Goal: Task Accomplishment & Management: Manage account settings

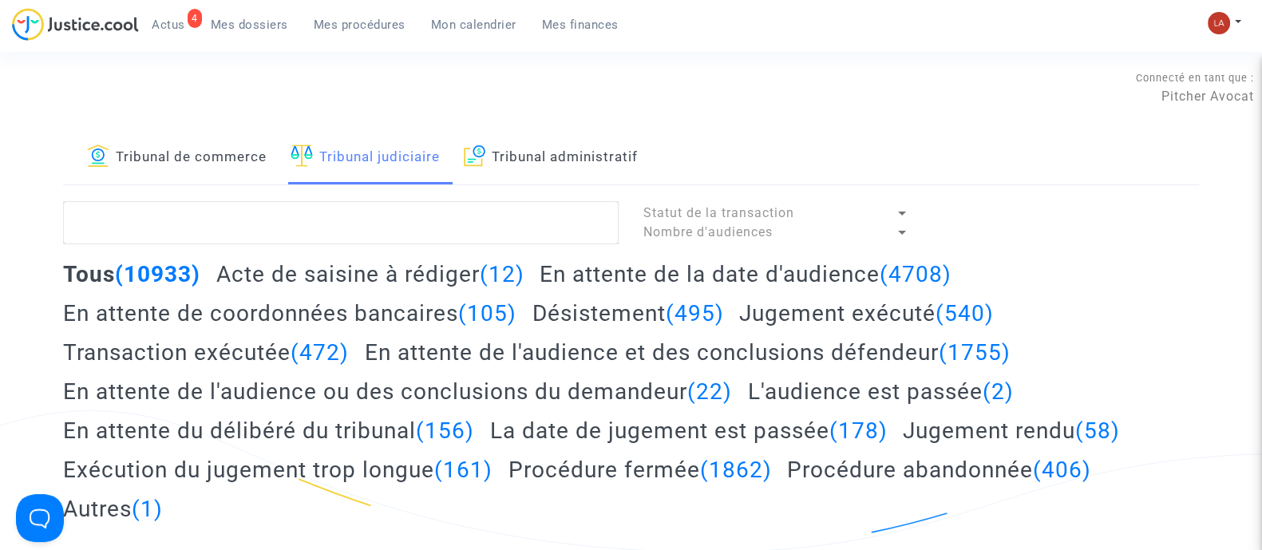
click at [244, 28] on span "Mes dossiers" at bounding box center [249, 25] width 77 height 14
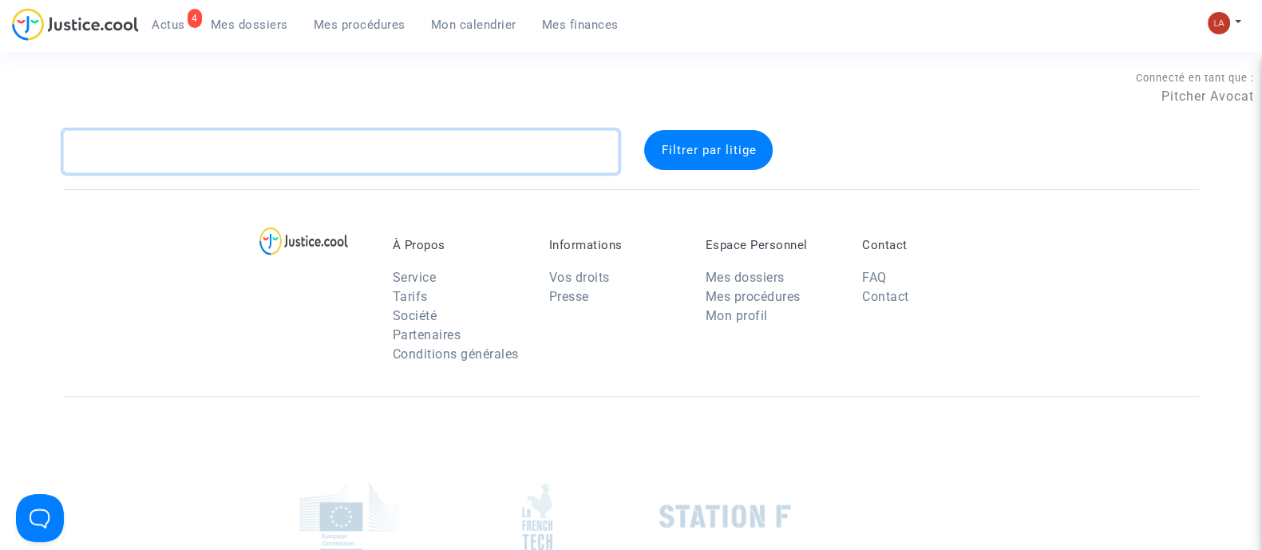
click at [309, 160] on textarea at bounding box center [341, 151] width 556 height 43
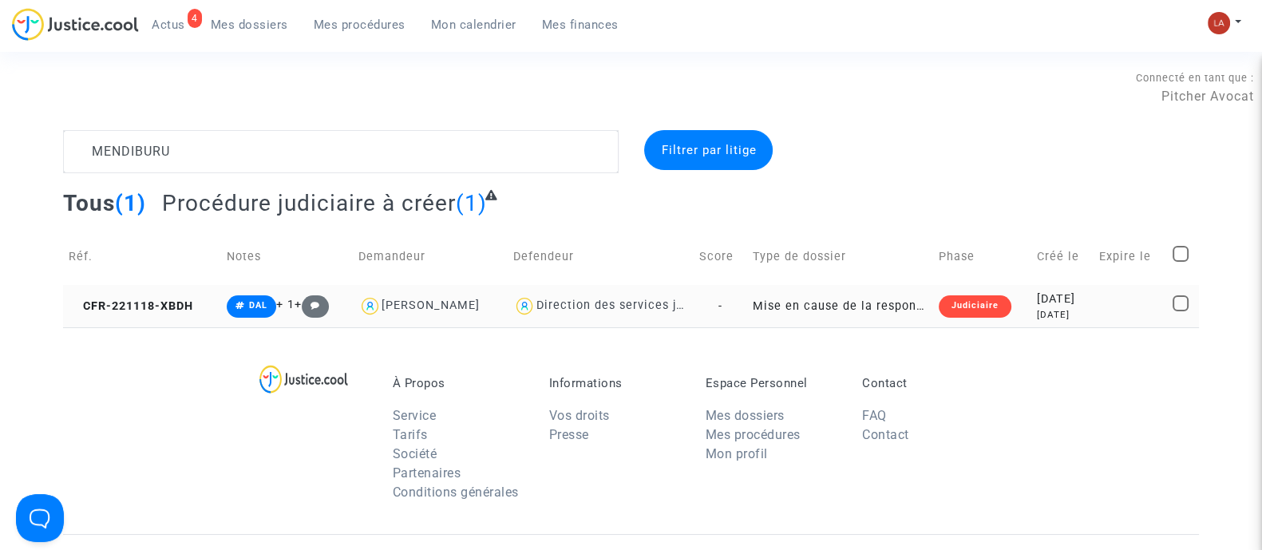
click at [186, 295] on td "CFR-221118-XBDH" at bounding box center [142, 306] width 158 height 42
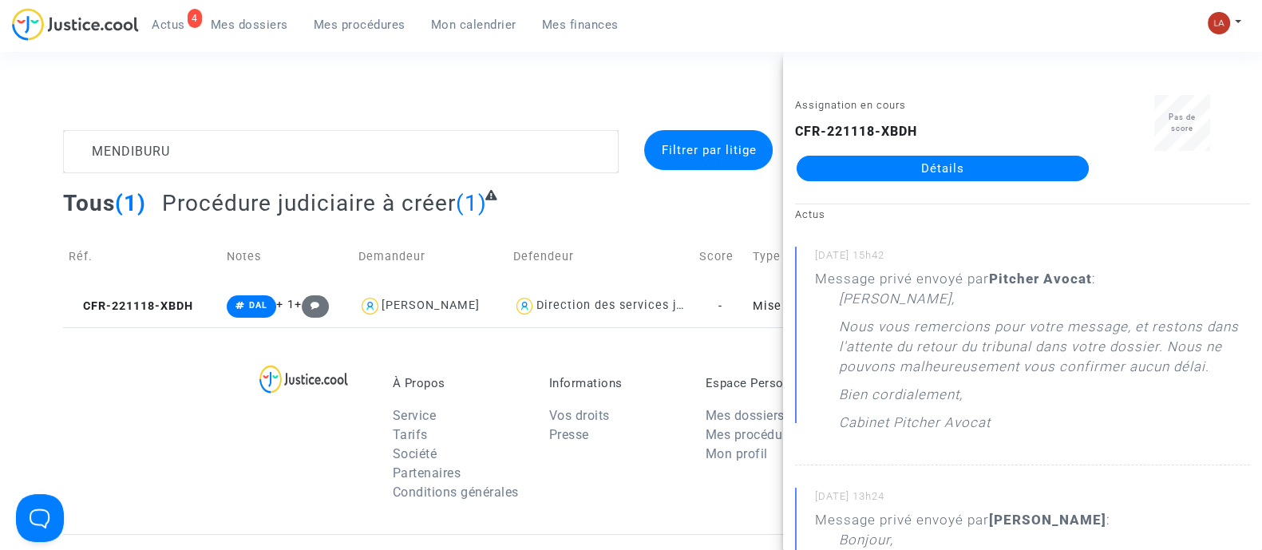
click at [304, 129] on div "Connecté en tant que : Pitcher Avocat" at bounding box center [627, 111] width 1254 height 38
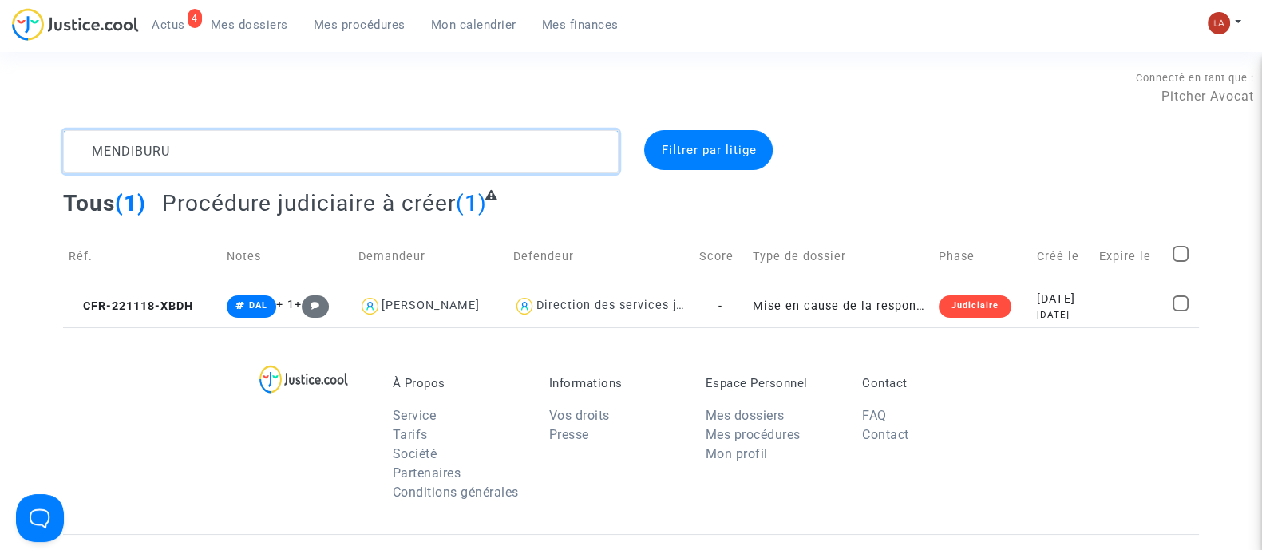
click at [284, 145] on textarea at bounding box center [341, 151] width 556 height 43
click at [285, 142] on textarea at bounding box center [341, 151] width 556 height 43
click at [112, 299] on span "CFR-221216-QR8C" at bounding box center [131, 306] width 124 height 14
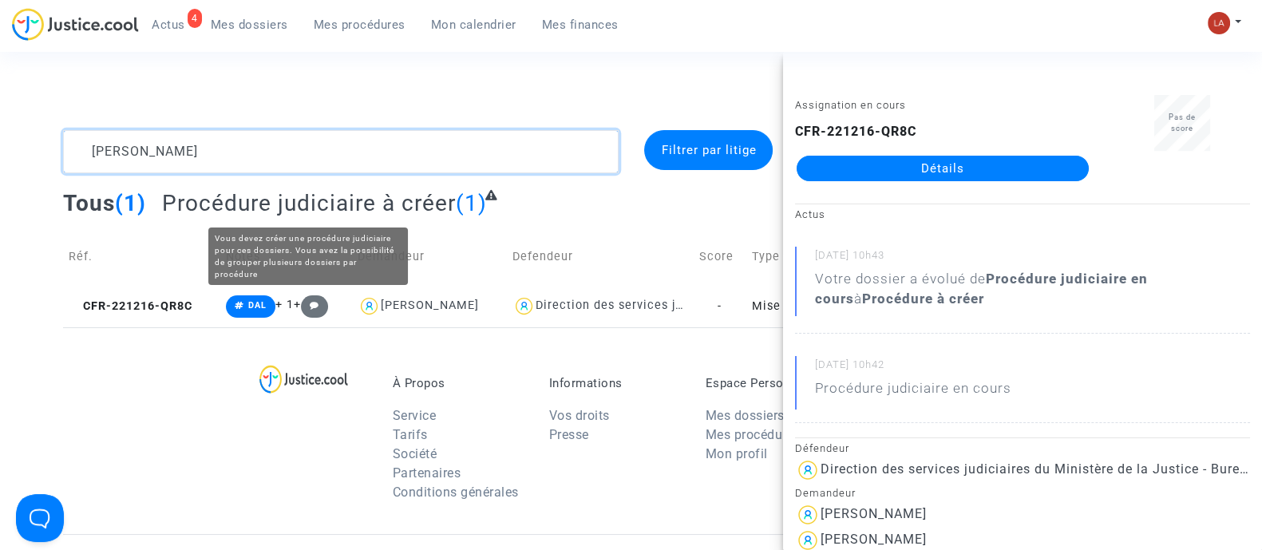
click at [366, 161] on textarea at bounding box center [341, 151] width 556 height 43
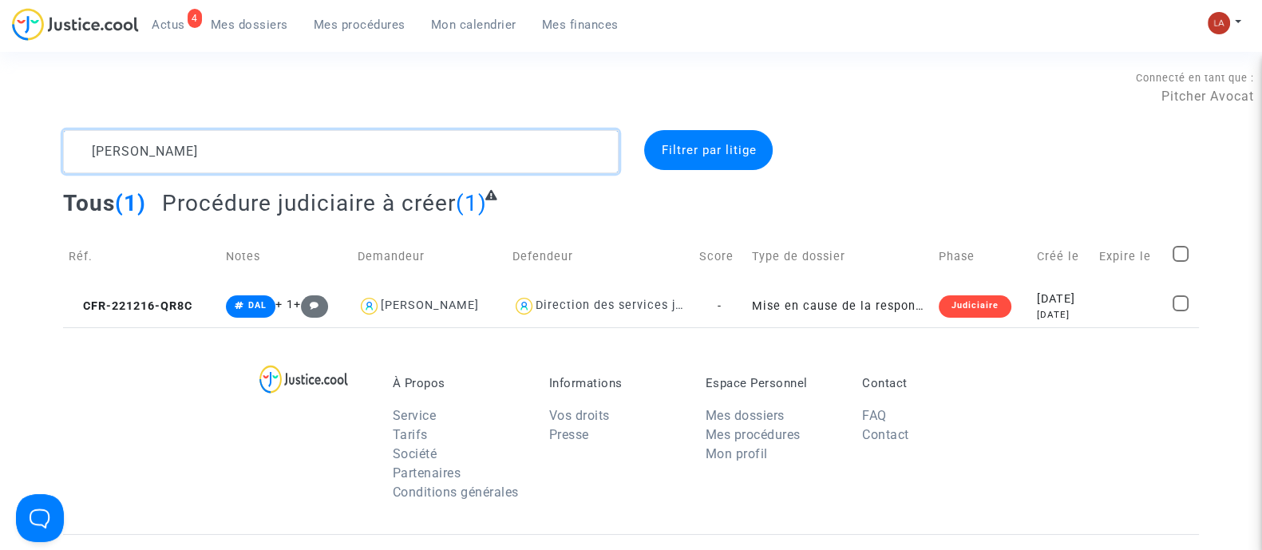
click at [366, 161] on textarea at bounding box center [341, 151] width 556 height 43
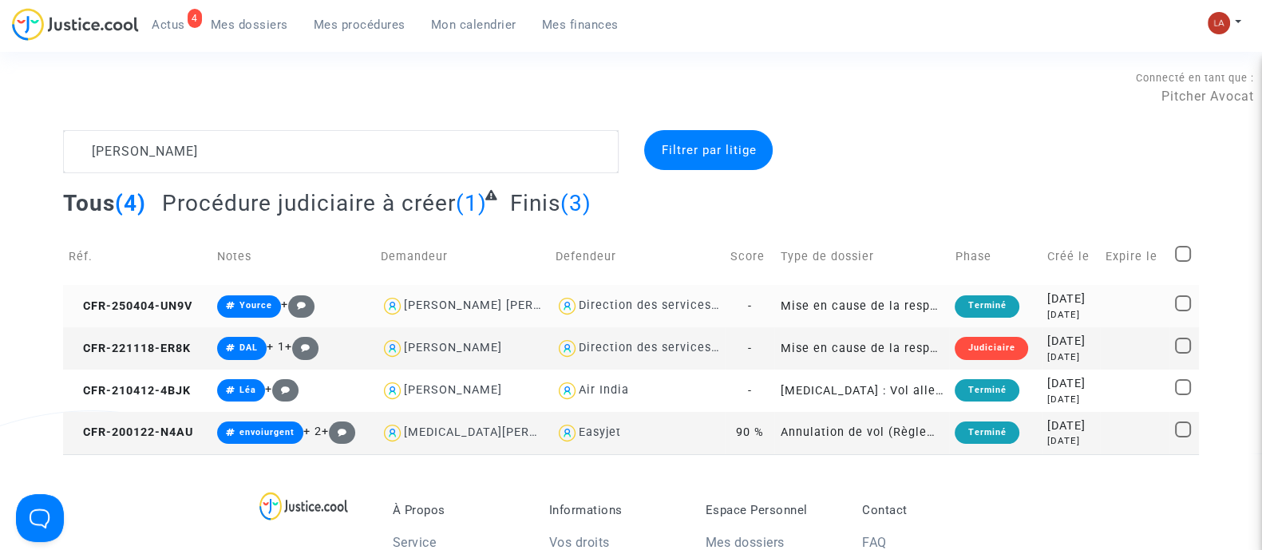
drag, startPoint x: 132, startPoint y: 382, endPoint x: 564, endPoint y: 323, distance: 436.0
click at [132, 384] on span "CFR-210412-4BJK" at bounding box center [130, 391] width 122 height 14
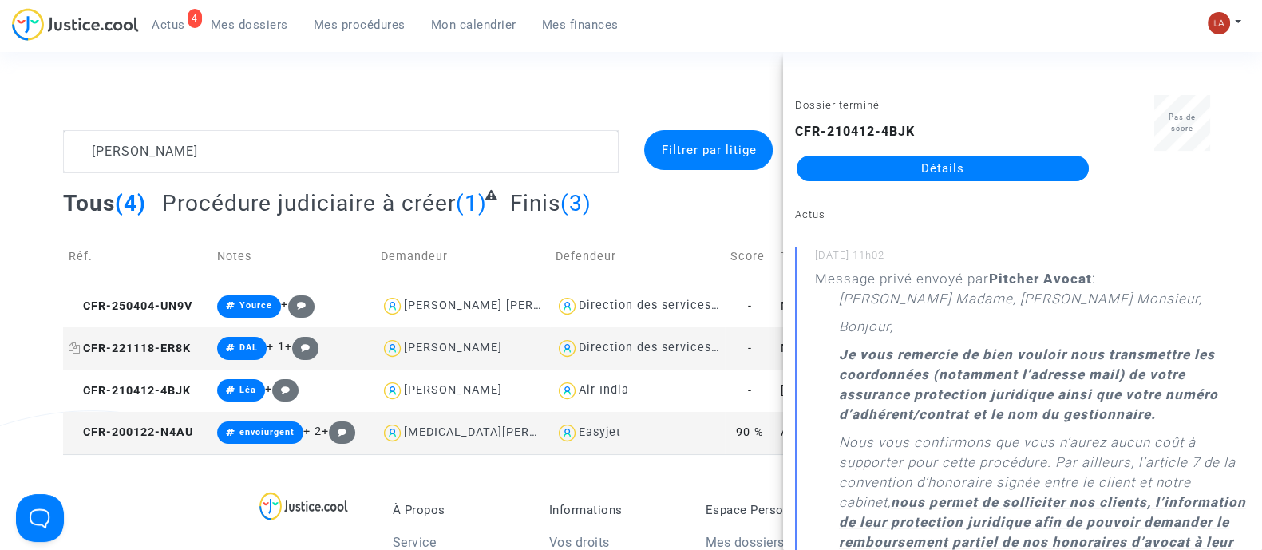
click at [160, 349] on span "CFR-221118-ER8K" at bounding box center [130, 349] width 122 height 14
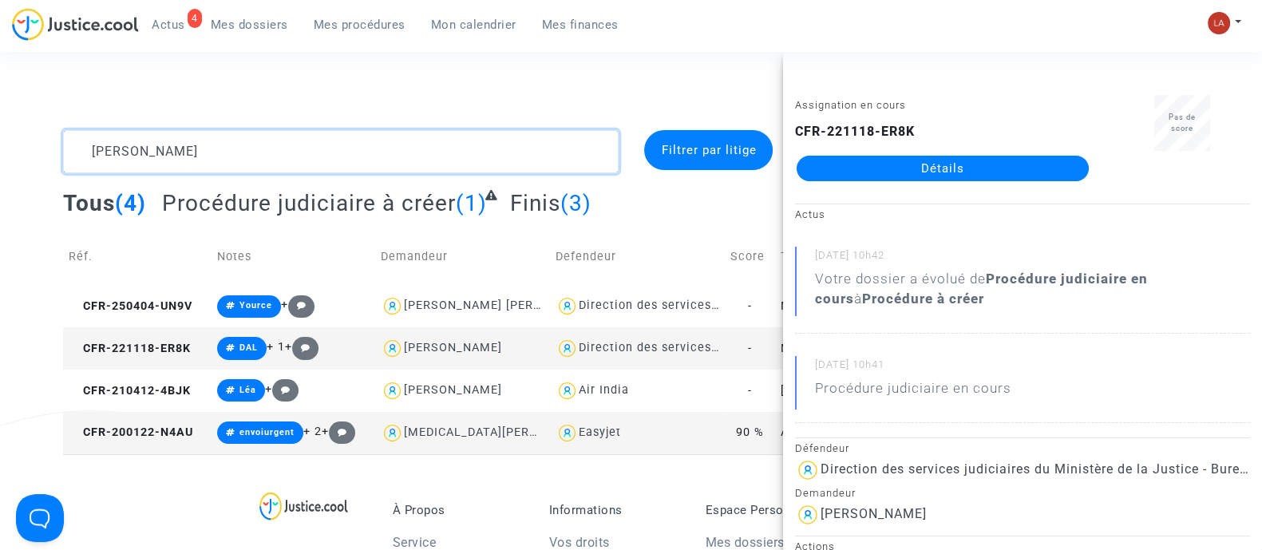
click at [289, 168] on textarea at bounding box center [341, 151] width 556 height 43
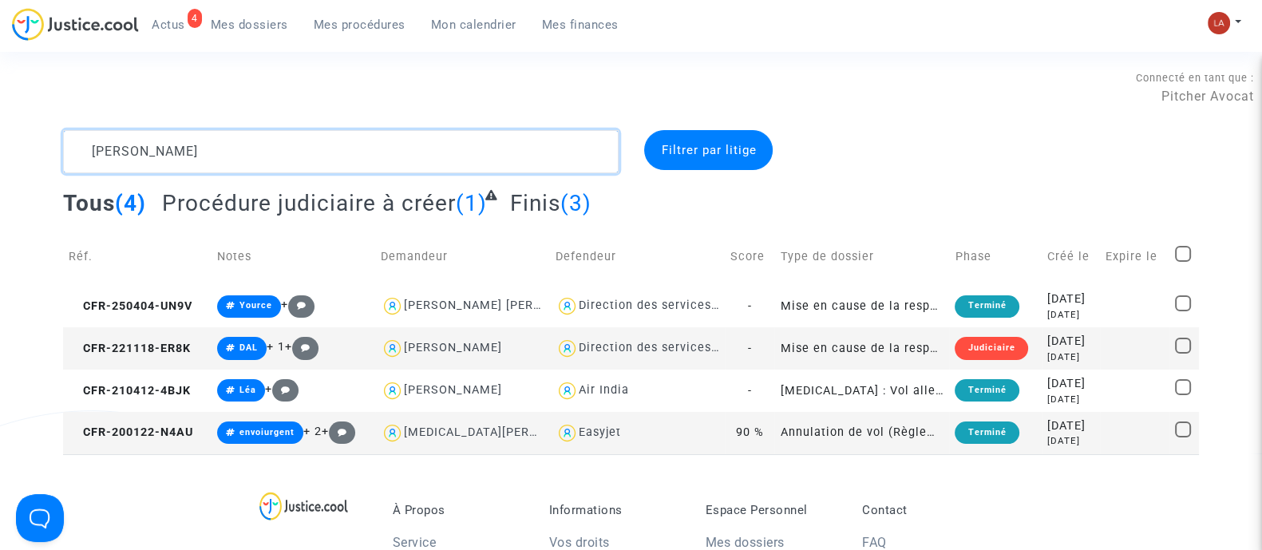
click at [291, 166] on textarea at bounding box center [341, 151] width 556 height 43
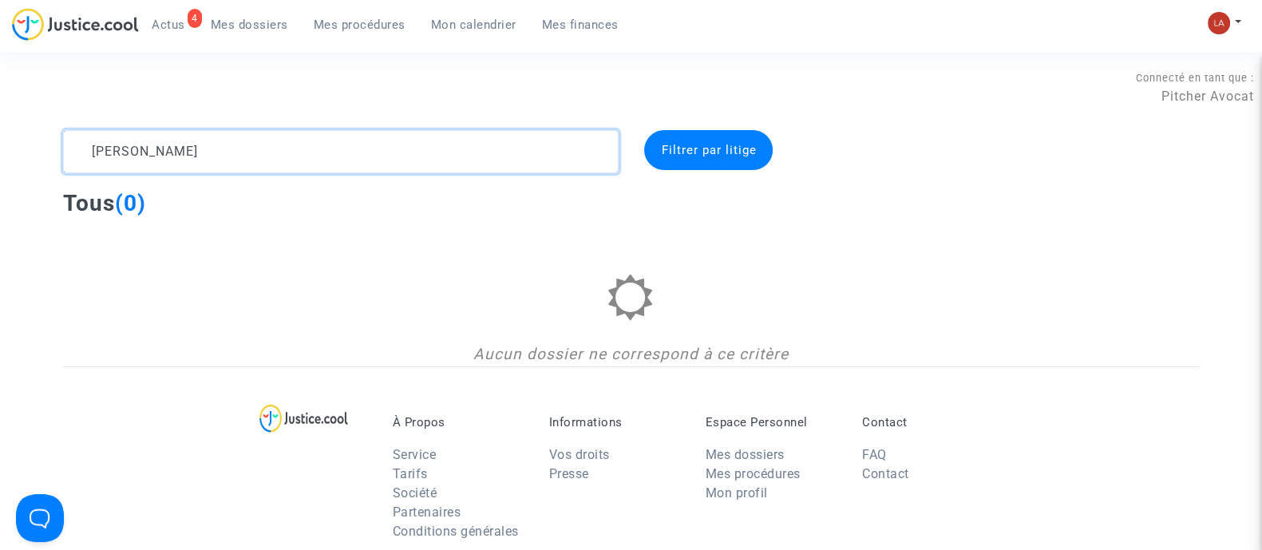
click at [125, 149] on textarea at bounding box center [341, 151] width 556 height 43
click at [196, 157] on textarea at bounding box center [341, 151] width 556 height 43
paste textarea "CFR-221221-8A3J"
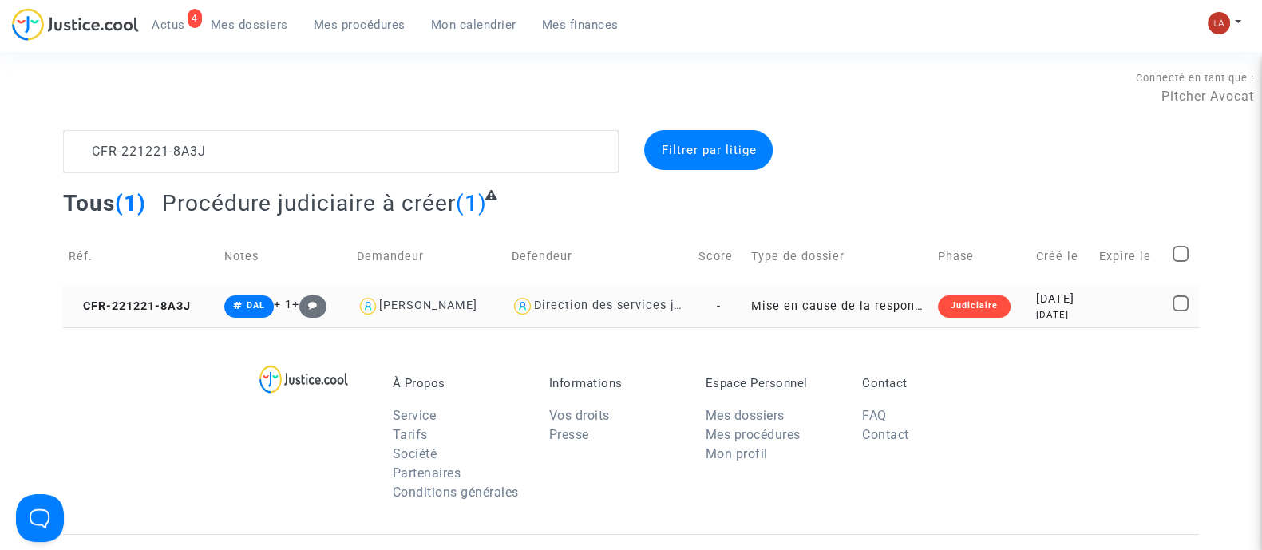
click at [175, 291] on td "CFR-221221-8A3J" at bounding box center [141, 306] width 156 height 42
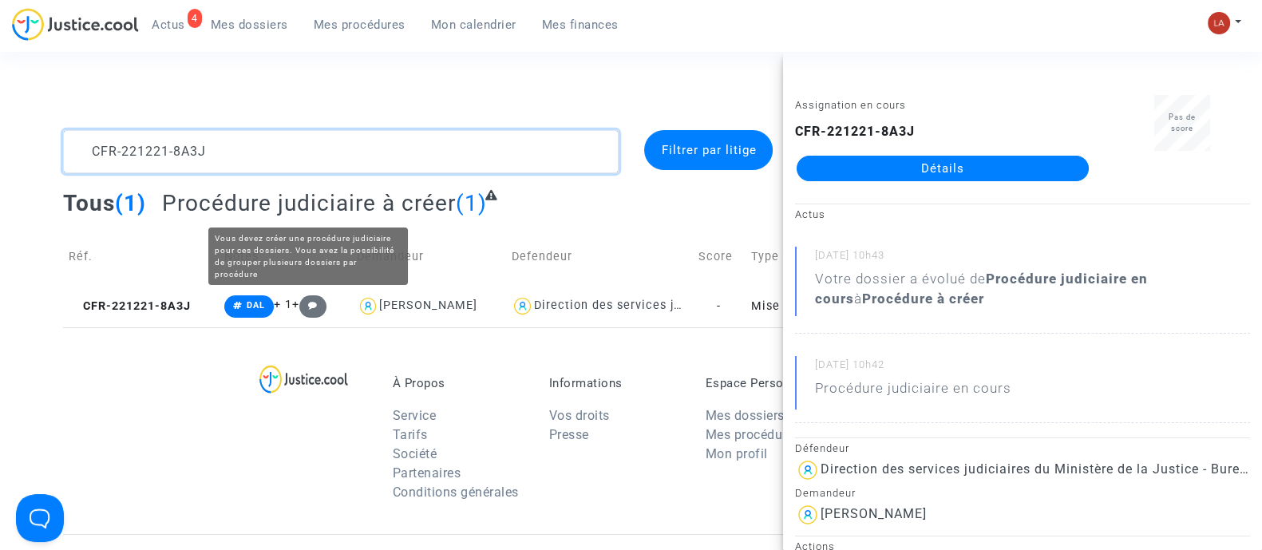
click at [299, 132] on textarea at bounding box center [341, 151] width 556 height 43
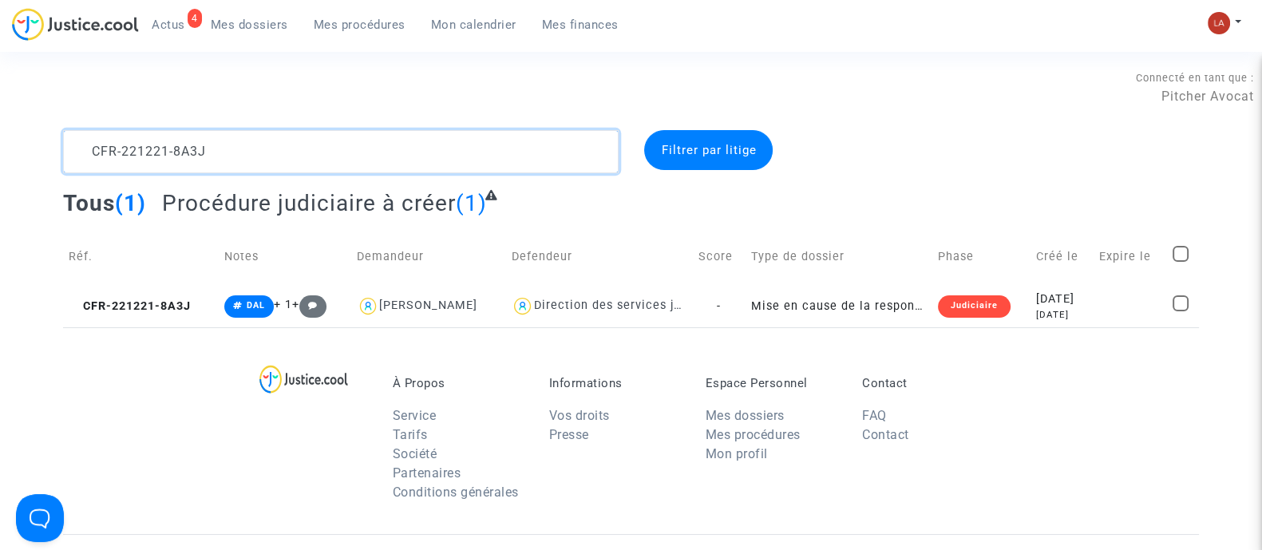
click at [271, 148] on textarea at bounding box center [341, 151] width 556 height 43
paste textarea "30105-R99P"
drag, startPoint x: 175, startPoint y: 289, endPoint x: 814, endPoint y: 176, distance: 649.4
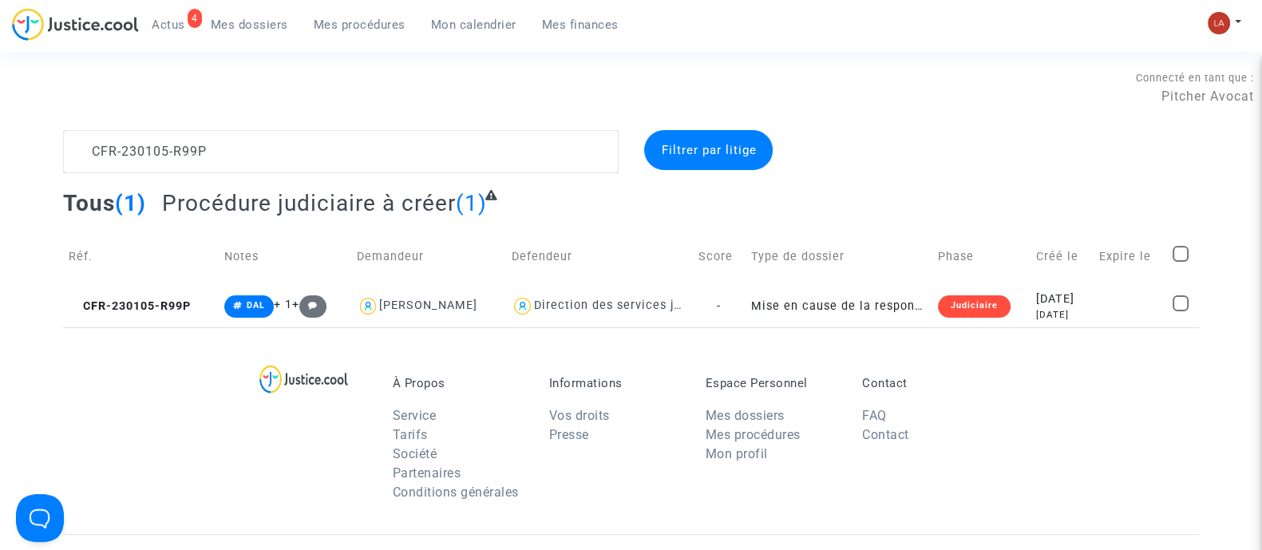
click at [175, 289] on td "CFR-230105-R99P" at bounding box center [141, 306] width 156 height 42
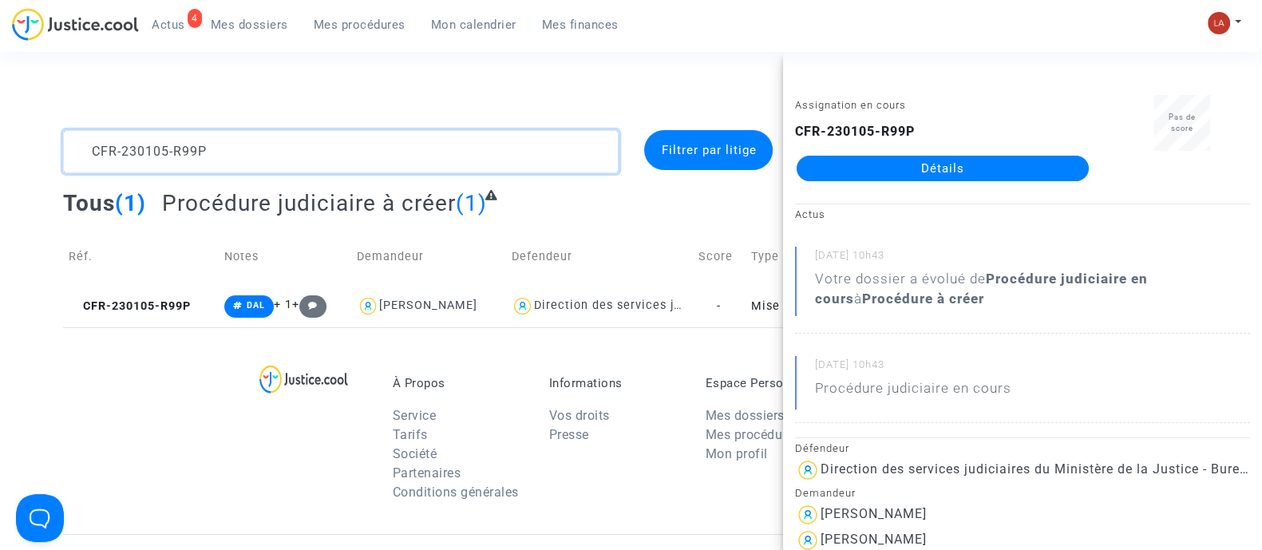
click at [176, 161] on textarea at bounding box center [341, 151] width 556 height 43
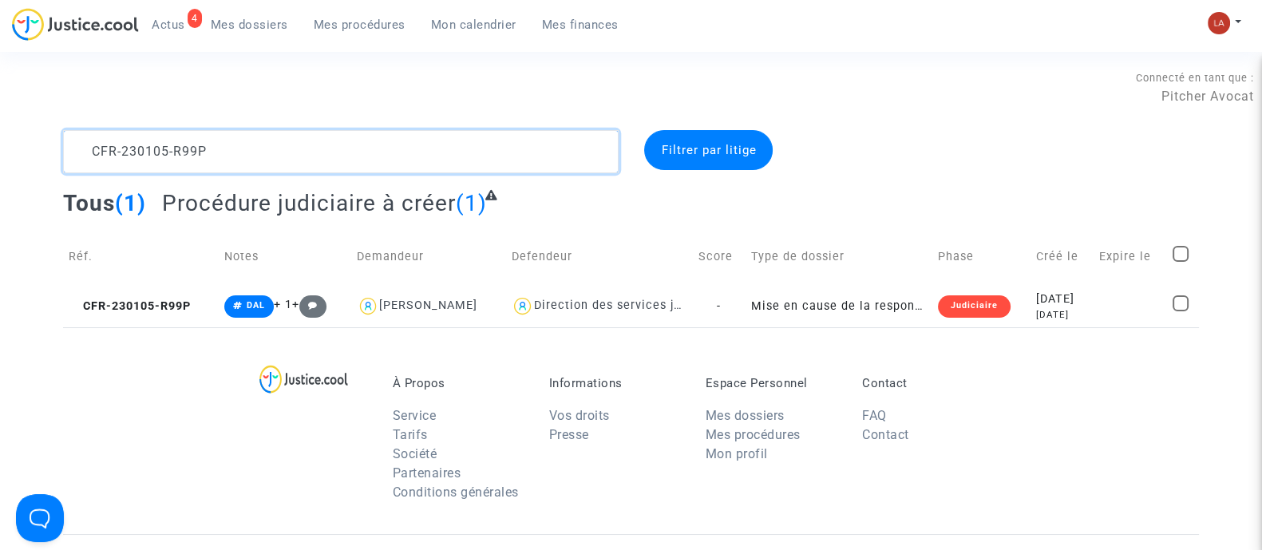
click at [176, 161] on textarea at bounding box center [341, 151] width 556 height 43
paste textarea "LOUBRADOU"
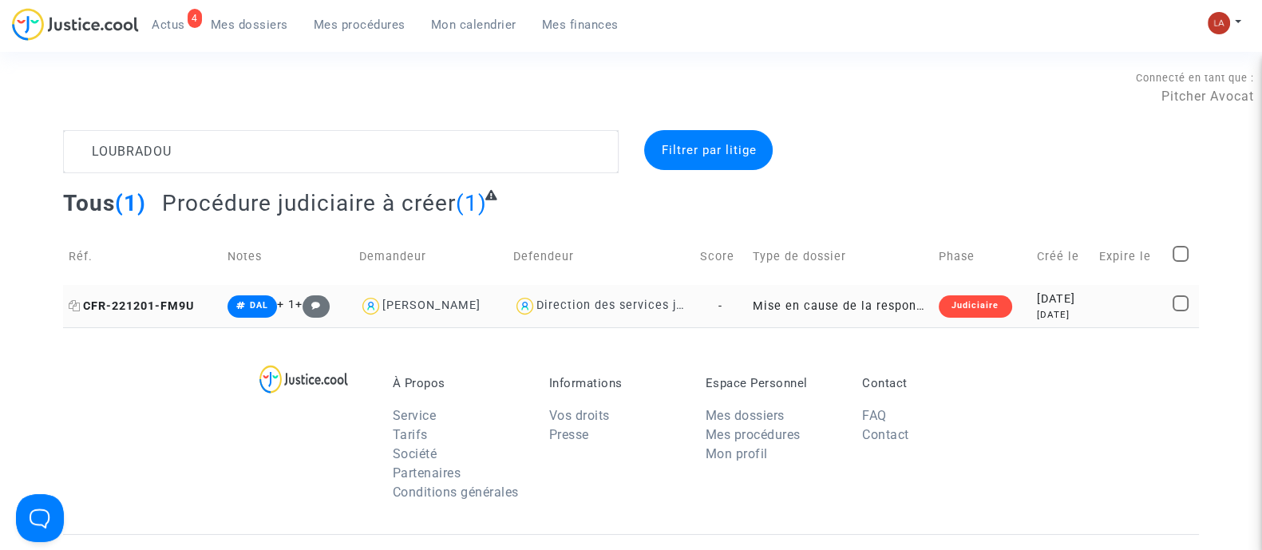
click at [168, 309] on span "CFR-221201-FM9U" at bounding box center [131, 306] width 125 height 14
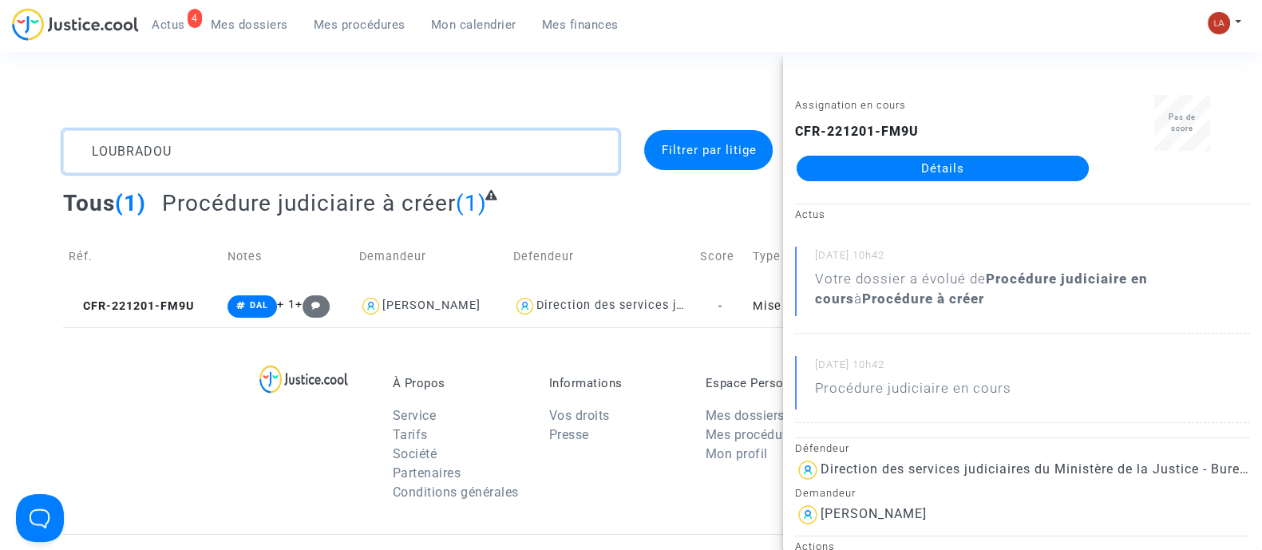
click at [297, 141] on textarea at bounding box center [341, 151] width 556 height 43
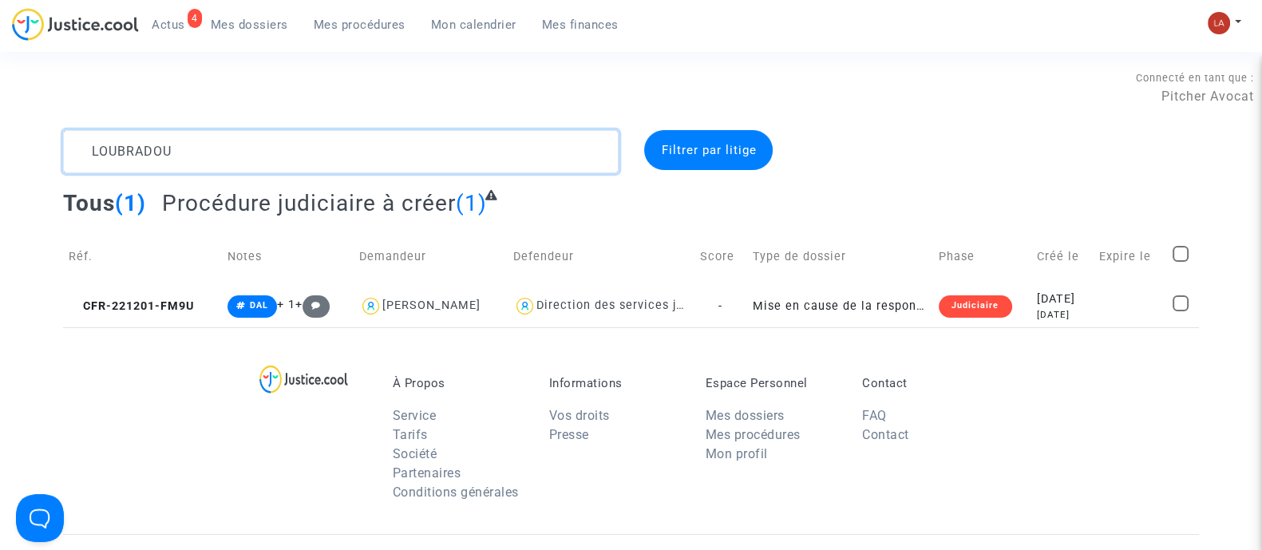
click at [299, 141] on textarea at bounding box center [341, 151] width 556 height 43
paste textarea "Irgadian"
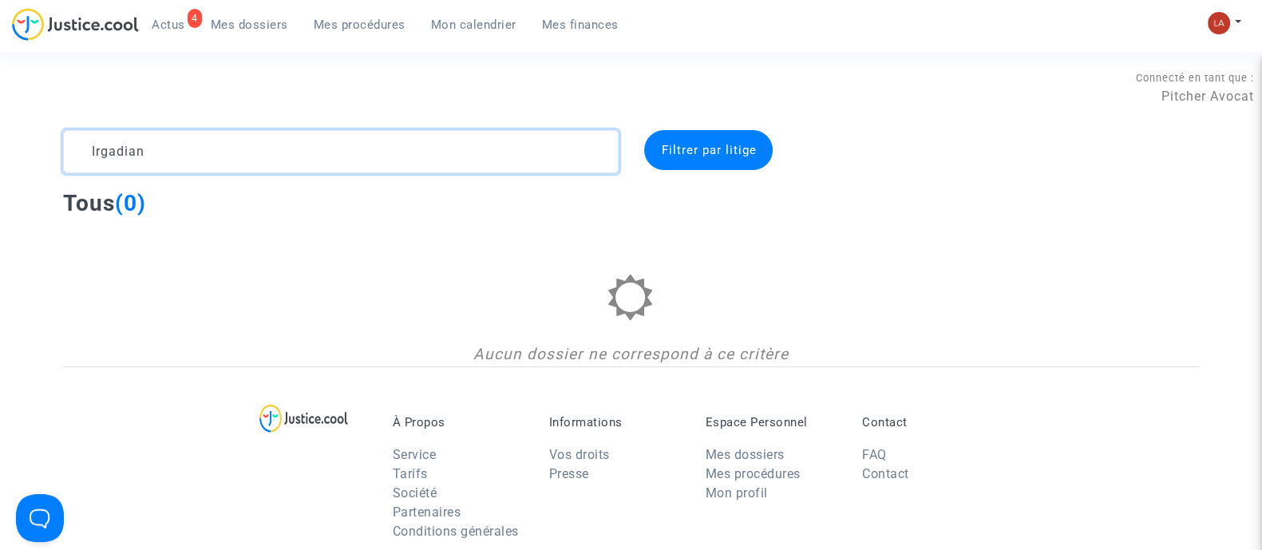
click at [259, 153] on textarea at bounding box center [341, 151] width 556 height 43
paste textarea "CFR-250524-ZR87"
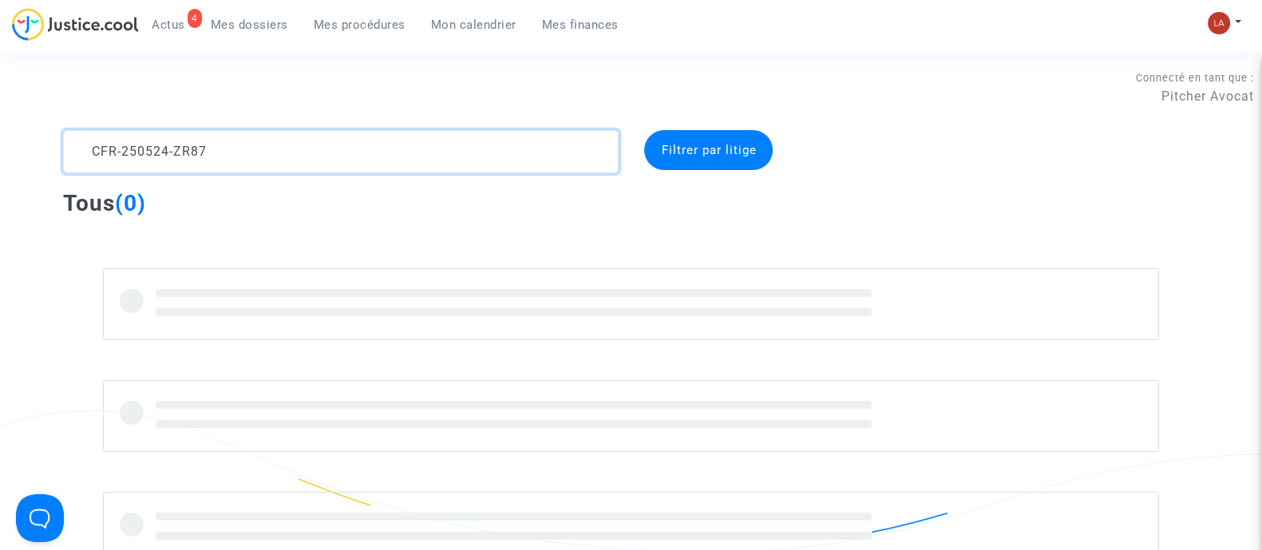
type textarea "CFR-250524-ZR87"
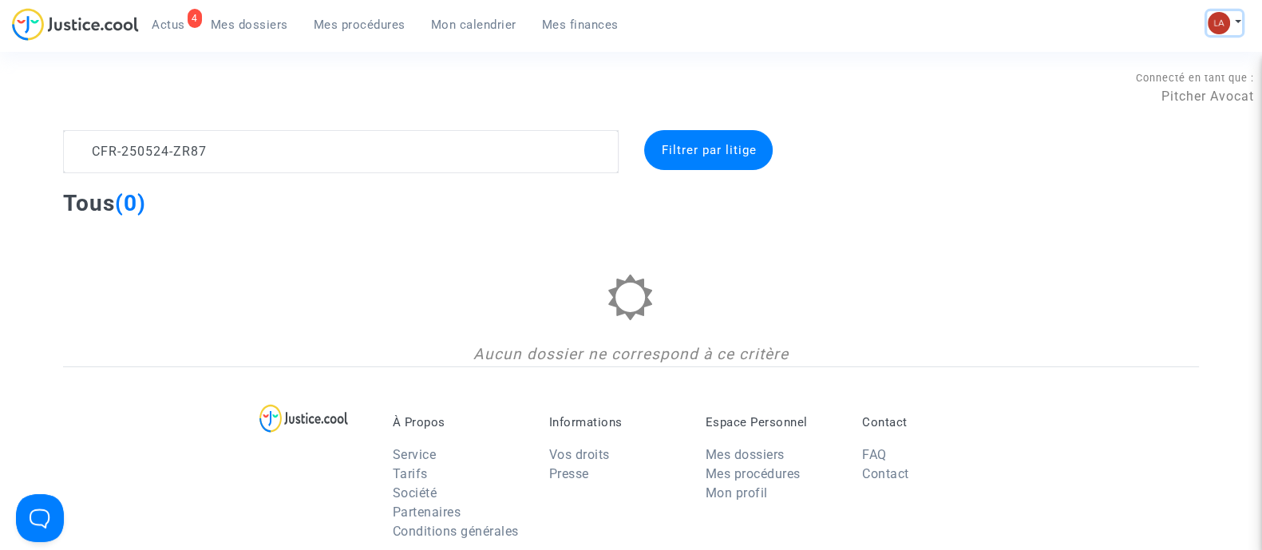
click at [1218, 22] on img at bounding box center [1219, 23] width 22 height 22
click at [1161, 80] on link "Changer de compte" at bounding box center [1160, 82] width 161 height 26
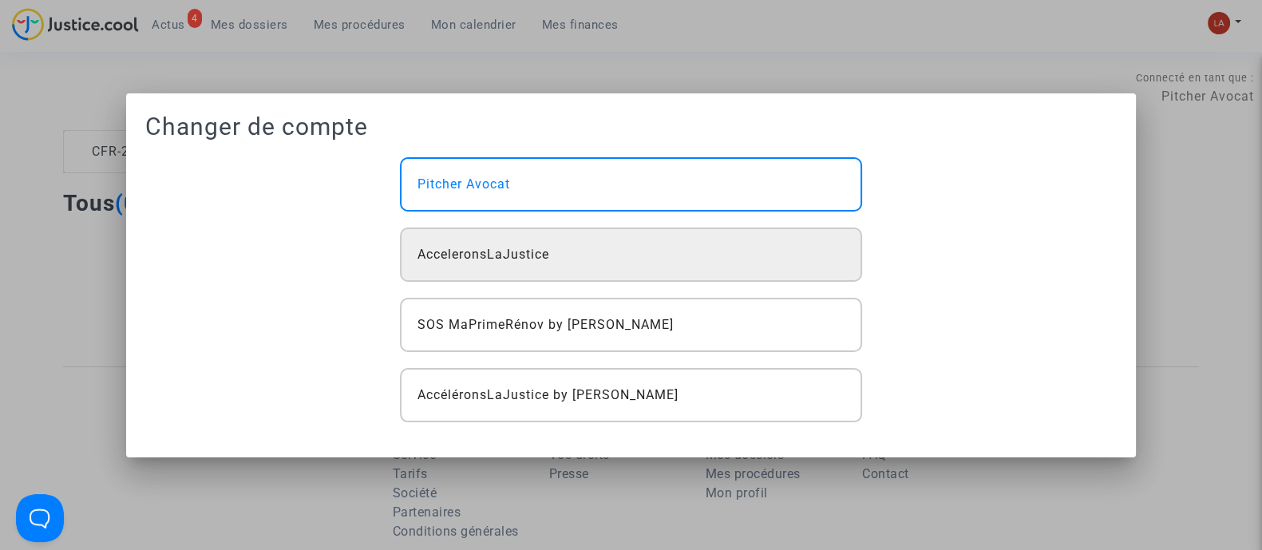
click at [508, 263] on span "AcceleronsLaJustice" at bounding box center [484, 254] width 132 height 19
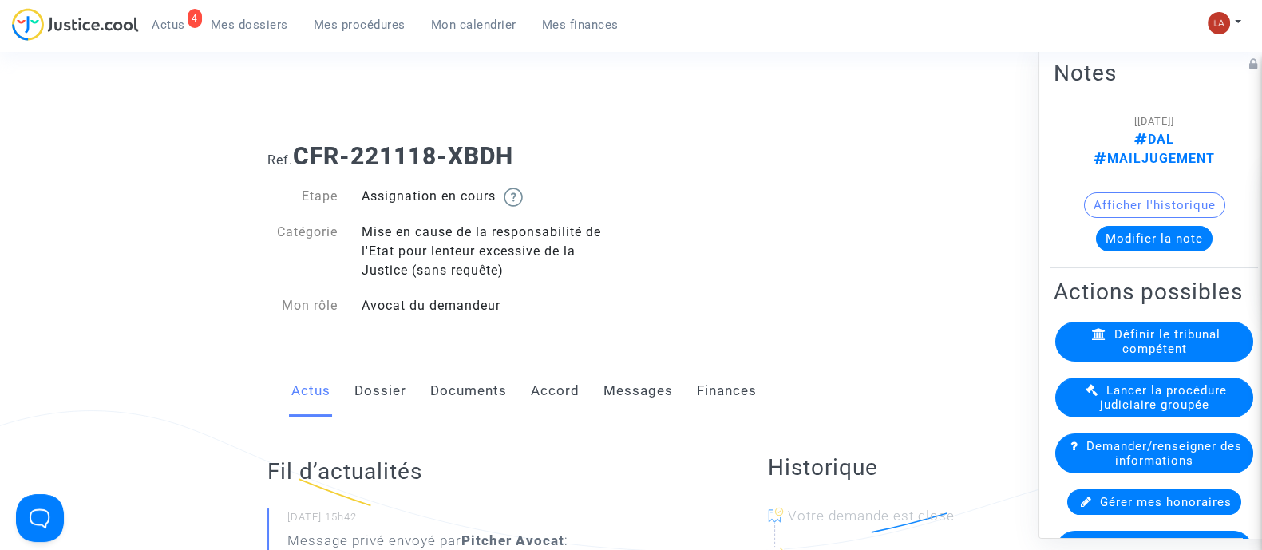
drag, startPoint x: 383, startPoint y: 389, endPoint x: 412, endPoint y: 389, distance: 28.7
click at [383, 389] on link "Dossier" at bounding box center [381, 391] width 52 height 53
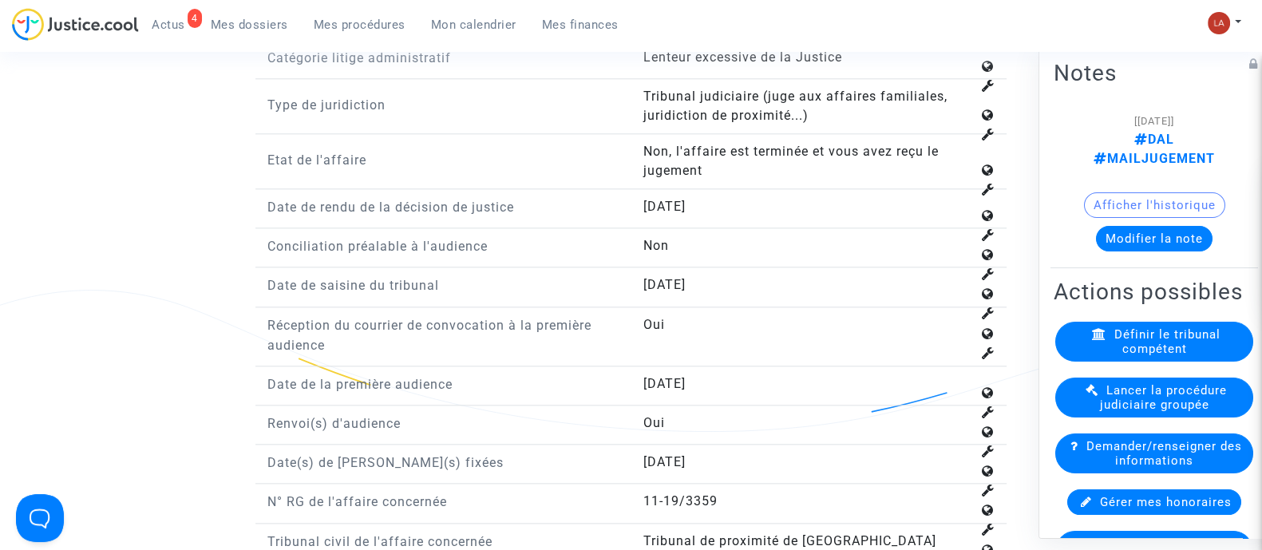
scroll to position [2296, 0]
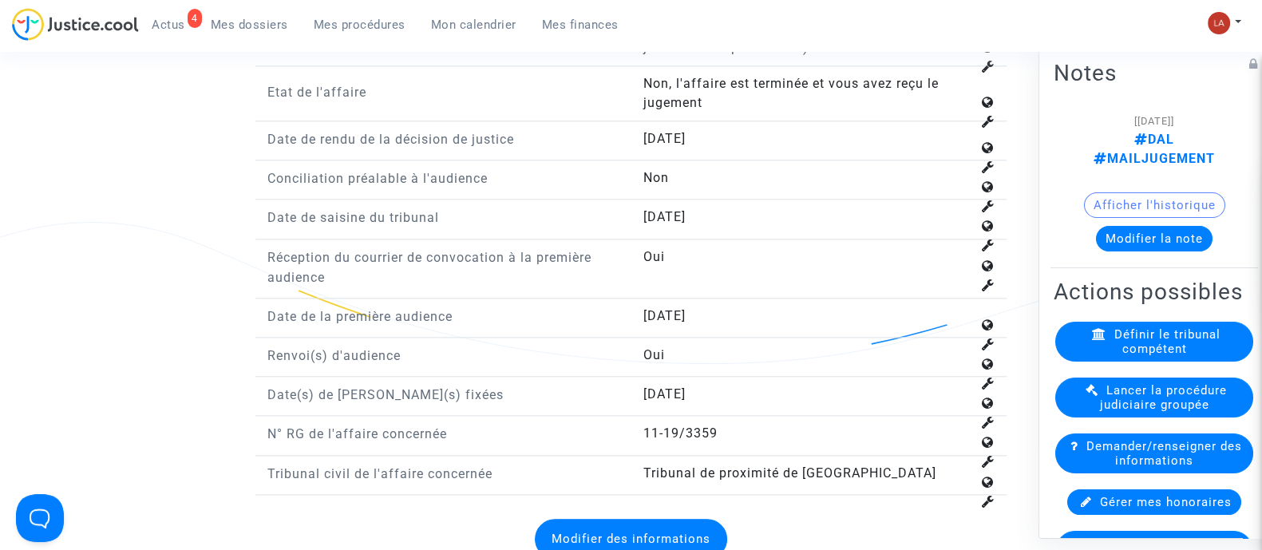
click at [655, 533] on button "Modifier des informations" at bounding box center [631, 539] width 192 height 40
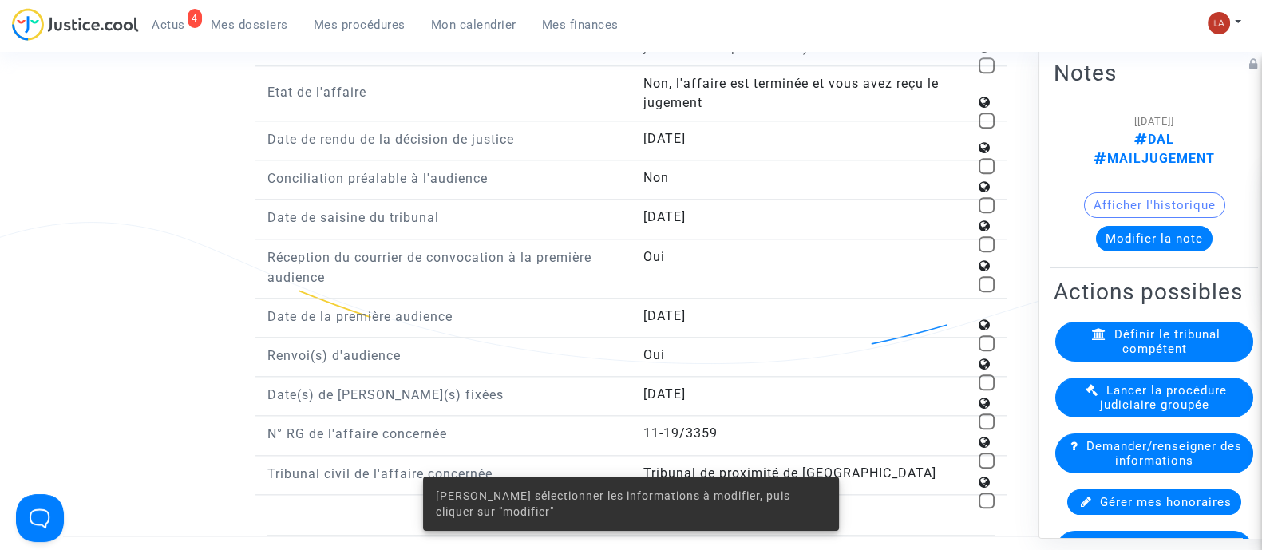
click at [987, 236] on span at bounding box center [987, 244] width 16 height 16
click at [987, 252] on input "checkbox" at bounding box center [986, 252] width 1 height 1
checkbox input "true"
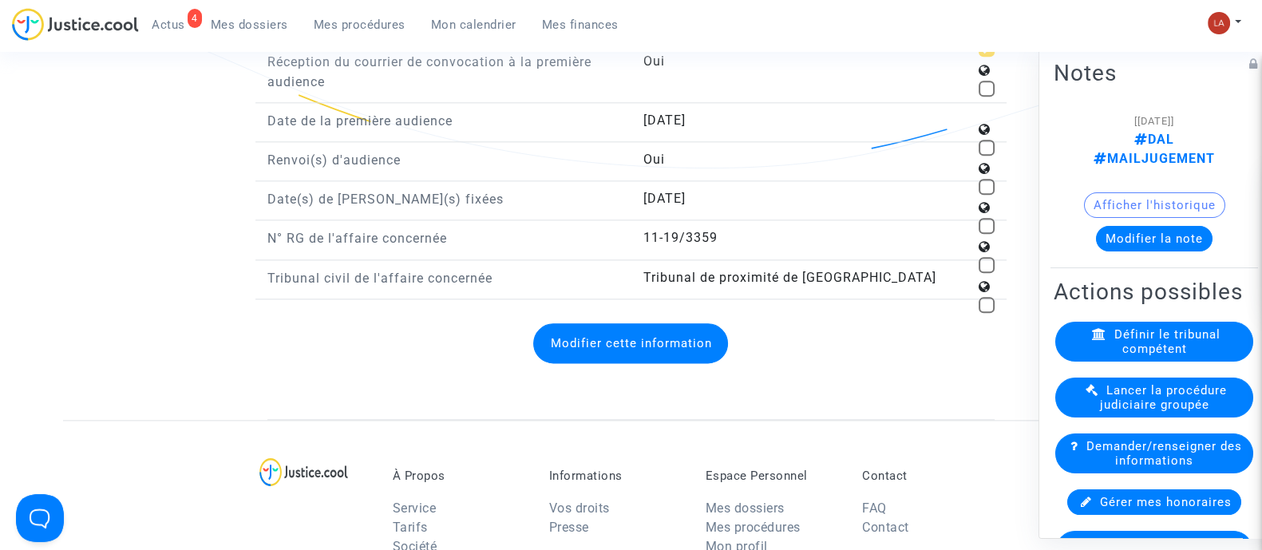
scroll to position [2494, 0]
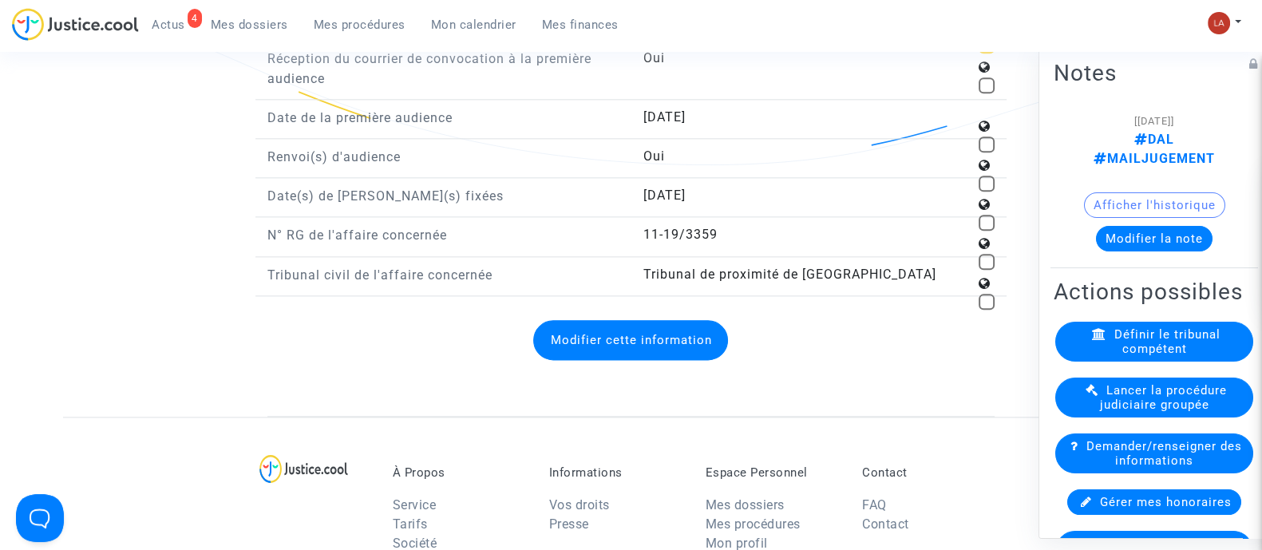
click at [678, 323] on button "Modifier cette information" at bounding box center [630, 340] width 195 height 40
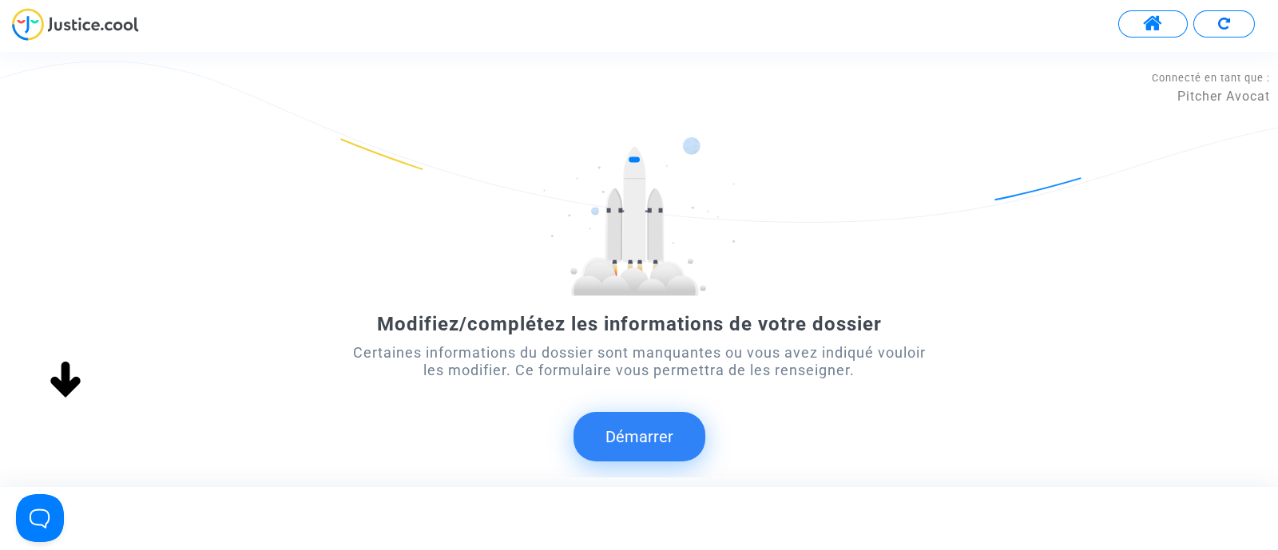
click at [637, 442] on button "Démarrer" at bounding box center [639, 437] width 132 height 50
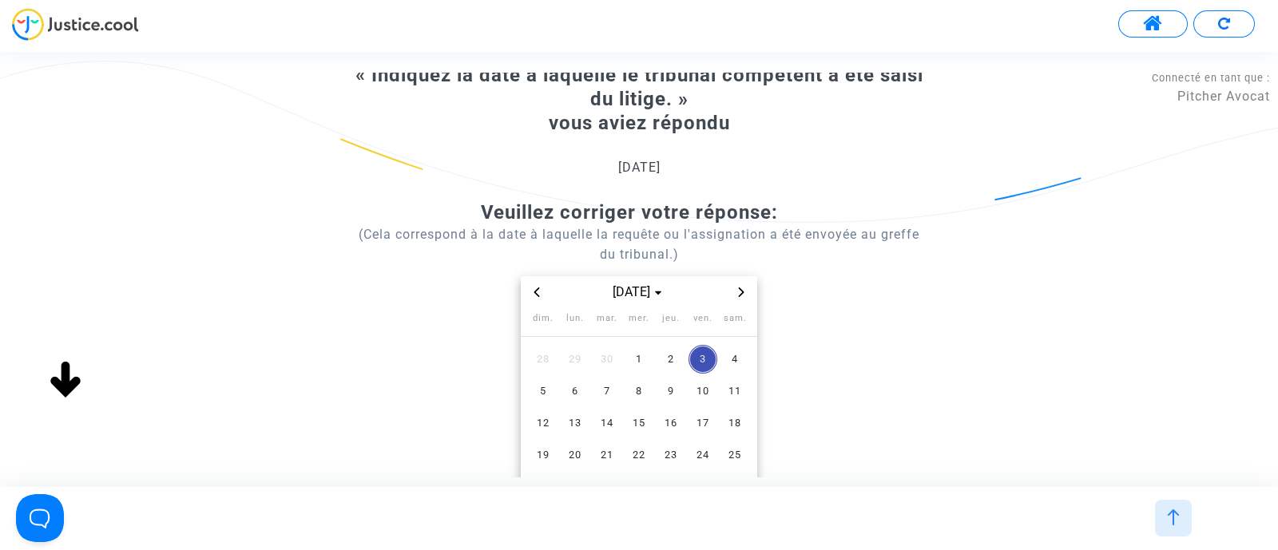
scroll to position [199, 0]
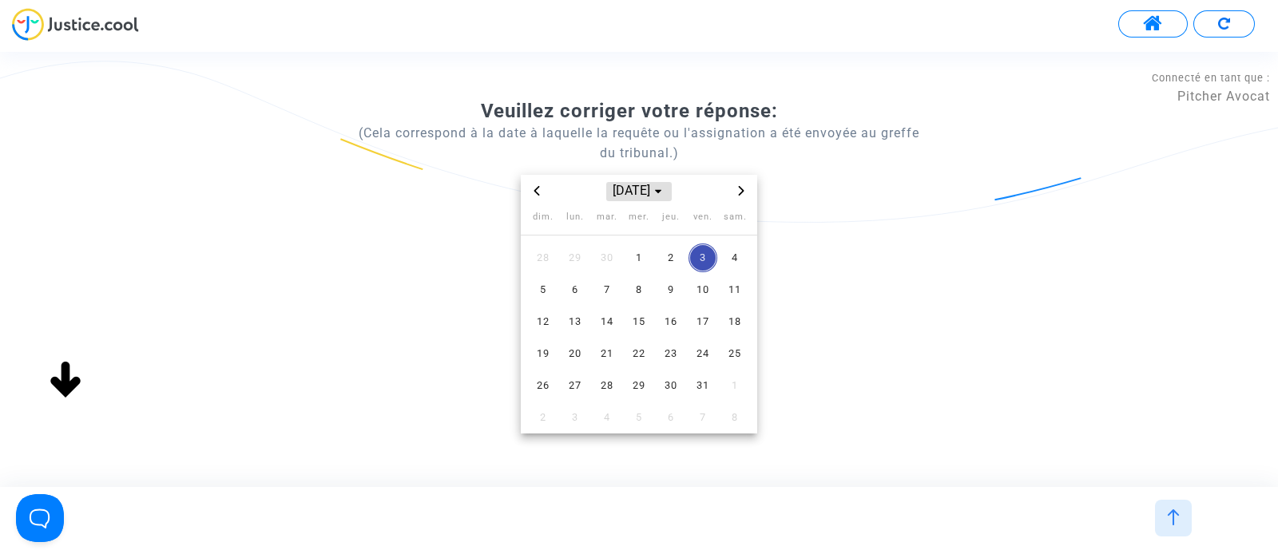
click at [652, 185] on span "oct. 2025" at bounding box center [638, 191] width 65 height 19
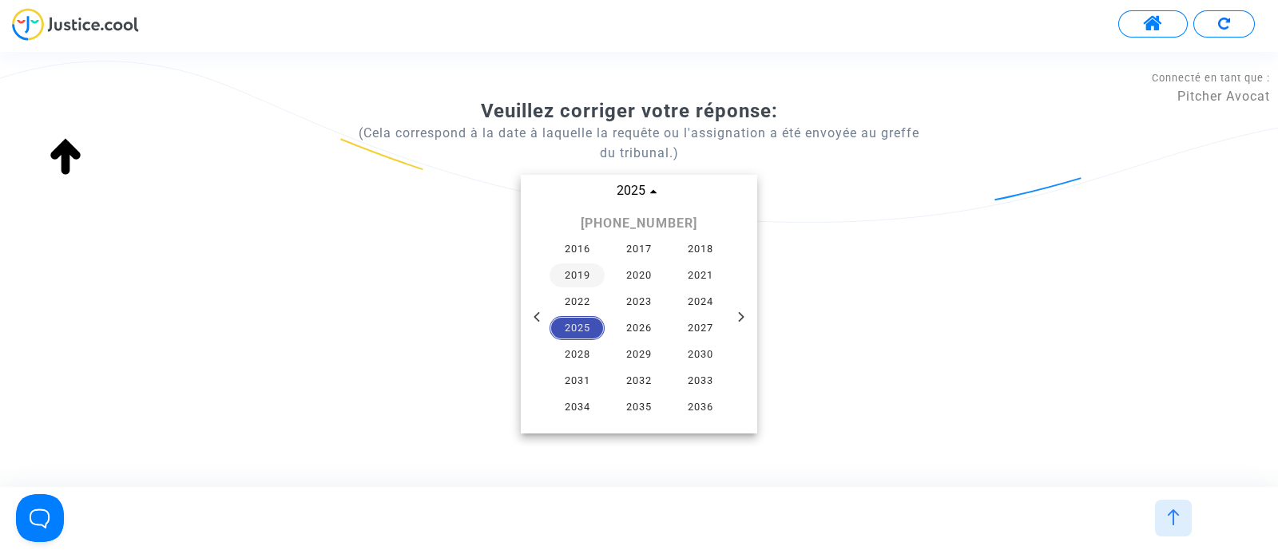
click at [578, 269] on span "2019" at bounding box center [577, 275] width 56 height 24
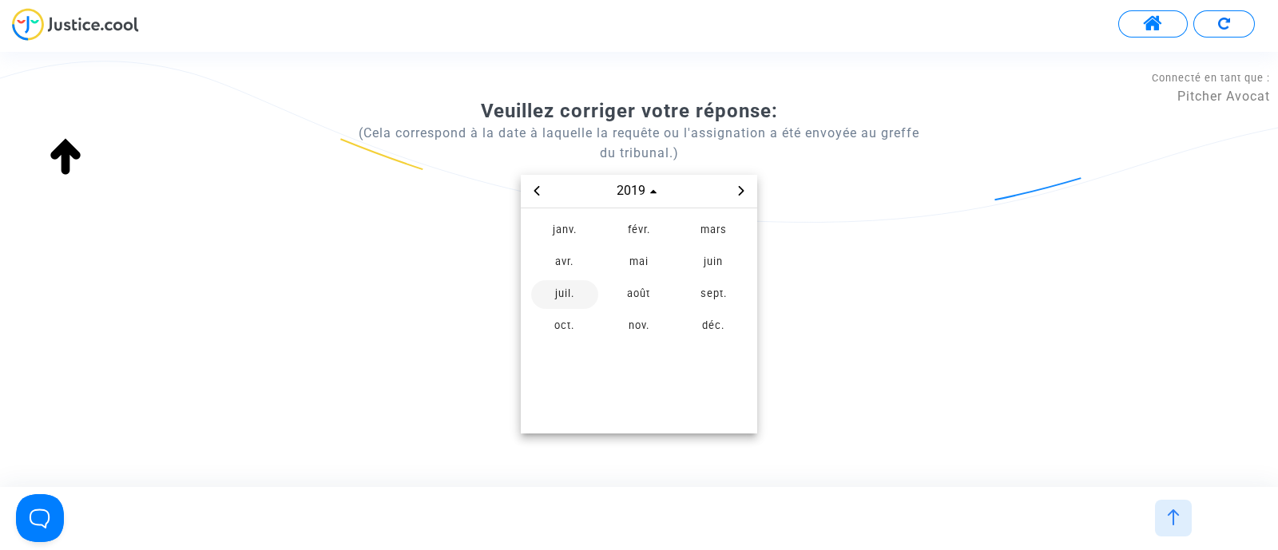
click at [571, 294] on span "juil." at bounding box center [564, 294] width 67 height 29
click at [609, 319] on span "16" at bounding box center [606, 321] width 29 height 29
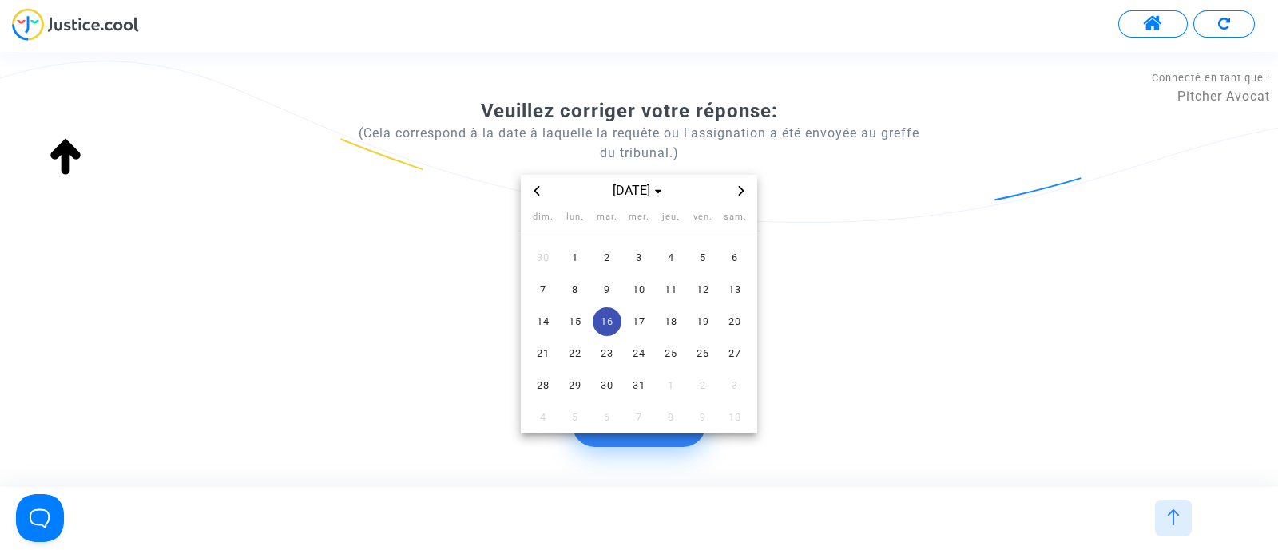
scroll to position [263, 0]
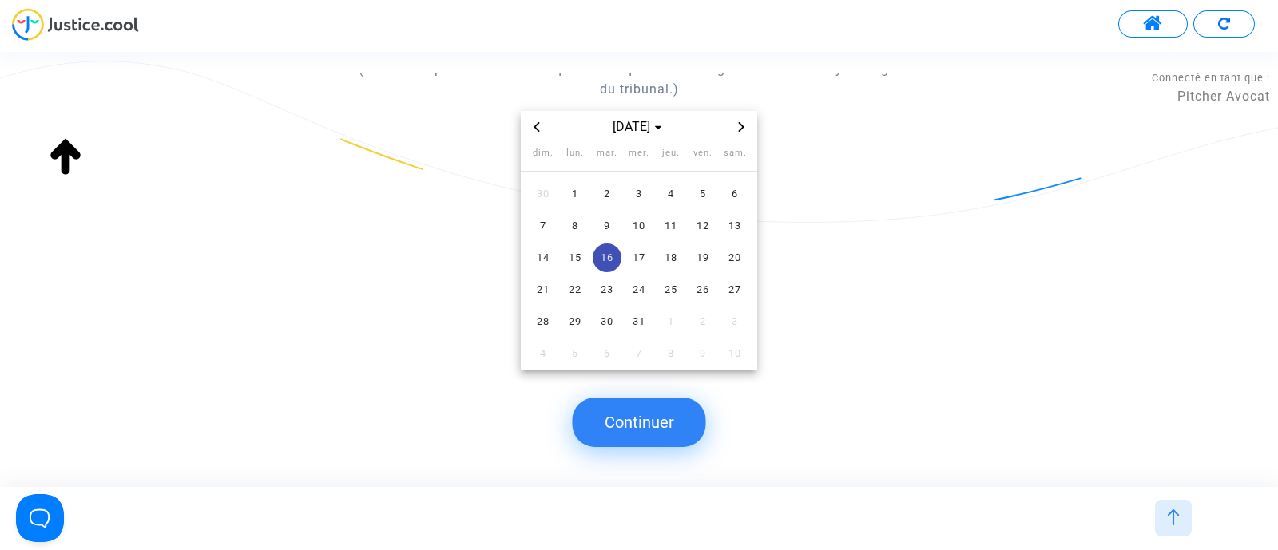
click at [634, 421] on button "Continuer" at bounding box center [638, 423] width 133 height 50
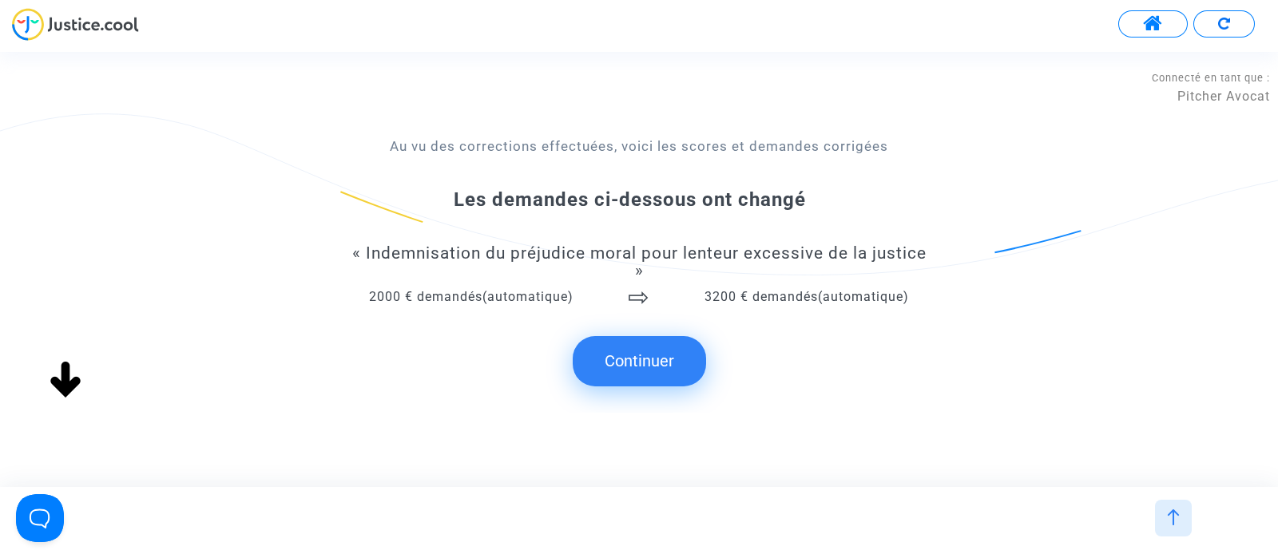
click at [640, 380] on button "Continuer" at bounding box center [638, 361] width 133 height 50
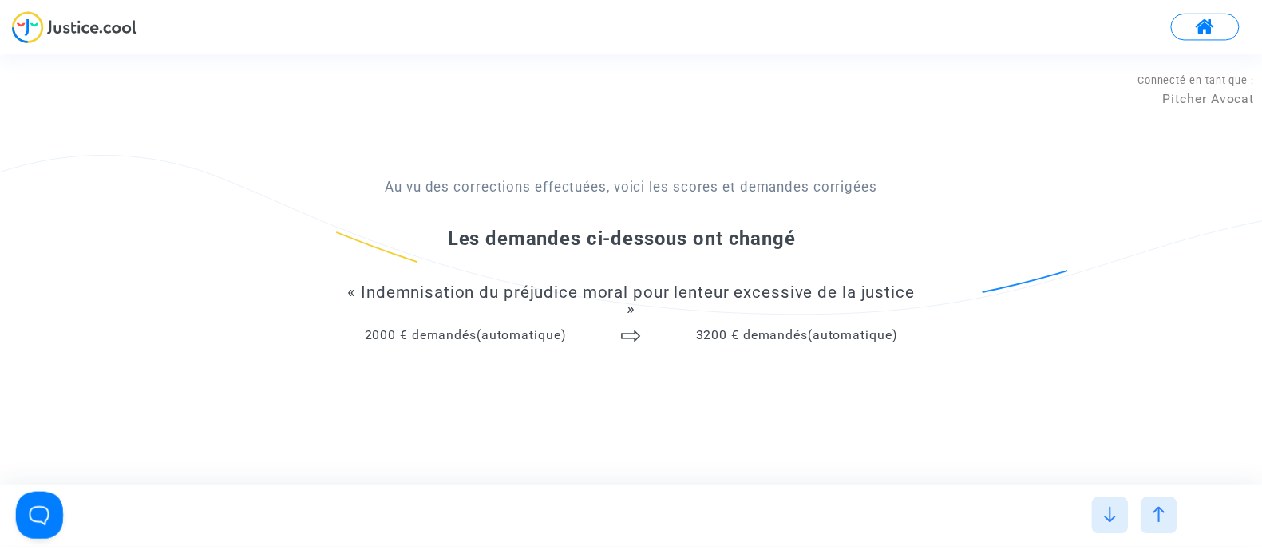
scroll to position [0, 0]
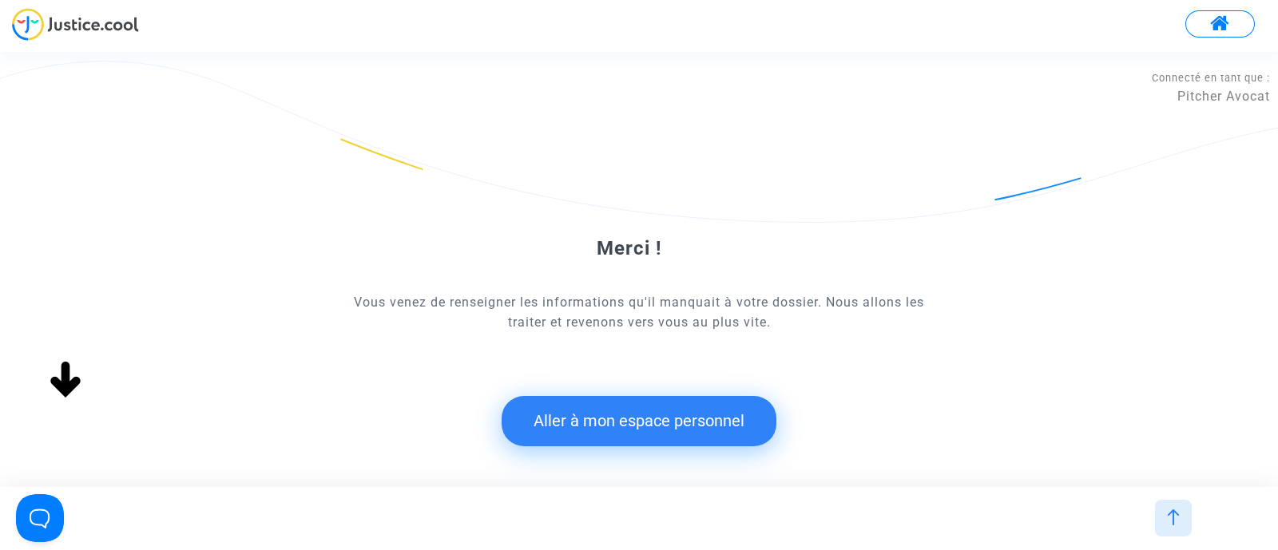
click at [581, 418] on button "Aller à mon espace personnel" at bounding box center [638, 421] width 275 height 50
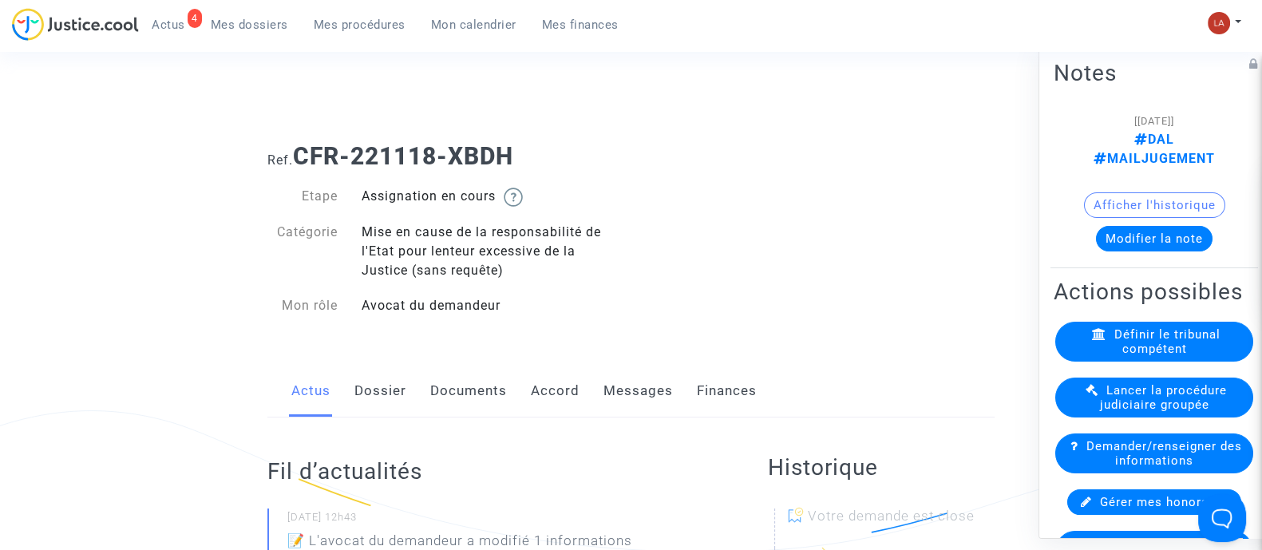
drag, startPoint x: 385, startPoint y: 389, endPoint x: 460, endPoint y: 386, distance: 75.1
click at [386, 389] on link "Dossier" at bounding box center [381, 391] width 52 height 53
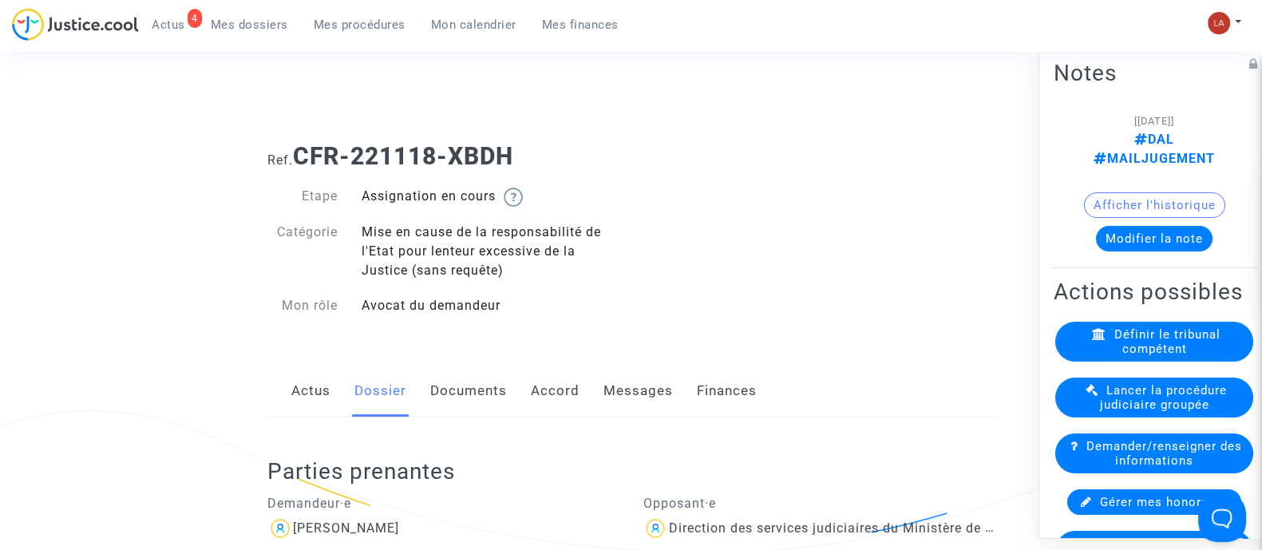
click at [456, 390] on link "Documents" at bounding box center [468, 391] width 77 height 53
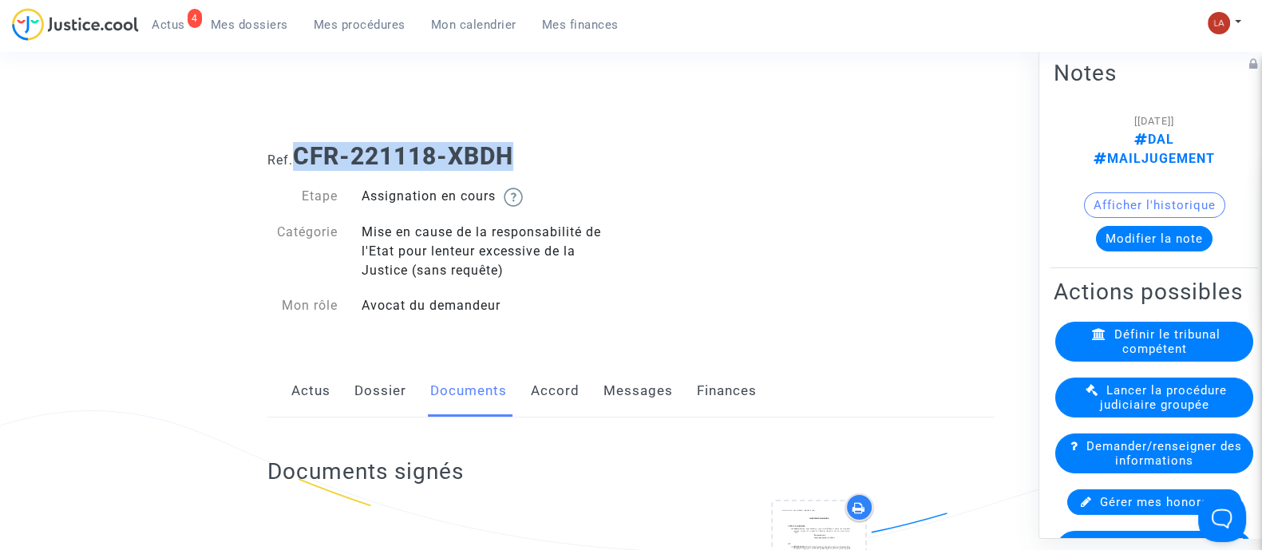
drag, startPoint x: 445, startPoint y: 154, endPoint x: 298, endPoint y: 146, distance: 147.1
click at [298, 146] on h1 "Ref. CFR-221118-XBDH" at bounding box center [630, 156] width 727 height 29
copy b "CFR-221118-XBDH"
click at [617, 153] on h1 "Ref. CFR-221118-XBDH" at bounding box center [630, 156] width 727 height 29
drag, startPoint x: 442, startPoint y: 144, endPoint x: 301, endPoint y: 147, distance: 140.6
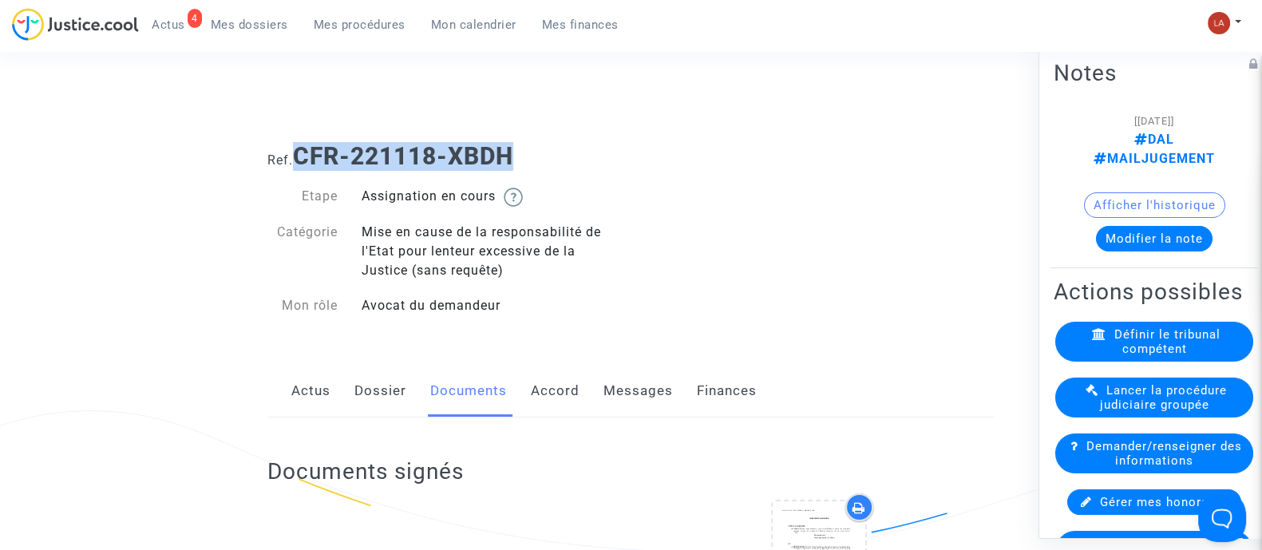
click at [301, 147] on h1 "Ref. CFR-221118-XBDH" at bounding box center [630, 156] width 727 height 29
copy b "CFR-221118-XBDH"
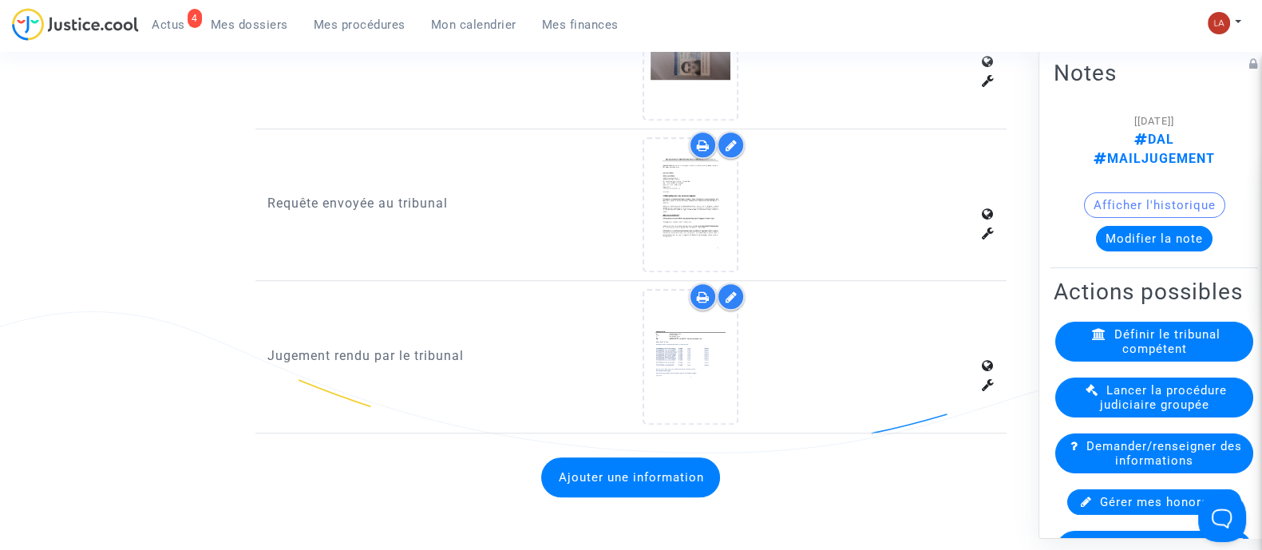
scroll to position [1596, 0]
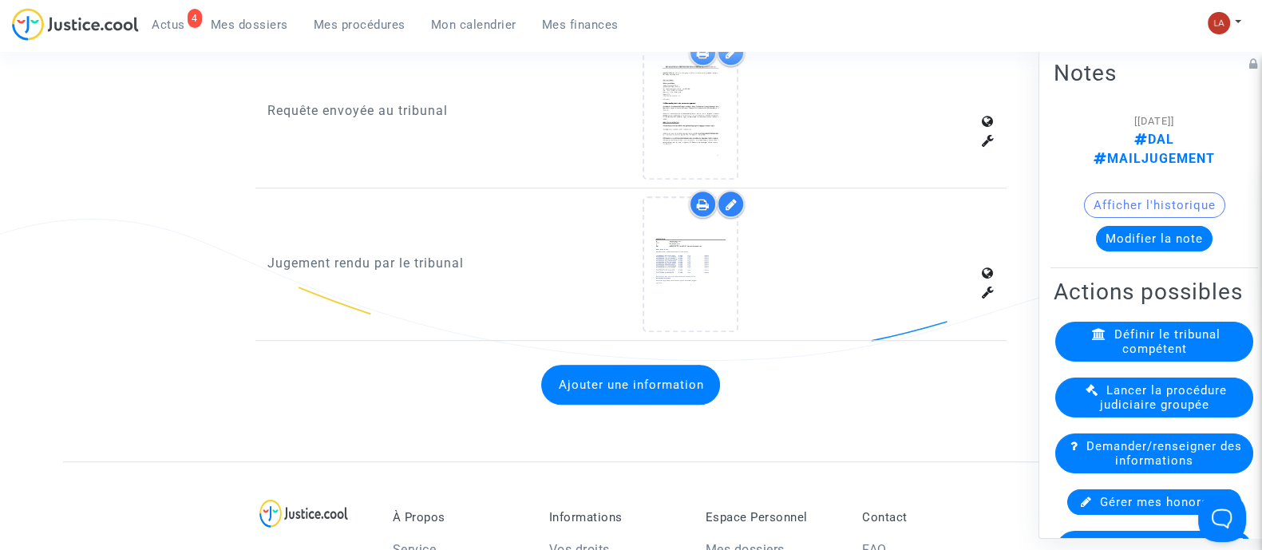
drag, startPoint x: 726, startPoint y: 186, endPoint x: 748, endPoint y: 188, distance: 22.5
click at [726, 190] on div at bounding box center [731, 204] width 28 height 28
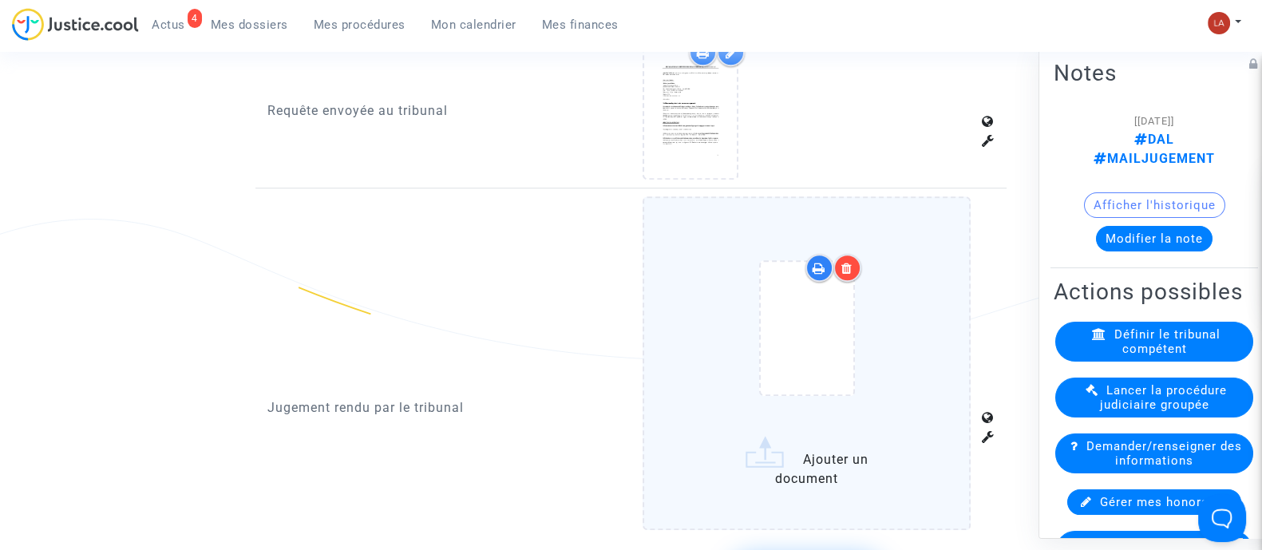
click at [845, 254] on div at bounding box center [848, 268] width 28 height 28
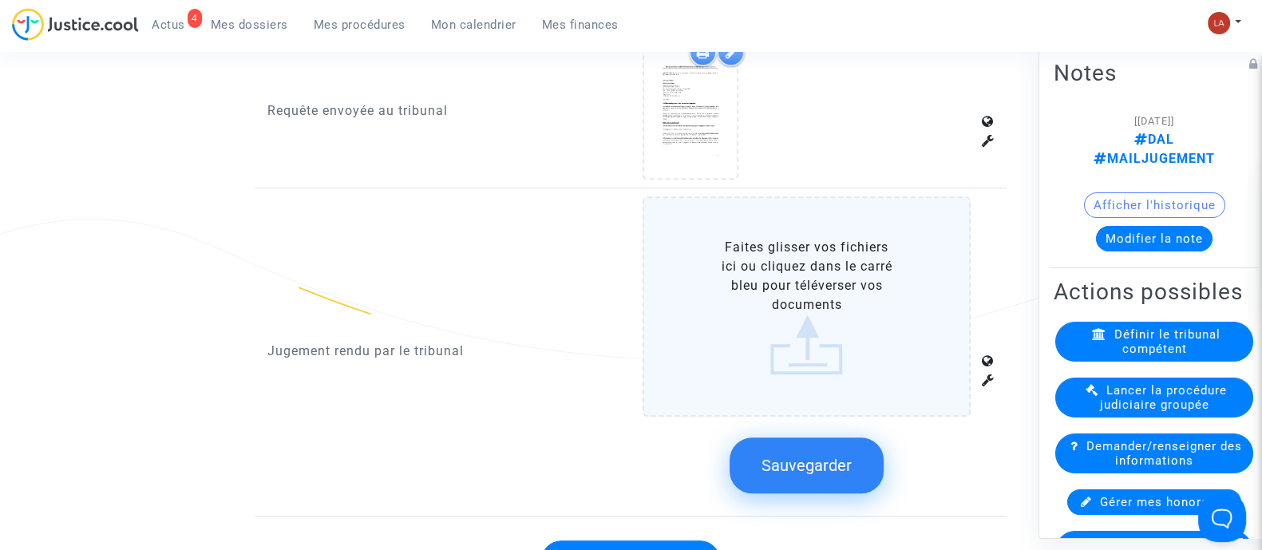
click at [886, 269] on label "Faites glisser vos fichiers ici ou cliquez dans le carré bleu pour téléverser v…" at bounding box center [807, 306] width 328 height 220
click at [0, 0] on input "Faites glisser vos fichiers ici ou cliquez dans le carré bleu pour téléverser v…" at bounding box center [0, 0] width 0 height 0
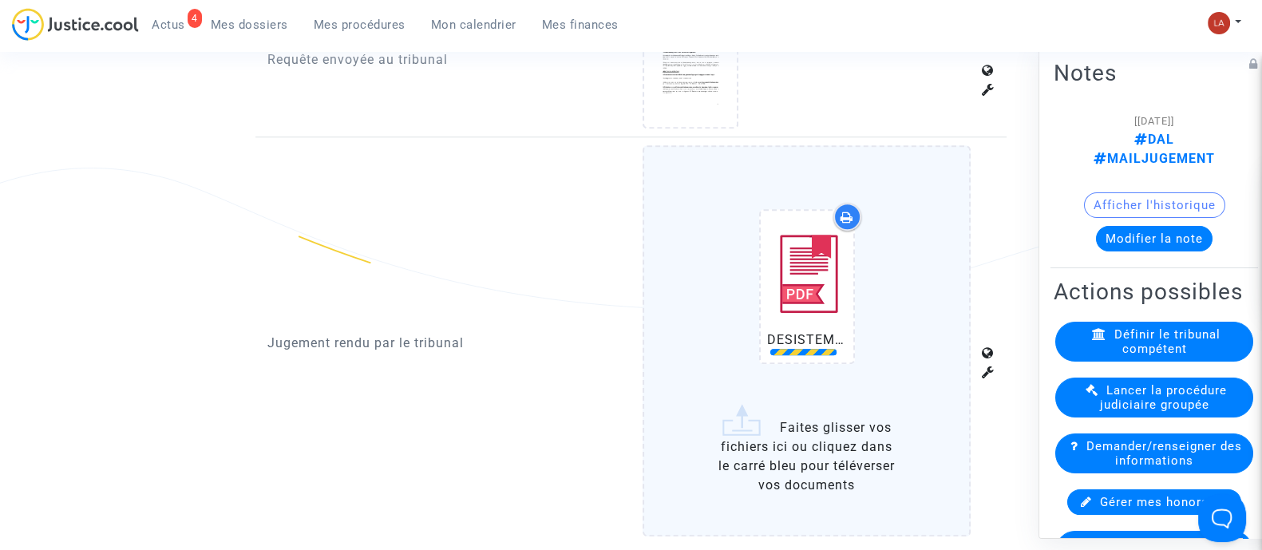
scroll to position [1797, 0]
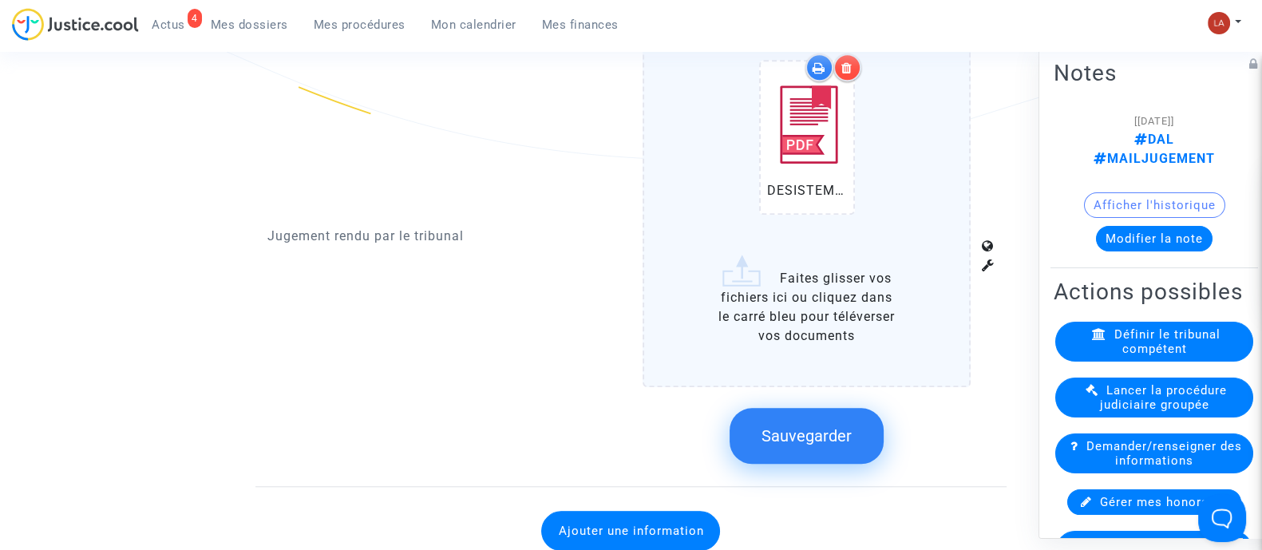
click at [798, 426] on span "Sauvegarder" at bounding box center [807, 435] width 90 height 19
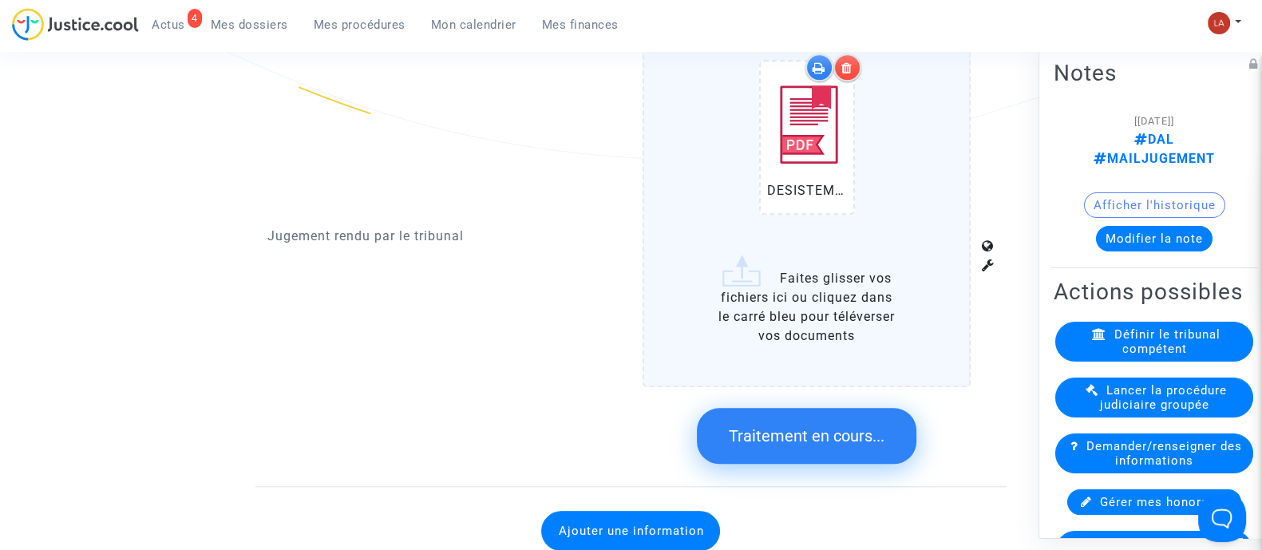
click at [1155, 225] on button "Modifier la note" at bounding box center [1154, 238] width 117 height 26
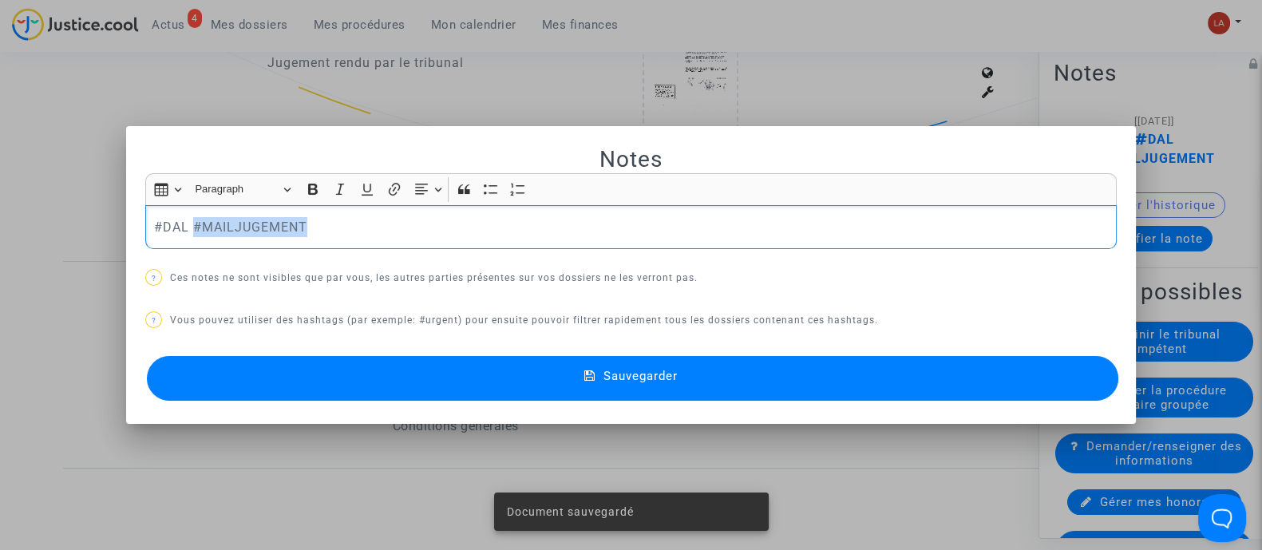
drag, startPoint x: 184, startPoint y: 226, endPoint x: 733, endPoint y: 236, distance: 549.4
click at [733, 236] on p "#DAL #MAILJUGEMENT" at bounding box center [631, 227] width 955 height 20
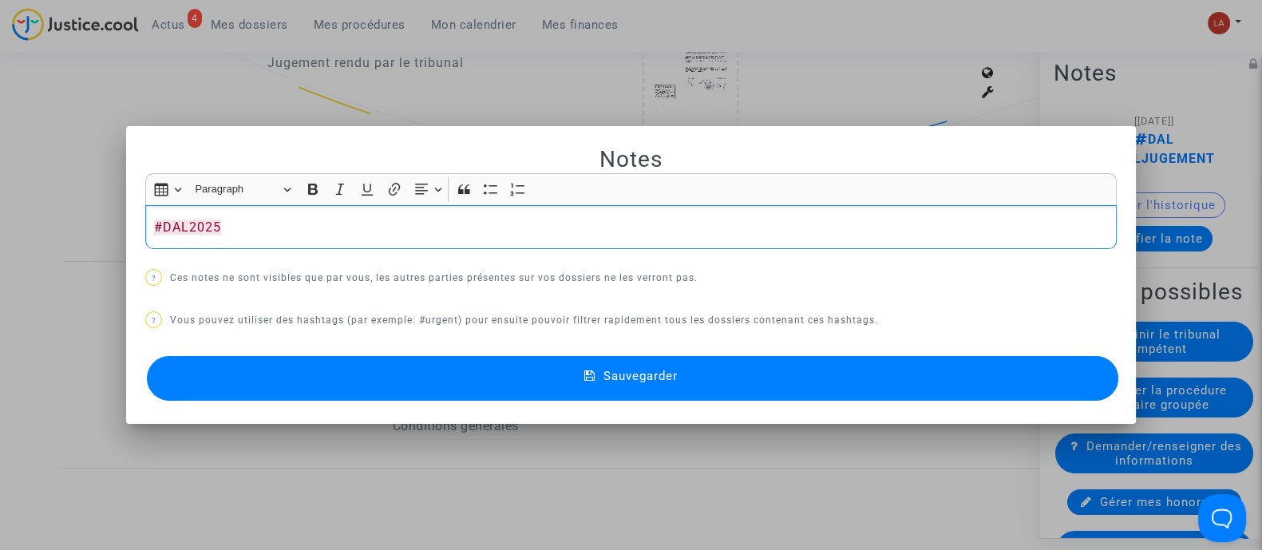
click at [776, 373] on button "Sauvegarder" at bounding box center [633, 378] width 972 height 45
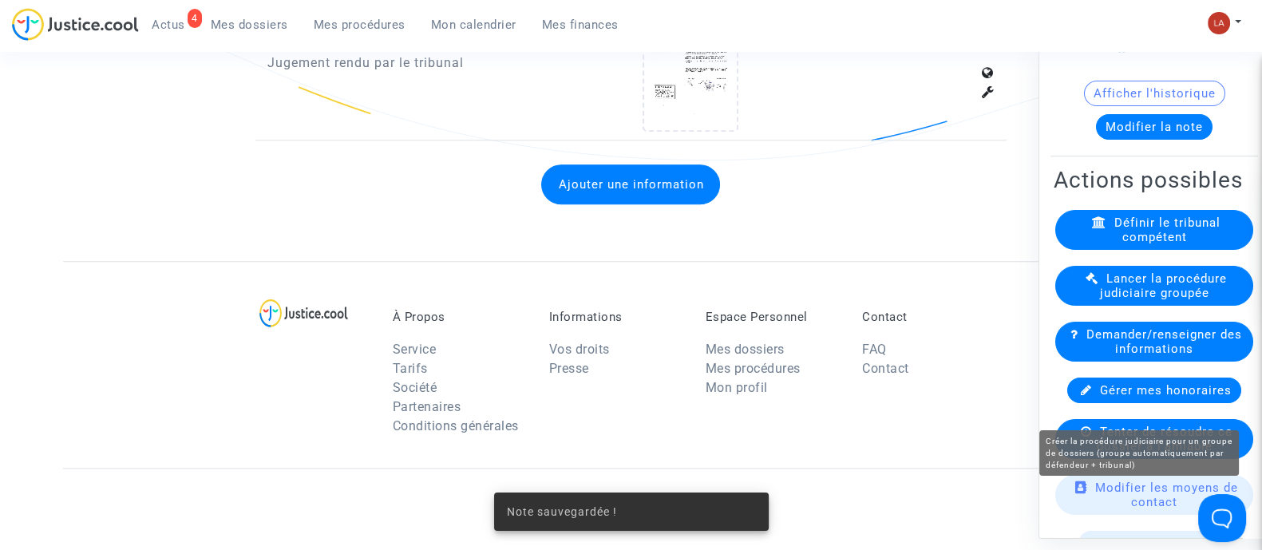
scroll to position [199, 0]
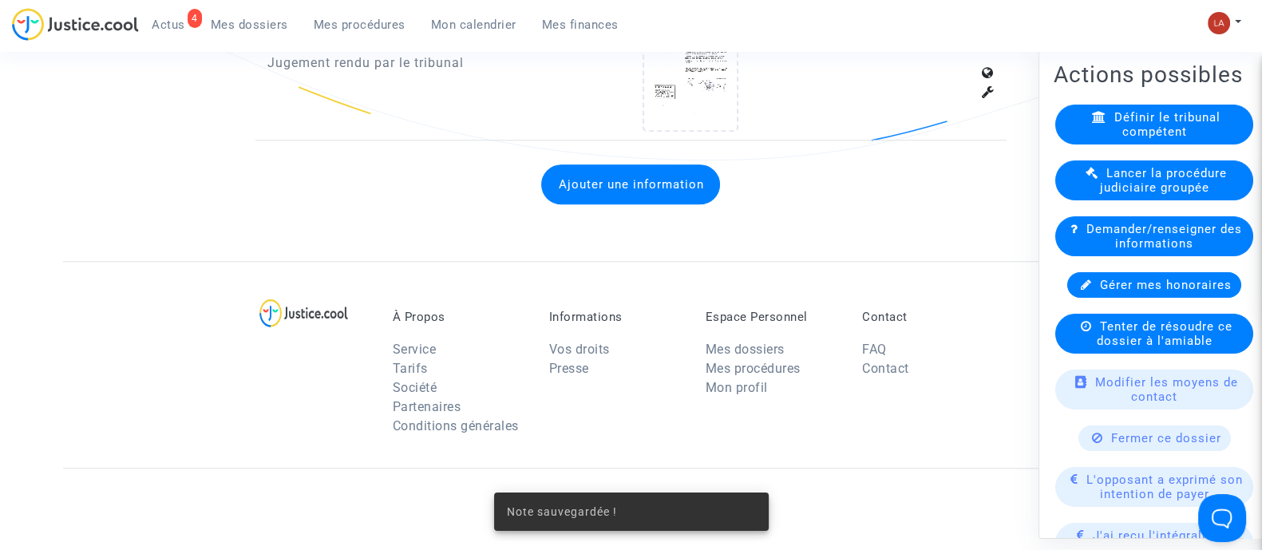
click at [1206, 353] on div "Tenter de résoudre ce dossier à l'amiable" at bounding box center [1155, 333] width 198 height 40
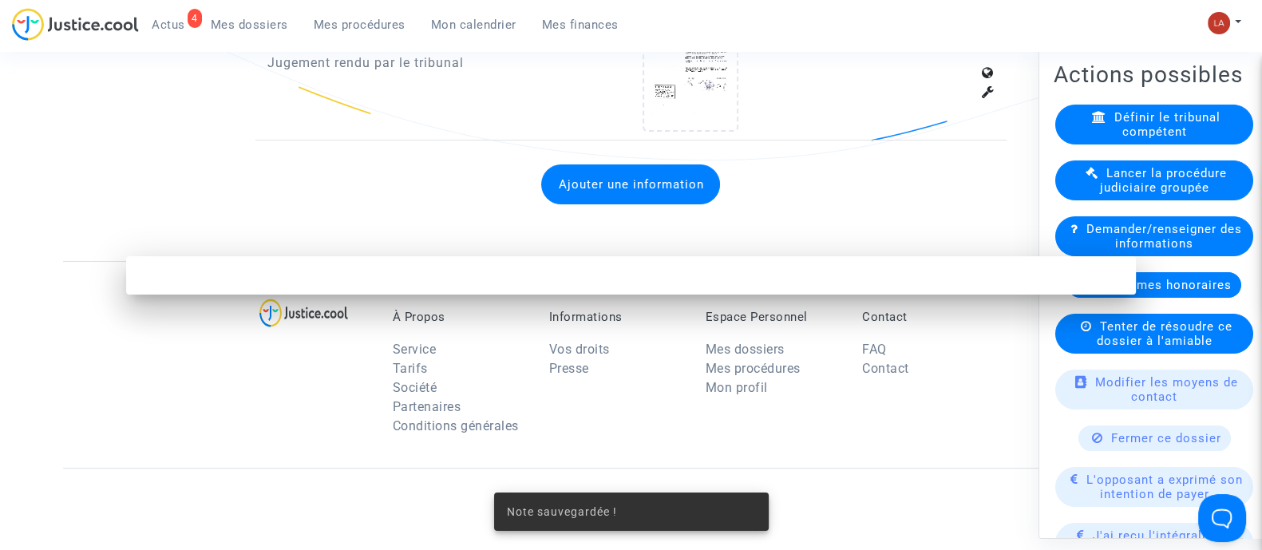
scroll to position [0, 0]
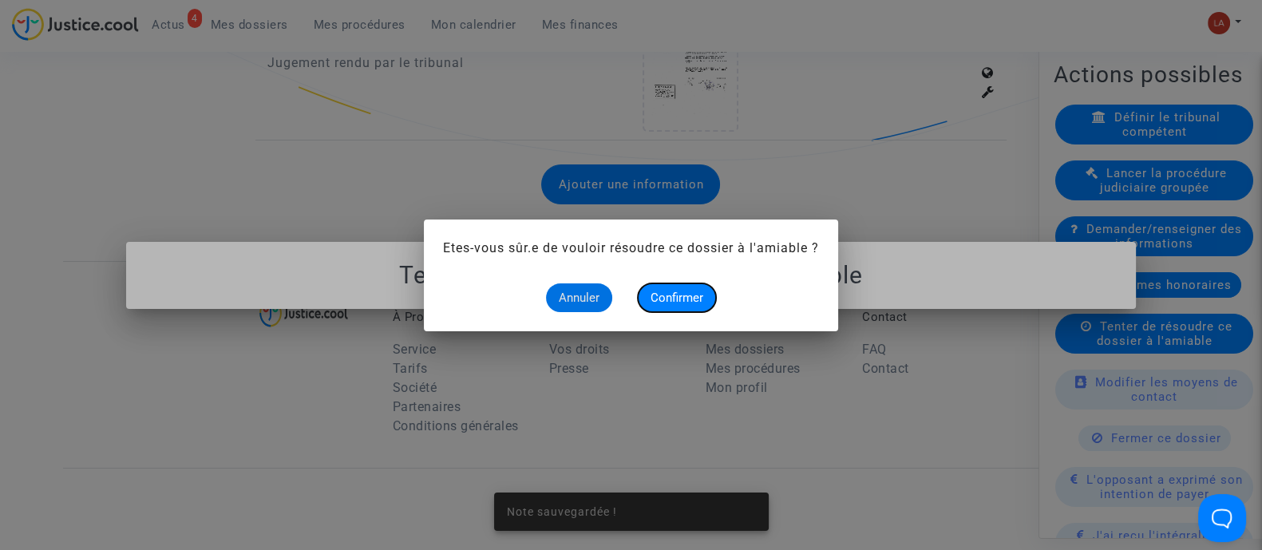
click at [682, 291] on span "Confirmer" at bounding box center [677, 298] width 53 height 14
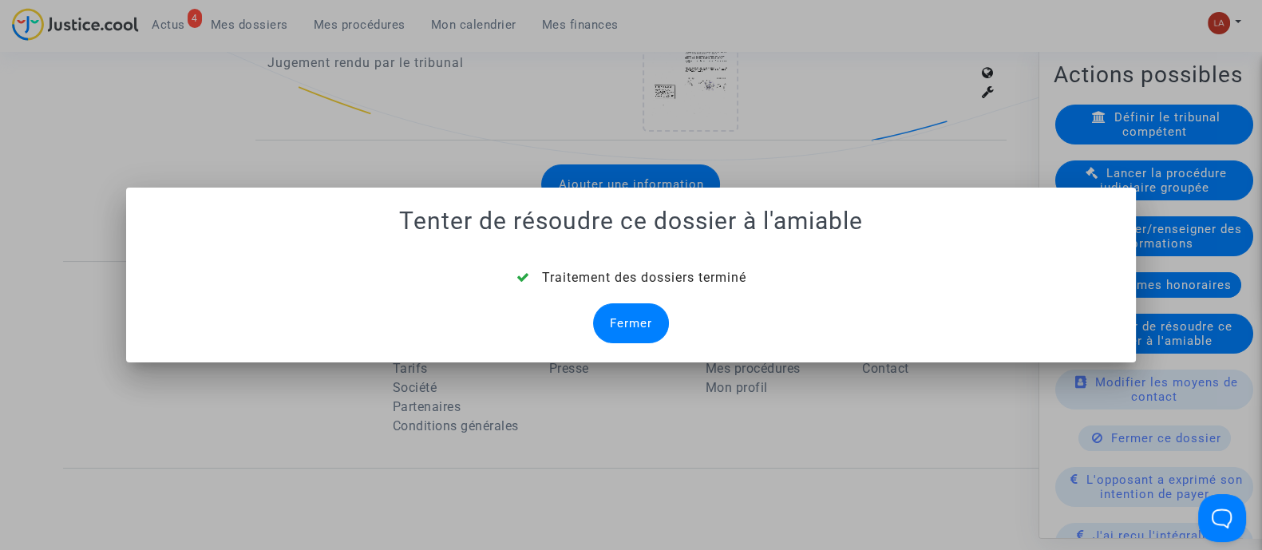
click at [624, 312] on div "Fermer" at bounding box center [631, 323] width 76 height 40
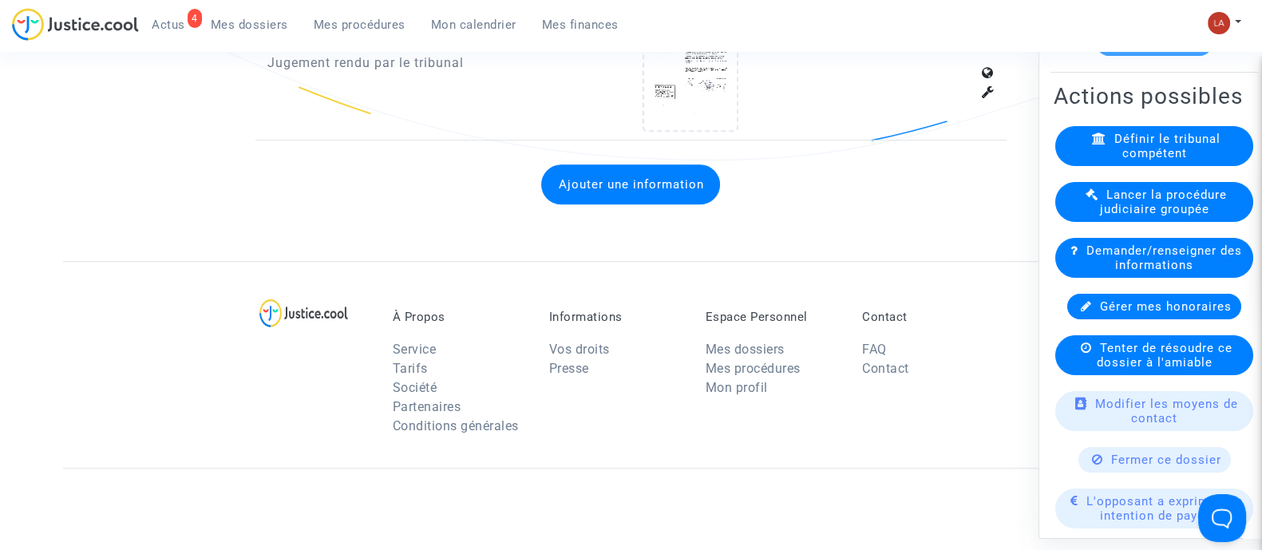
scroll to position [199, 0]
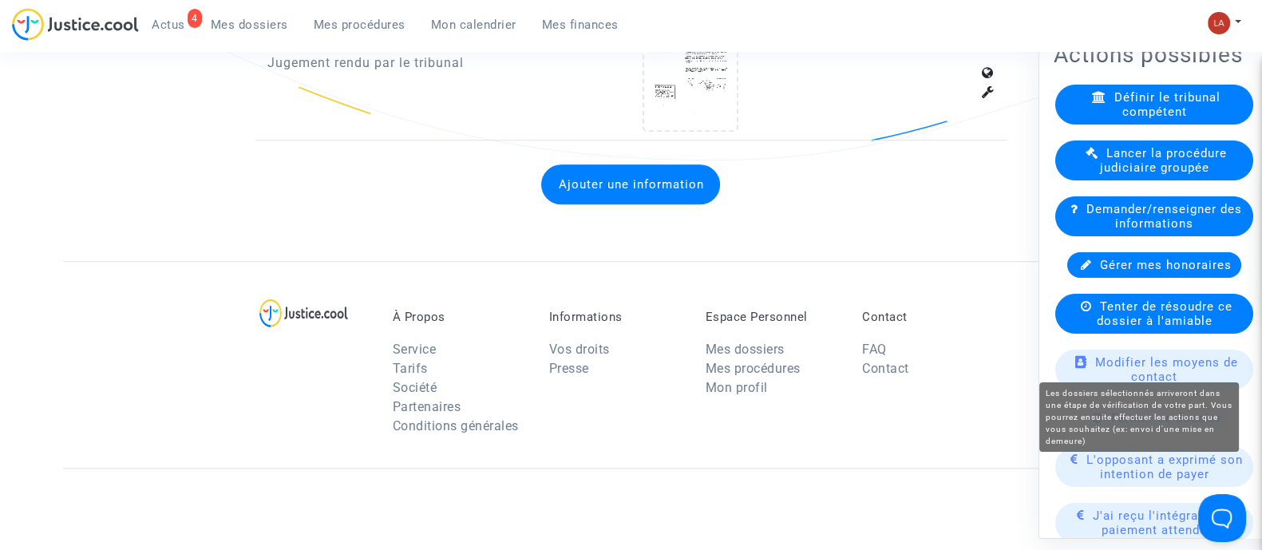
click at [1150, 327] on span "Tenter de résoudre ce dossier à l'amiable" at bounding box center [1165, 313] width 136 height 29
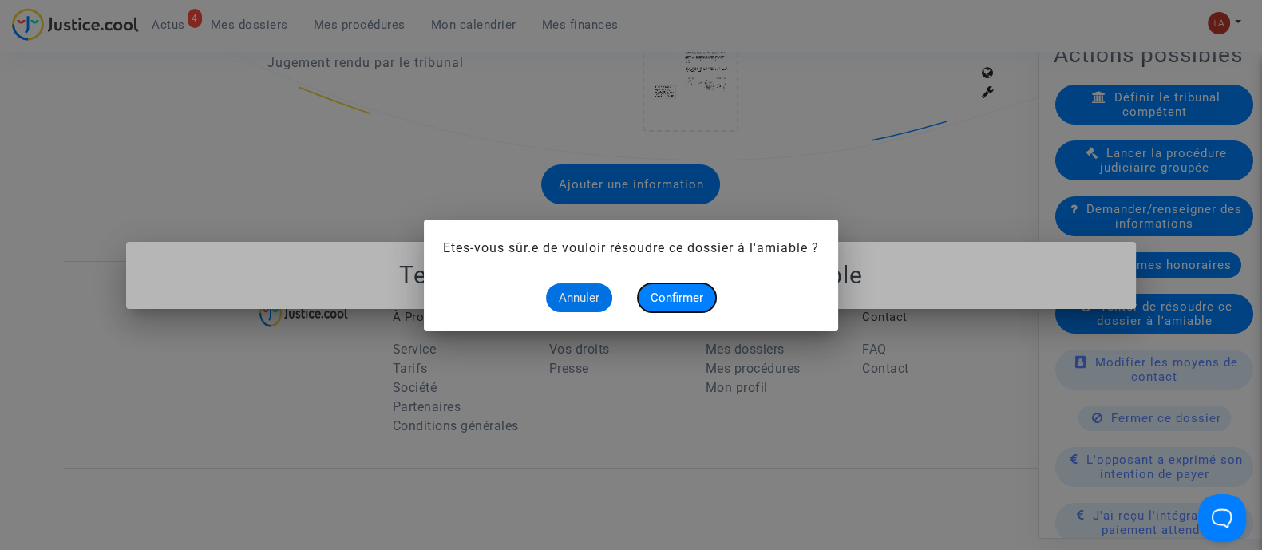
click at [667, 288] on button "Confirmer" at bounding box center [677, 297] width 78 height 29
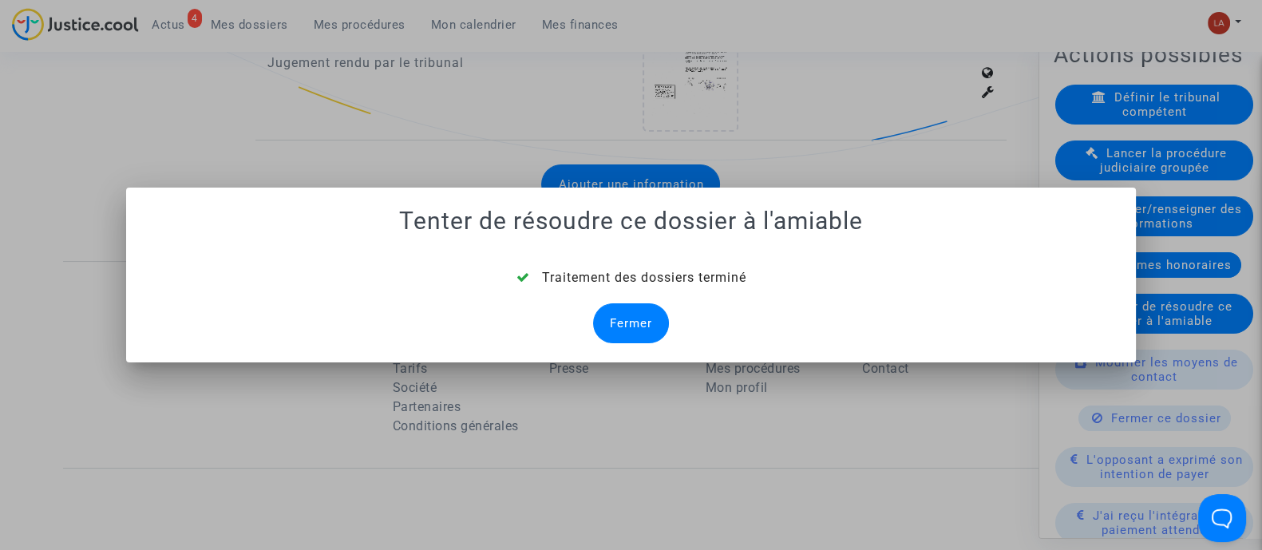
click at [627, 311] on div "Fermer" at bounding box center [631, 323] width 76 height 40
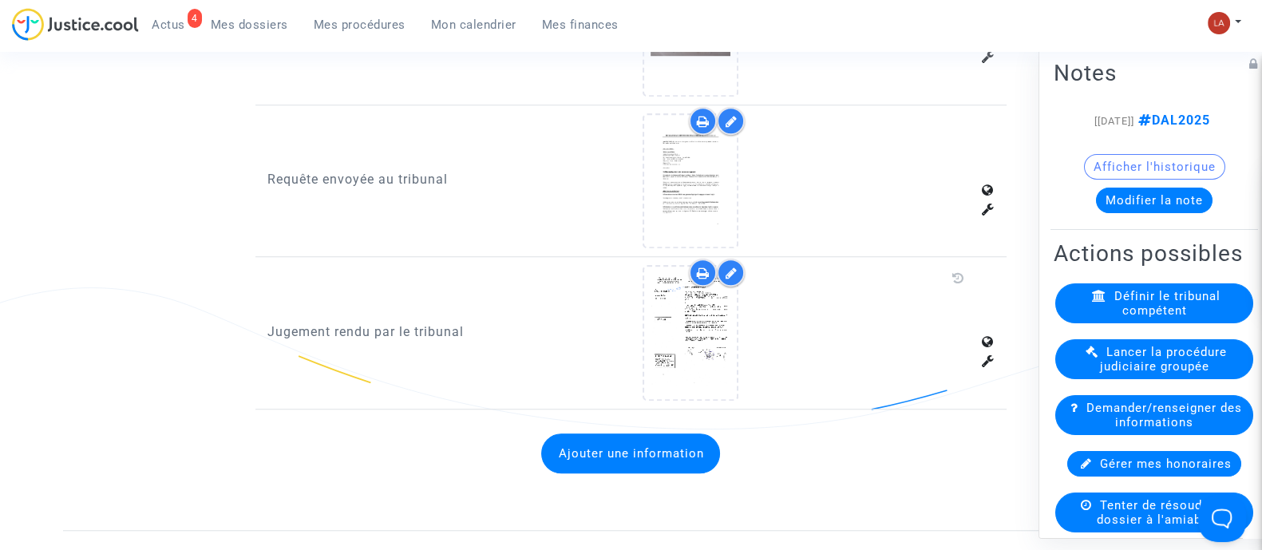
scroll to position [1198, 0]
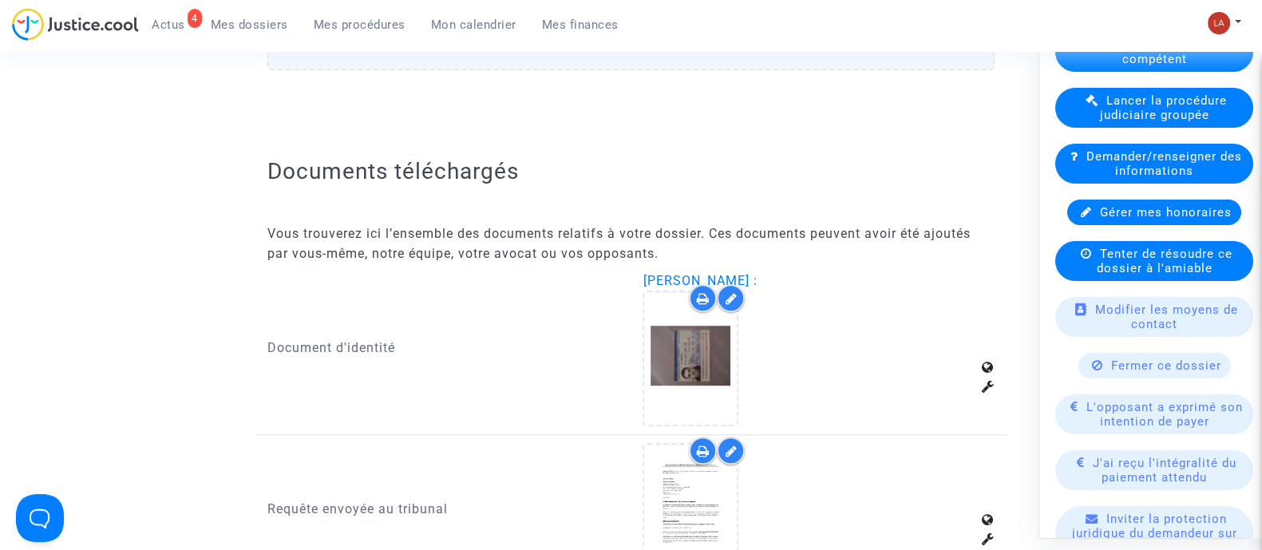
scroll to position [124, 0]
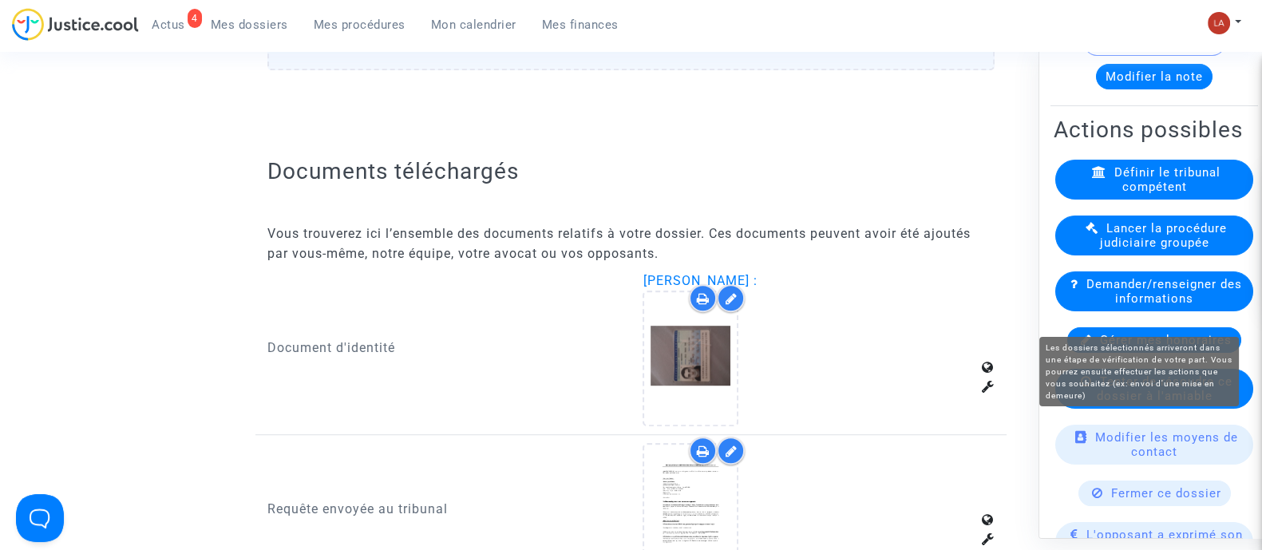
click at [1135, 402] on span "Tenter de résoudre ce dossier à l'amiable" at bounding box center [1165, 388] width 136 height 29
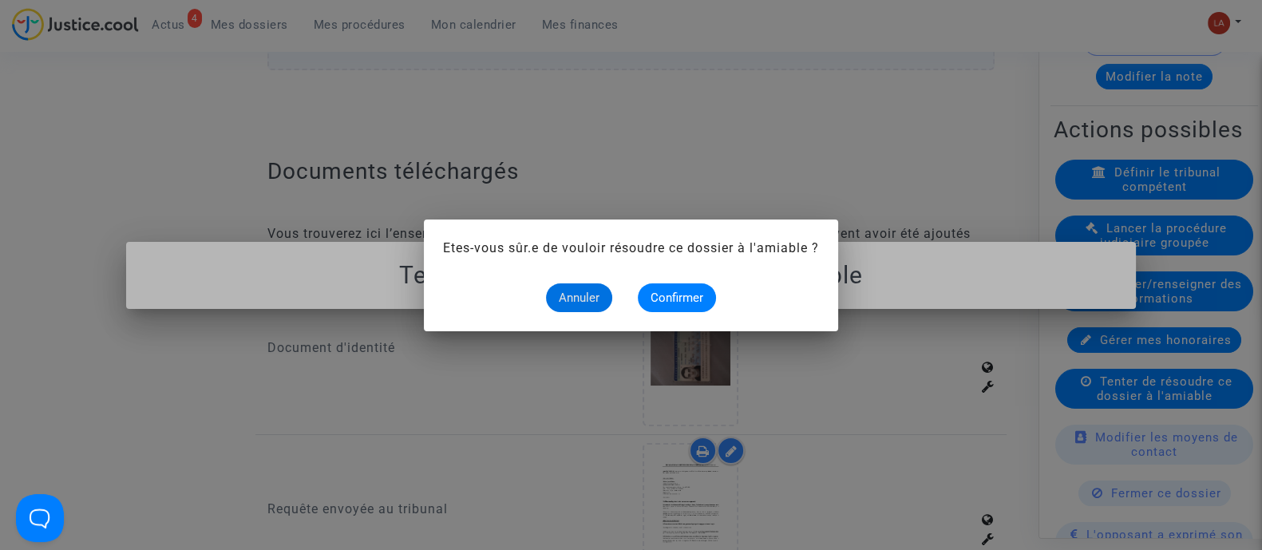
click at [644, 274] on alert-dialogs "Etes-vous sûr.e de vouloir résoudre ce dossier à l'amiable ? Annuler Confirmer" at bounding box center [631, 275] width 376 height 73
click at [659, 291] on span "Confirmer" at bounding box center [677, 298] width 53 height 14
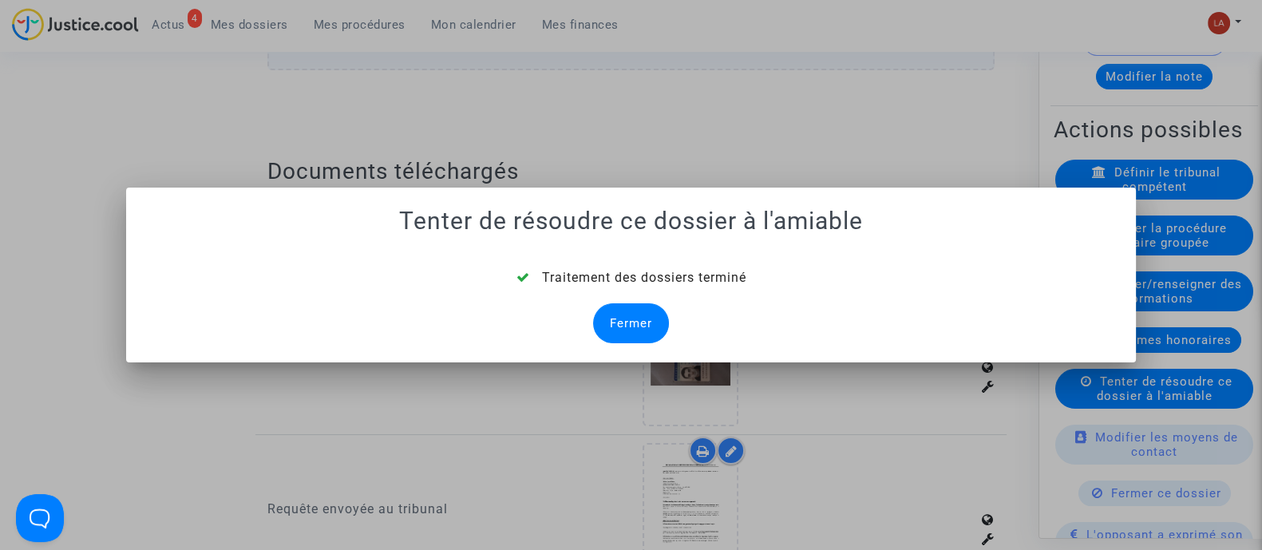
click at [627, 315] on div "Fermer" at bounding box center [631, 323] width 76 height 40
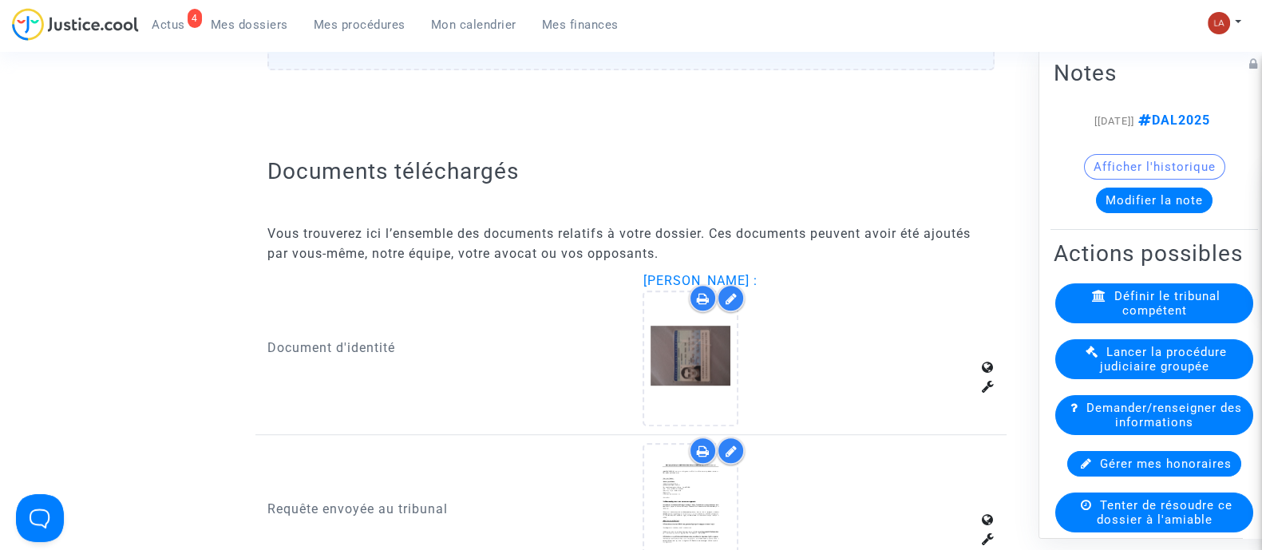
click at [1166, 212] on button "Modifier la note" at bounding box center [1154, 200] width 117 height 26
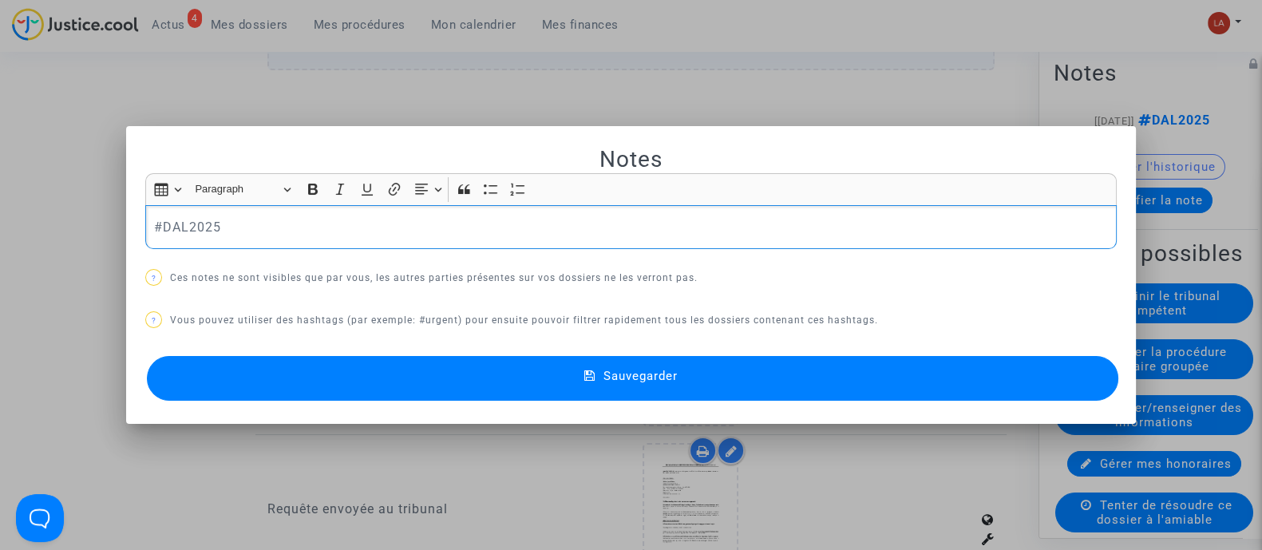
click at [418, 225] on p "#DAL2025" at bounding box center [631, 227] width 955 height 20
click at [481, 373] on button "Sauvegarder" at bounding box center [633, 378] width 972 height 45
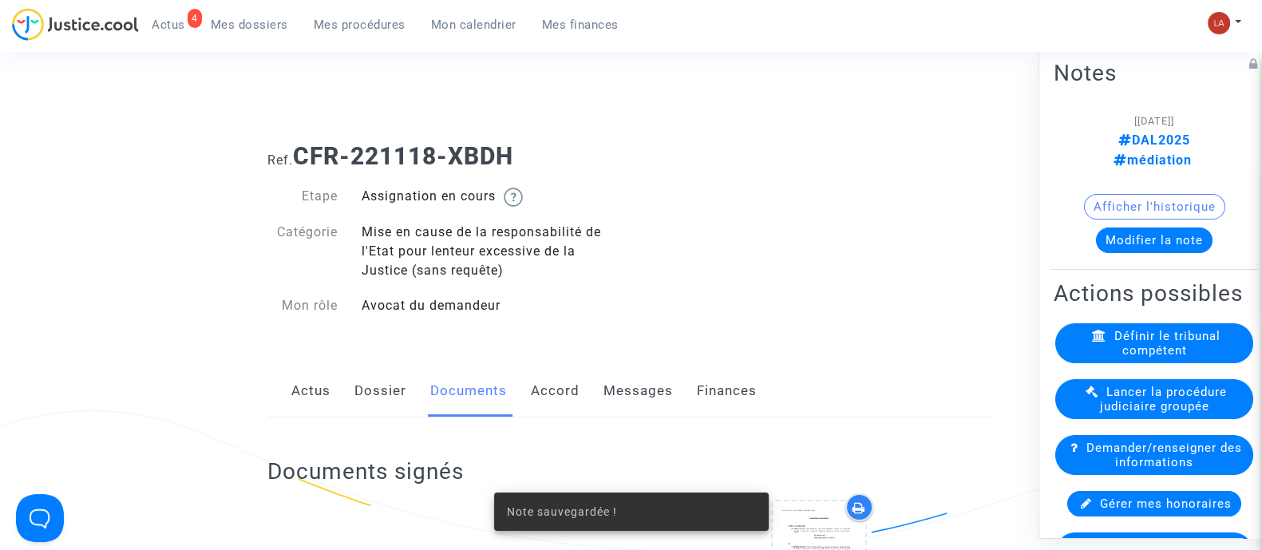
drag, startPoint x: 547, startPoint y: 138, endPoint x: 303, endPoint y: 137, distance: 243.5
click at [303, 137] on div "Ref. CFR-221118-XBDH" at bounding box center [631, 150] width 751 height 41
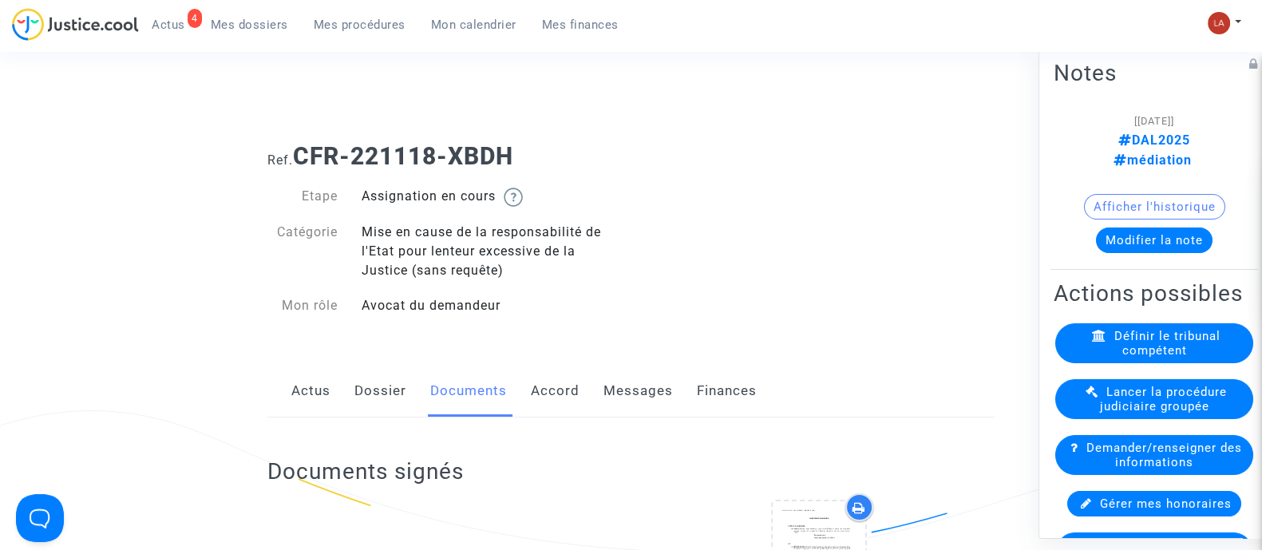
copy b "CFR-221118-XBDH"
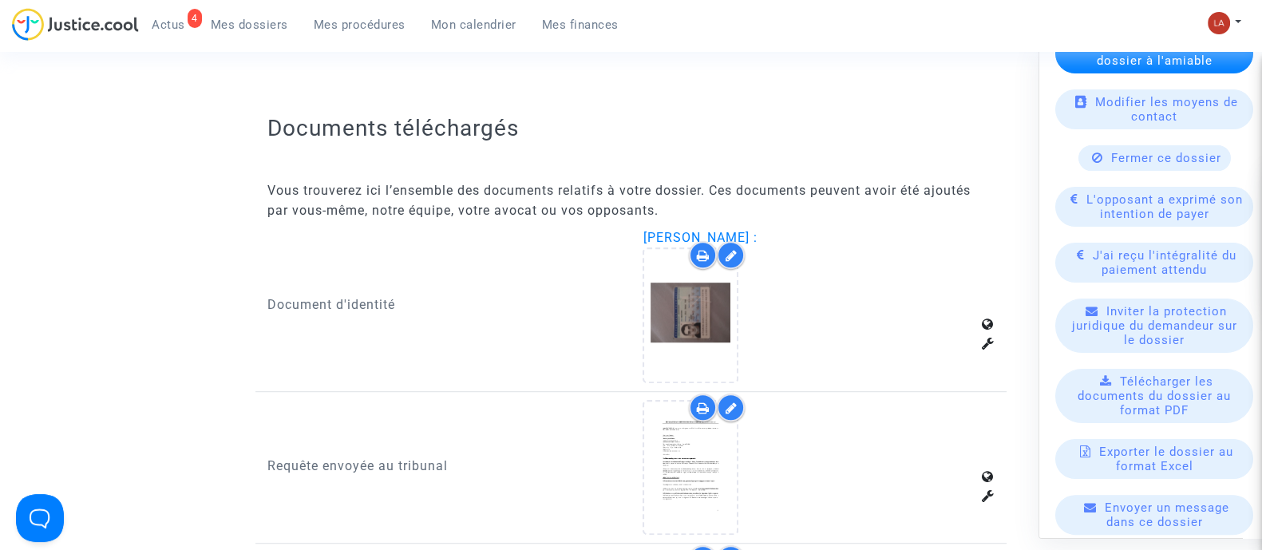
scroll to position [1098, 0]
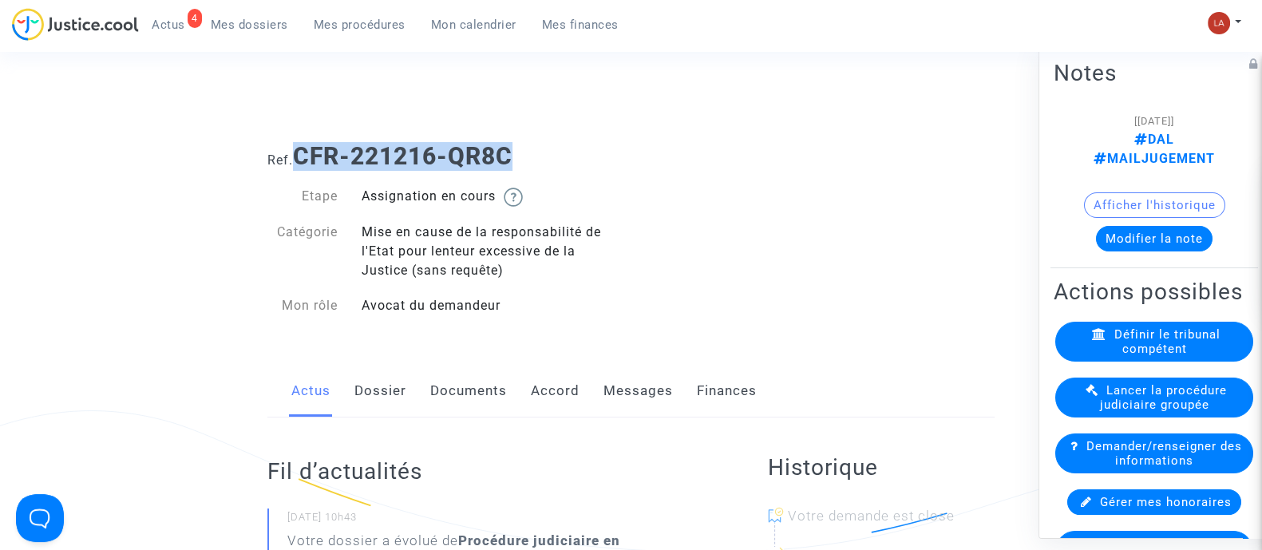
drag, startPoint x: 426, startPoint y: 156, endPoint x: 298, endPoint y: 143, distance: 128.4
click at [298, 143] on h1 "Ref. CFR-221216-QR8C" at bounding box center [630, 156] width 727 height 29
copy b "CFR-221216-QR8C"
click at [455, 392] on link "Documents" at bounding box center [468, 391] width 77 height 53
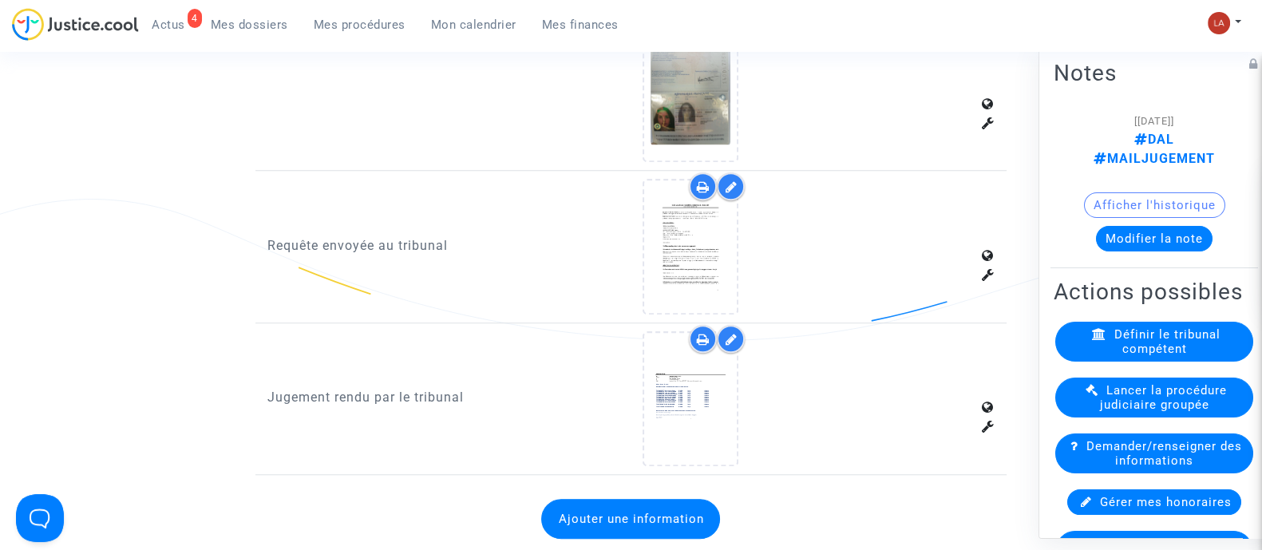
scroll to position [1697, 0]
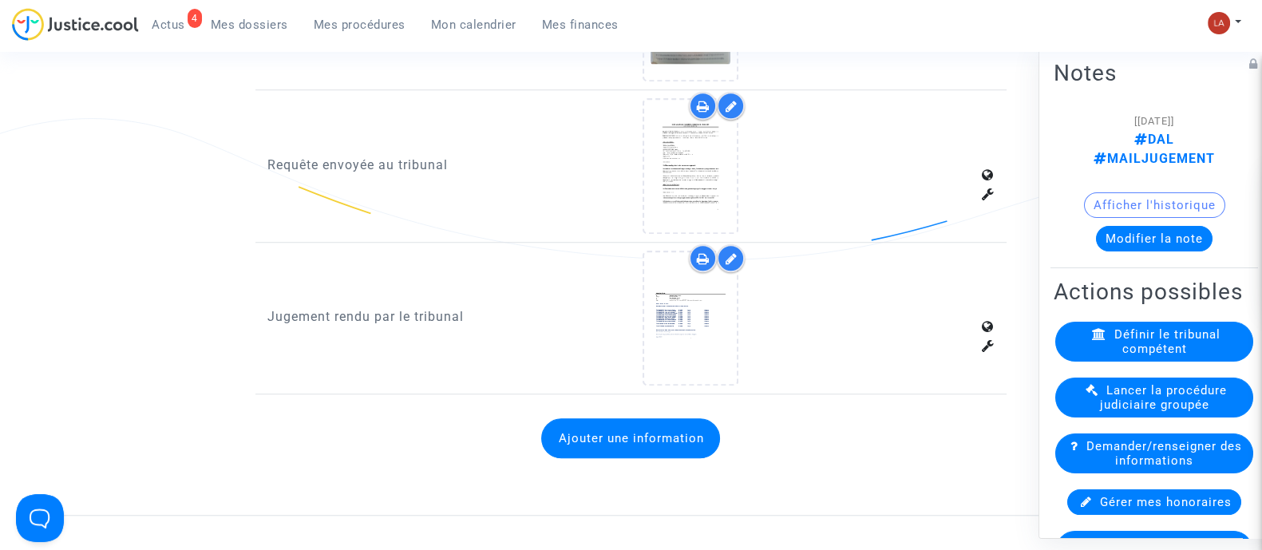
click at [737, 255] on icon at bounding box center [731, 258] width 12 height 13
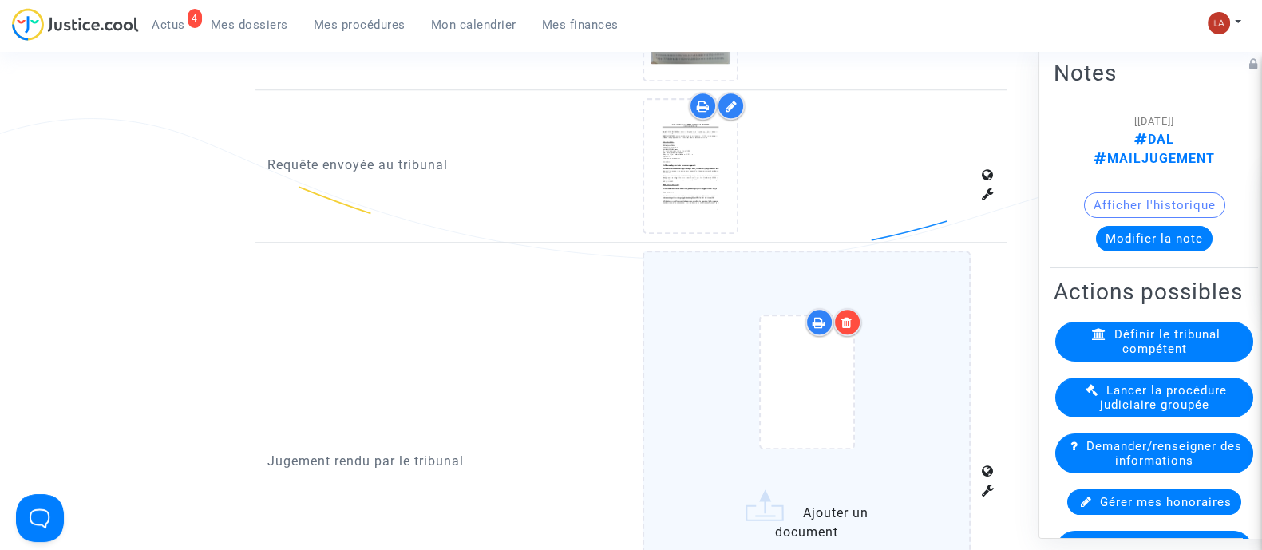
click at [854, 325] on div at bounding box center [848, 322] width 28 height 28
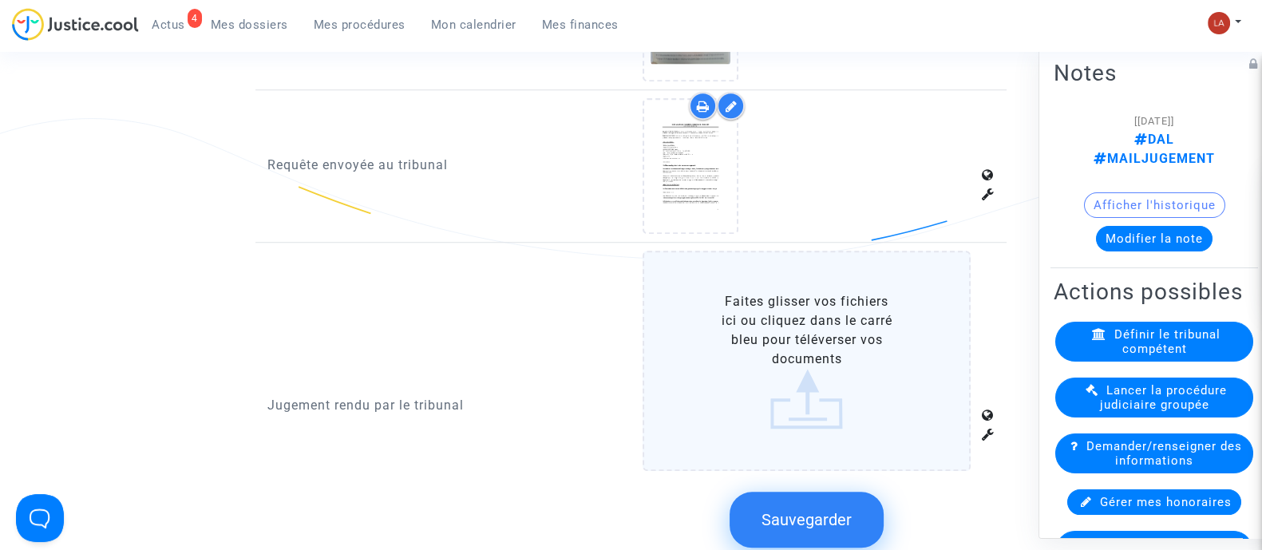
click at [890, 309] on label "Faites glisser vos fichiers ici ou cliquez dans le carré bleu pour téléverser v…" at bounding box center [807, 361] width 328 height 220
click at [0, 0] on input "Faites glisser vos fichiers ici ou cliquez dans le carré bleu pour téléverser v…" at bounding box center [0, 0] width 0 height 0
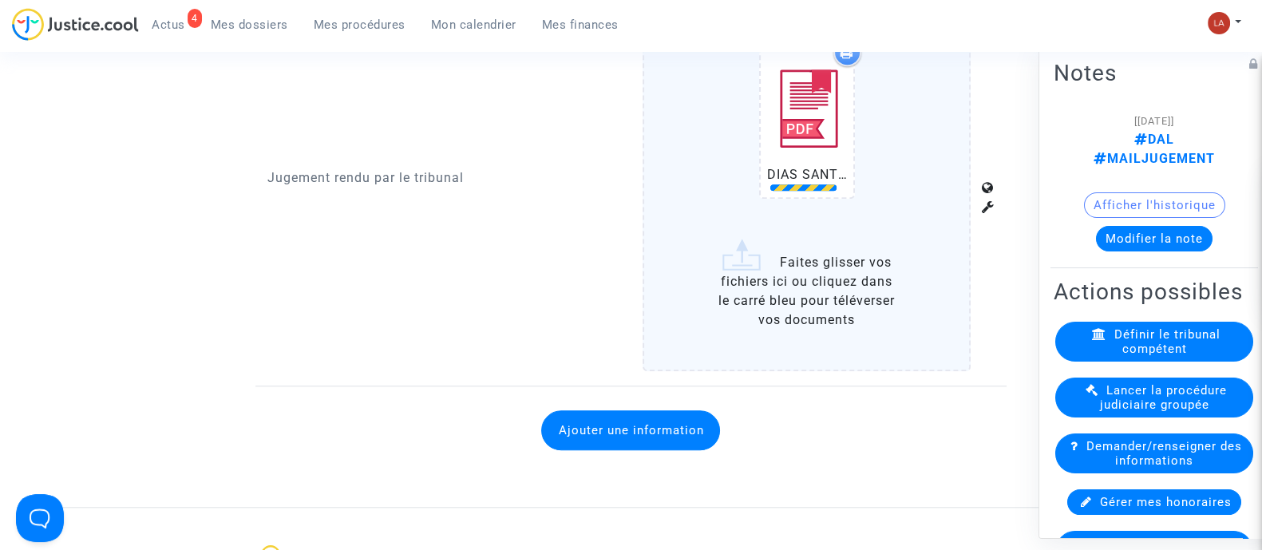
scroll to position [1996, 0]
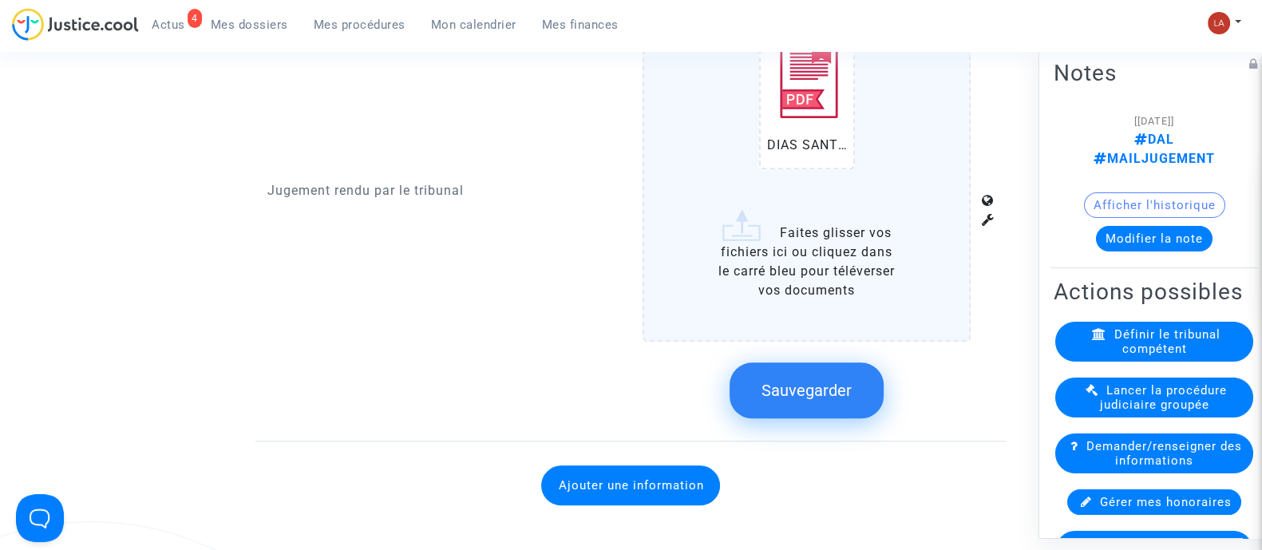
click at [794, 381] on span "Sauvegarder" at bounding box center [807, 390] width 90 height 19
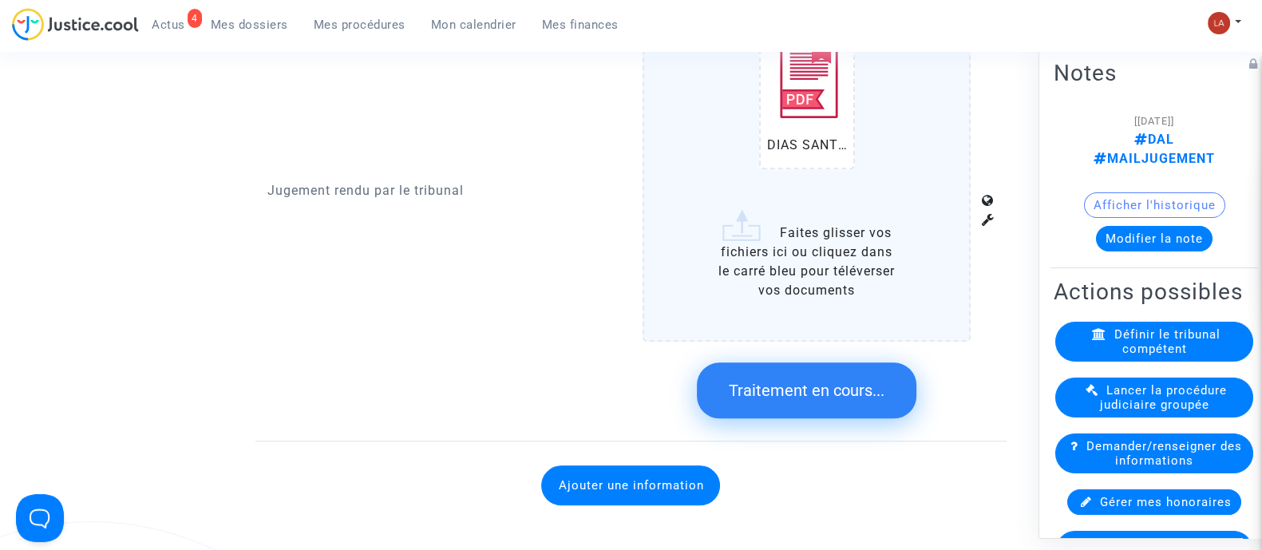
click at [1140, 225] on button "Modifier la note" at bounding box center [1154, 238] width 117 height 26
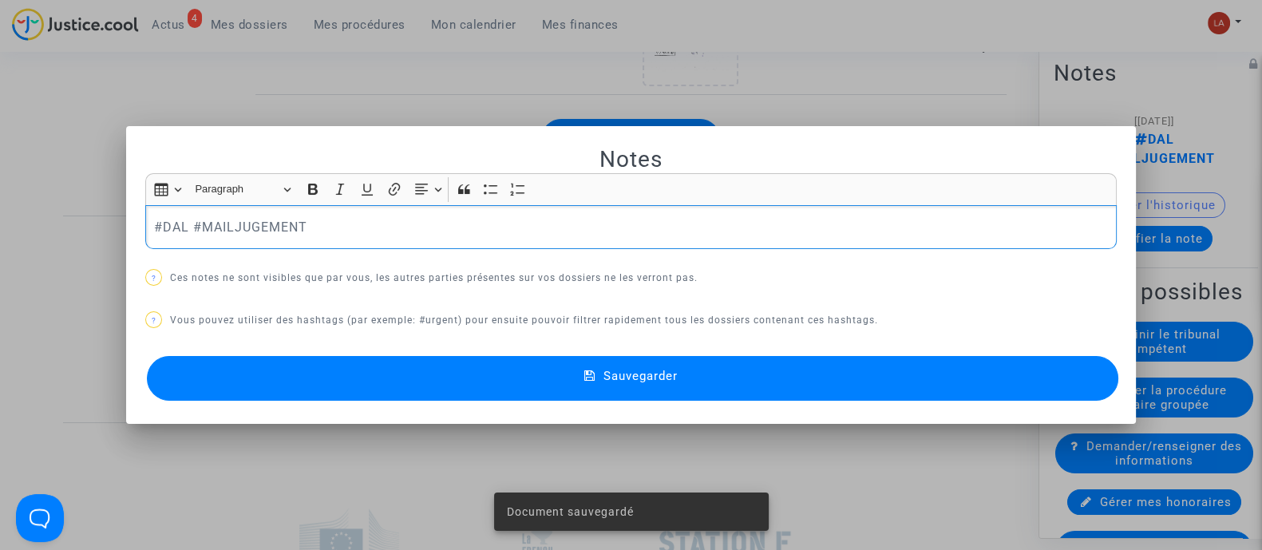
scroll to position [0, 0]
drag, startPoint x: 181, startPoint y: 222, endPoint x: 988, endPoint y: 243, distance: 807.5
click at [846, 243] on div "#DAL #MAILJUGEMENT" at bounding box center [631, 227] width 972 height 45
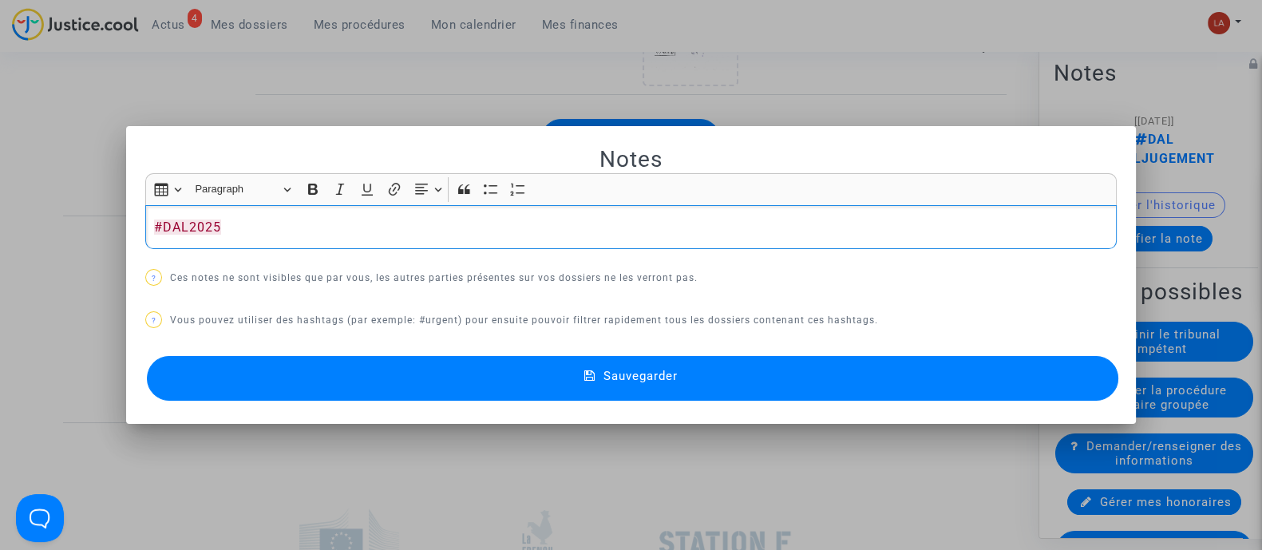
click at [994, 393] on button "Sauvegarder" at bounding box center [633, 378] width 972 height 45
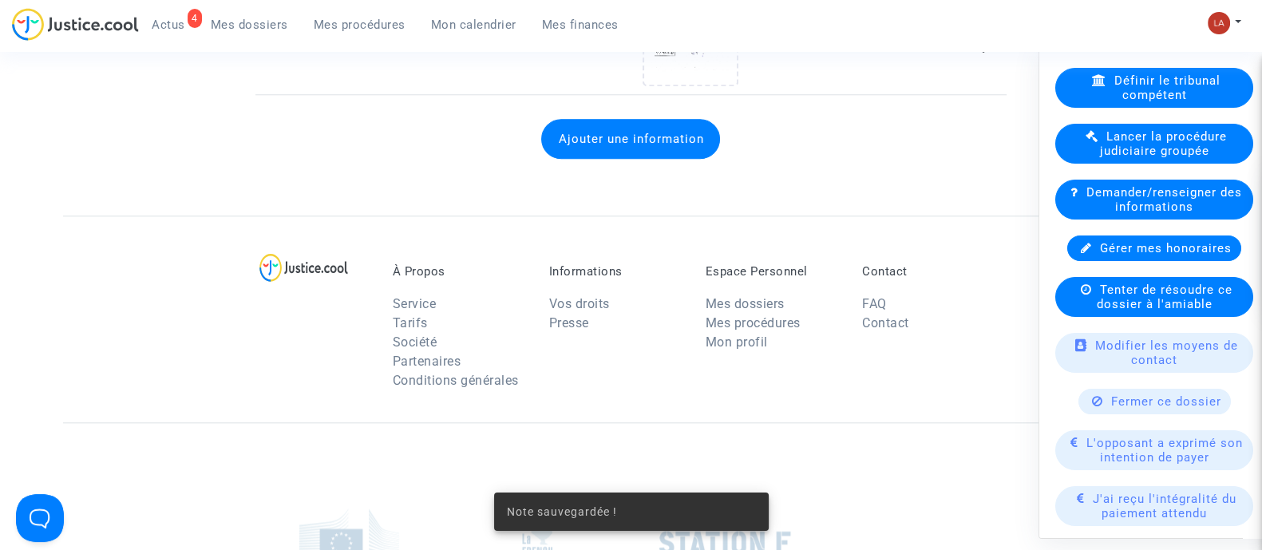
scroll to position [299, 0]
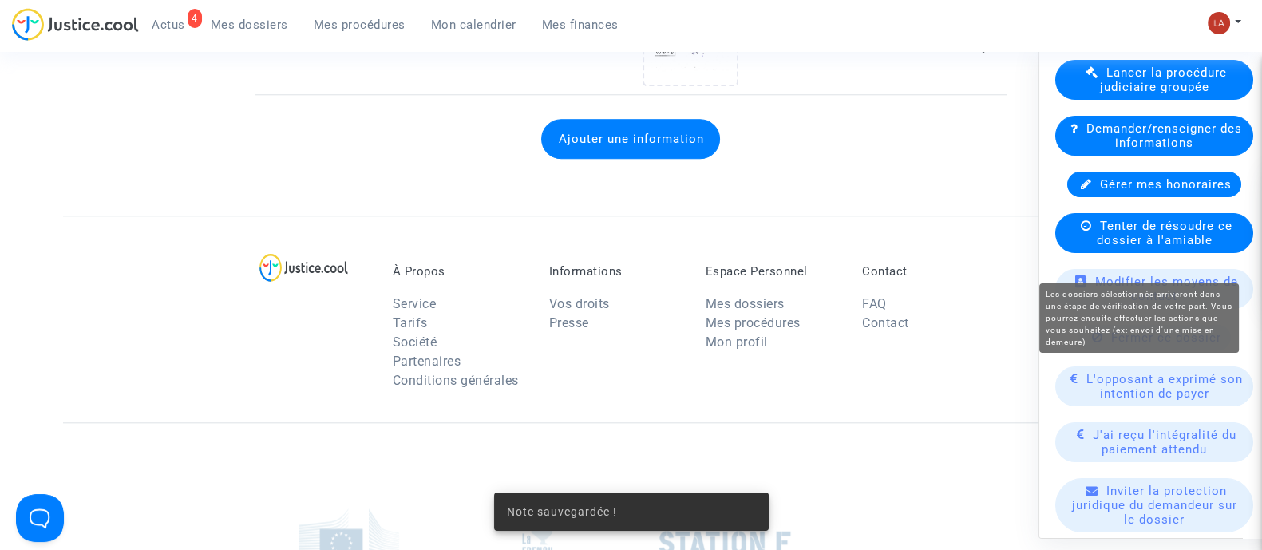
click at [1150, 247] on span "Tenter de résoudre ce dossier à l'amiable" at bounding box center [1165, 232] width 136 height 29
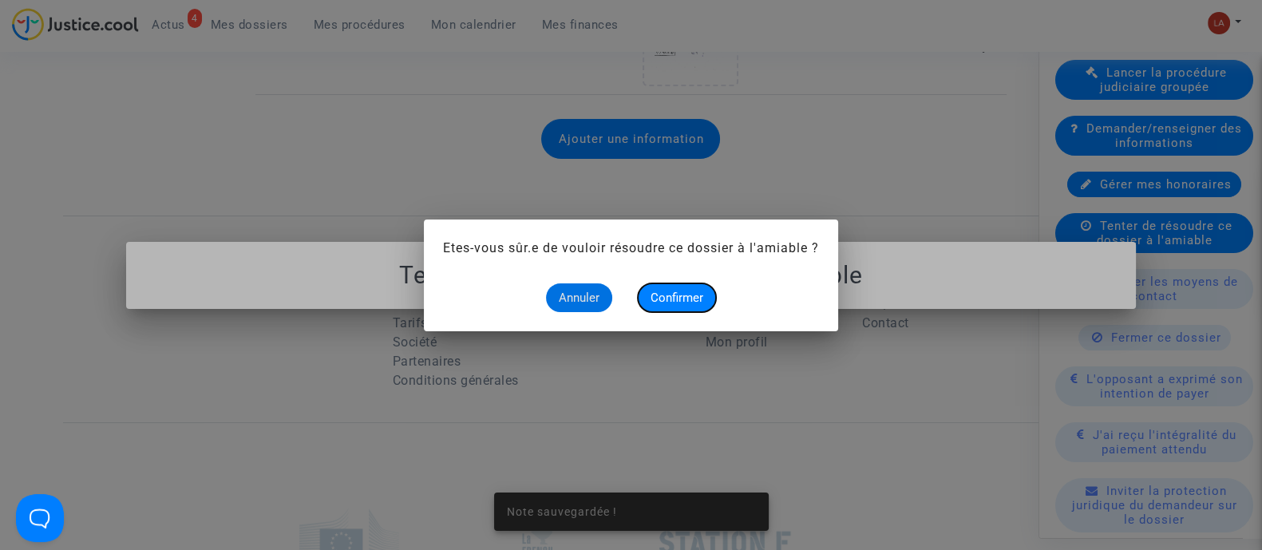
click at [683, 286] on button "Confirmer" at bounding box center [677, 297] width 78 height 29
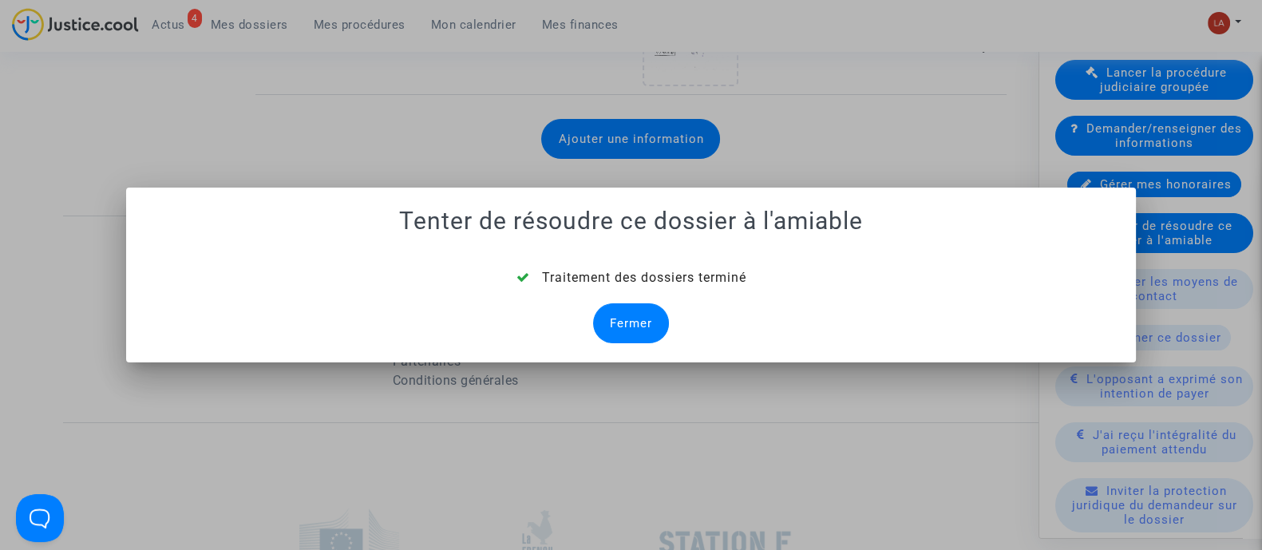
click at [627, 319] on div "Fermer" at bounding box center [631, 323] width 76 height 40
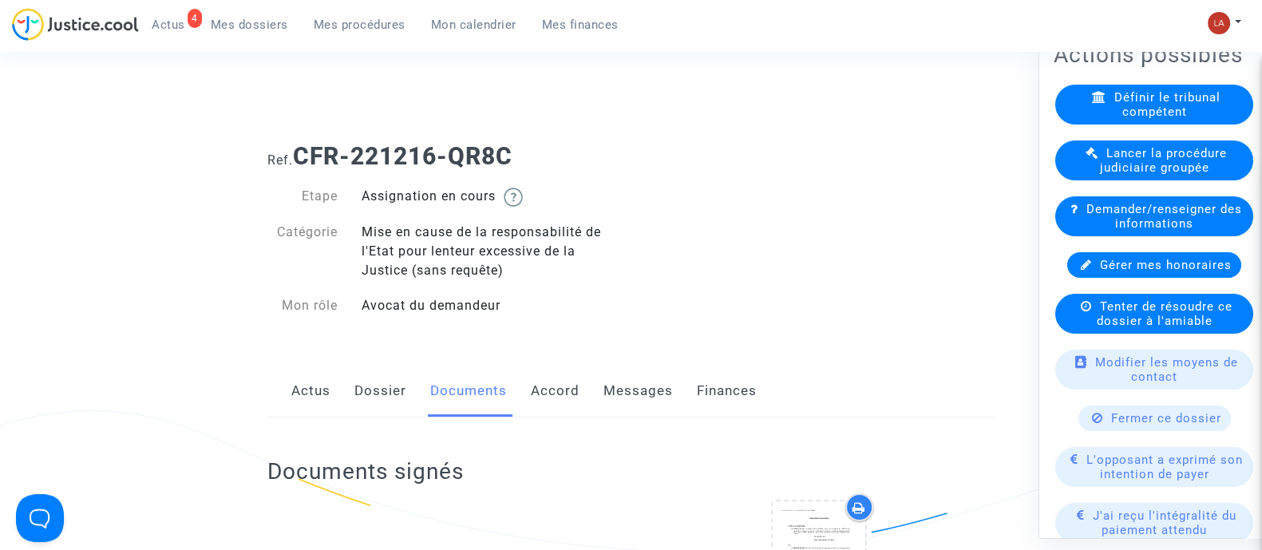
drag, startPoint x: 517, startPoint y: 149, endPoint x: 299, endPoint y: 135, distance: 218.4
click at [299, 135] on div "Ref. CFR-221216-QR8C" at bounding box center [631, 150] width 751 height 41
copy b "CFR-221216-QR8C"
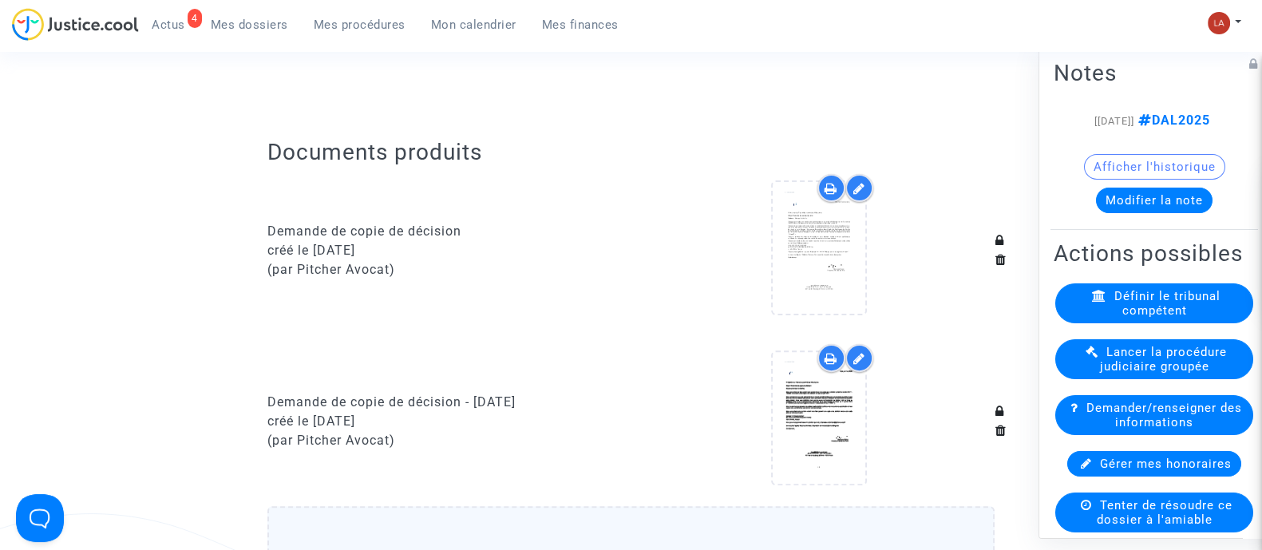
click at [1179, 208] on button "Modifier la note" at bounding box center [1154, 200] width 117 height 26
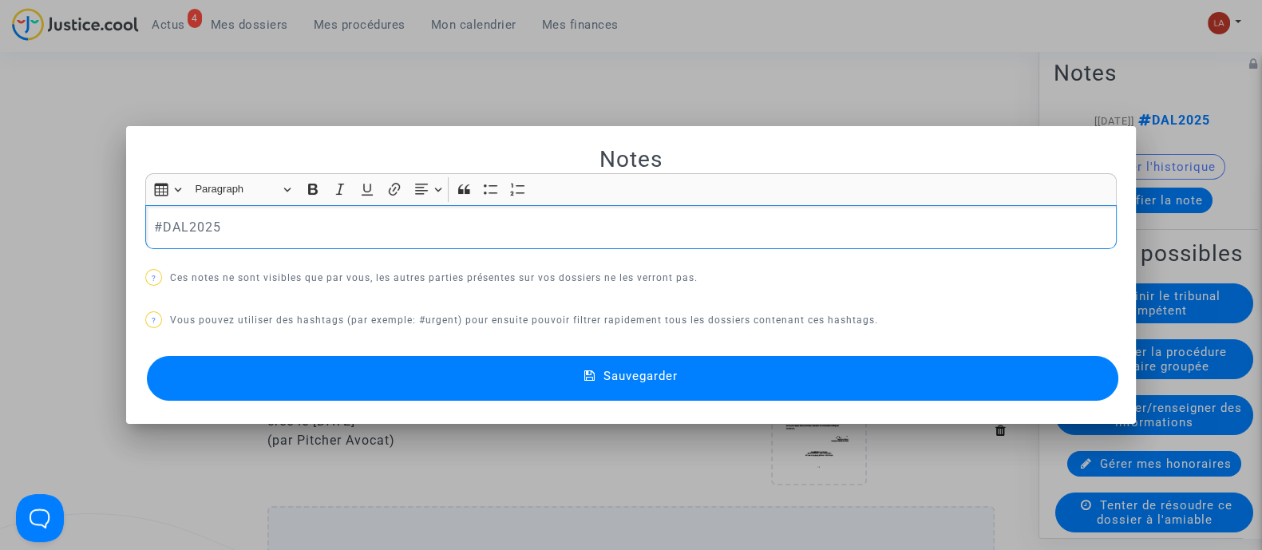
click at [387, 245] on div "#DAL2025" at bounding box center [631, 227] width 972 height 45
click at [376, 351] on div "Notes Rich Text Editor Insert table Insert table Heading Paragraph Paragraph He…" at bounding box center [631, 274] width 972 height 259
click at [376, 377] on button "Sauvegarder" at bounding box center [633, 378] width 972 height 45
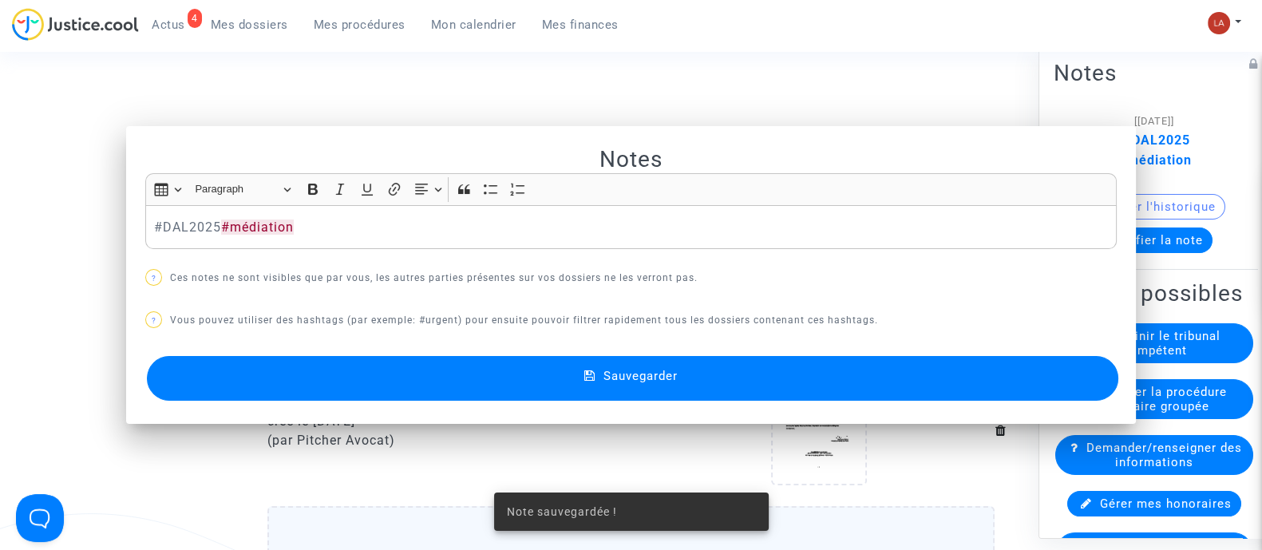
scroll to position [599, 0]
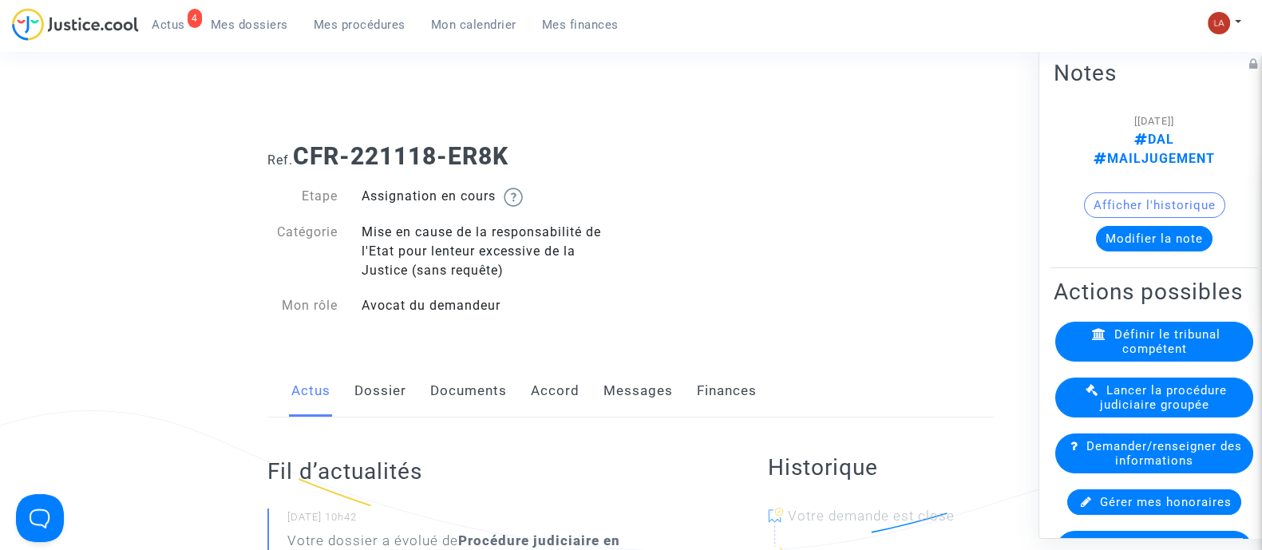
click at [573, 207] on div "Etape Assignation en cours Catégorie Mise en cause de la responsabilité de l'Et…" at bounding box center [443, 251] width 352 height 129
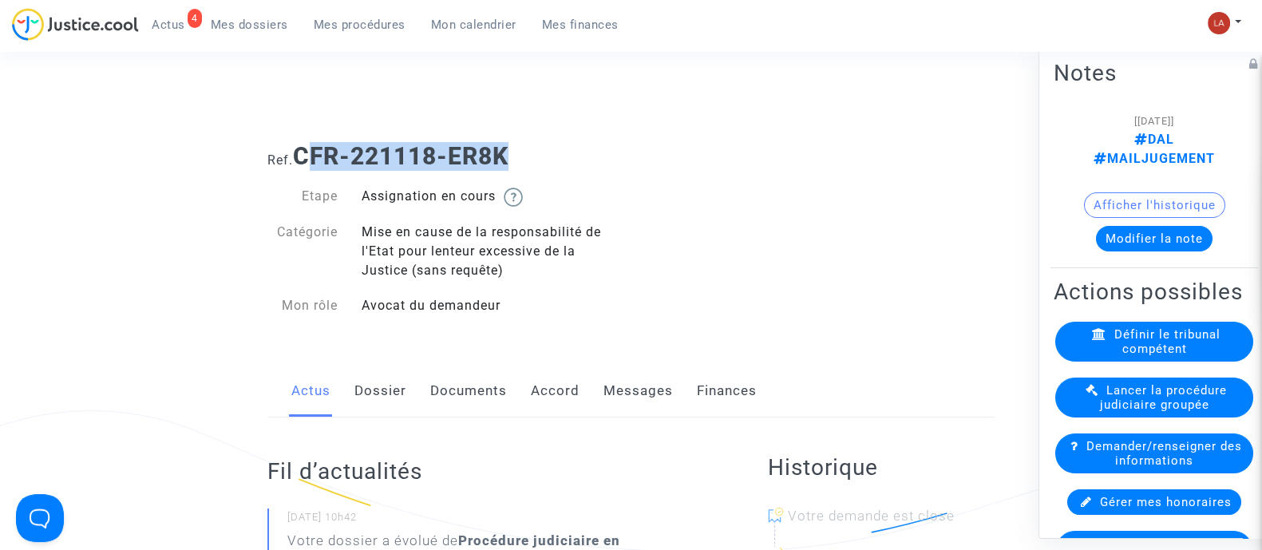
drag, startPoint x: 521, startPoint y: 148, endPoint x: 305, endPoint y: 147, distance: 215.6
click at [305, 147] on h1 "Ref. CFR-221118-ER8K" at bounding box center [630, 156] width 727 height 29
drag, startPoint x: 303, startPoint y: 150, endPoint x: 532, endPoint y: 150, distance: 228.4
click at [527, 150] on h1 "Ref. CFR-221118-ER8K" at bounding box center [630, 156] width 727 height 29
copy b "CFR-221118-ER8K"
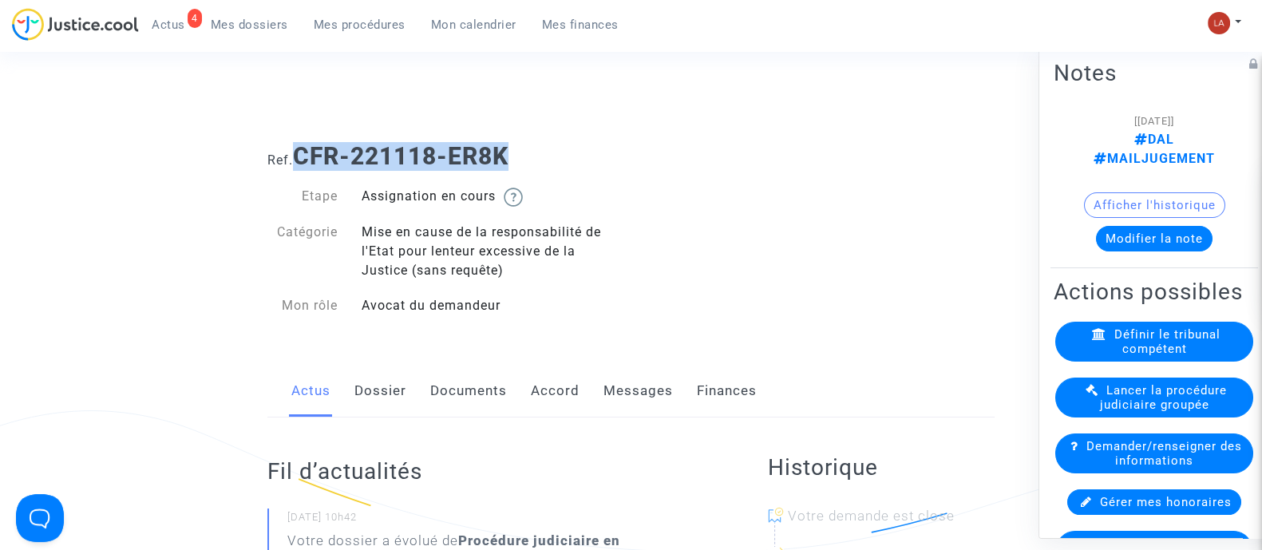
click at [420, 368] on div "Actus Dossier Documents Accord Messages Finances" at bounding box center [630, 391] width 727 height 53
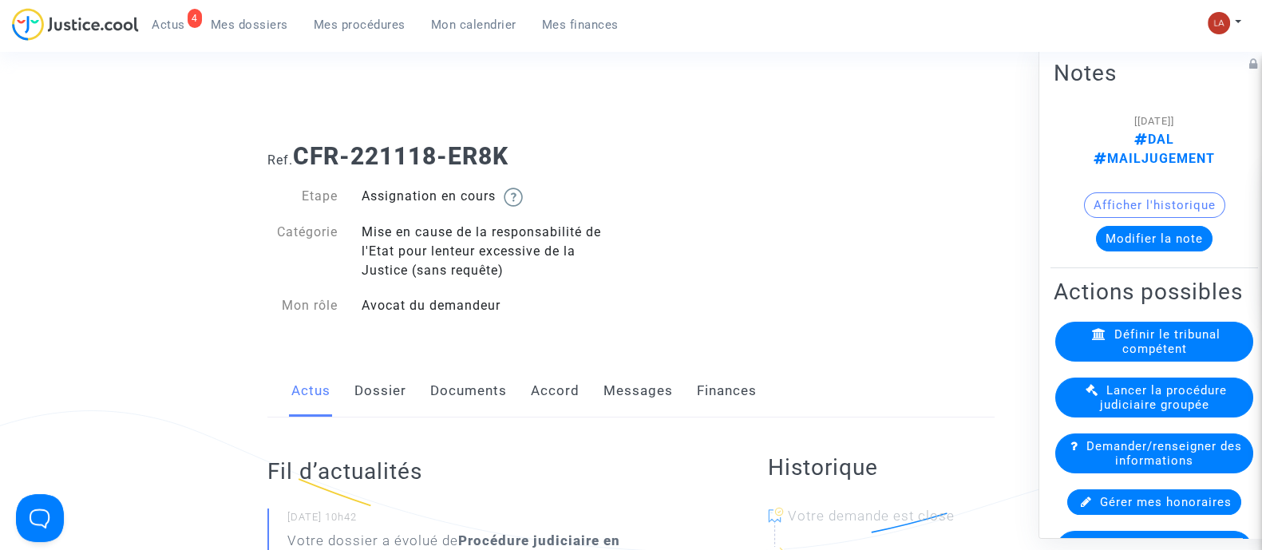
click at [455, 385] on link "Documents" at bounding box center [468, 391] width 77 height 53
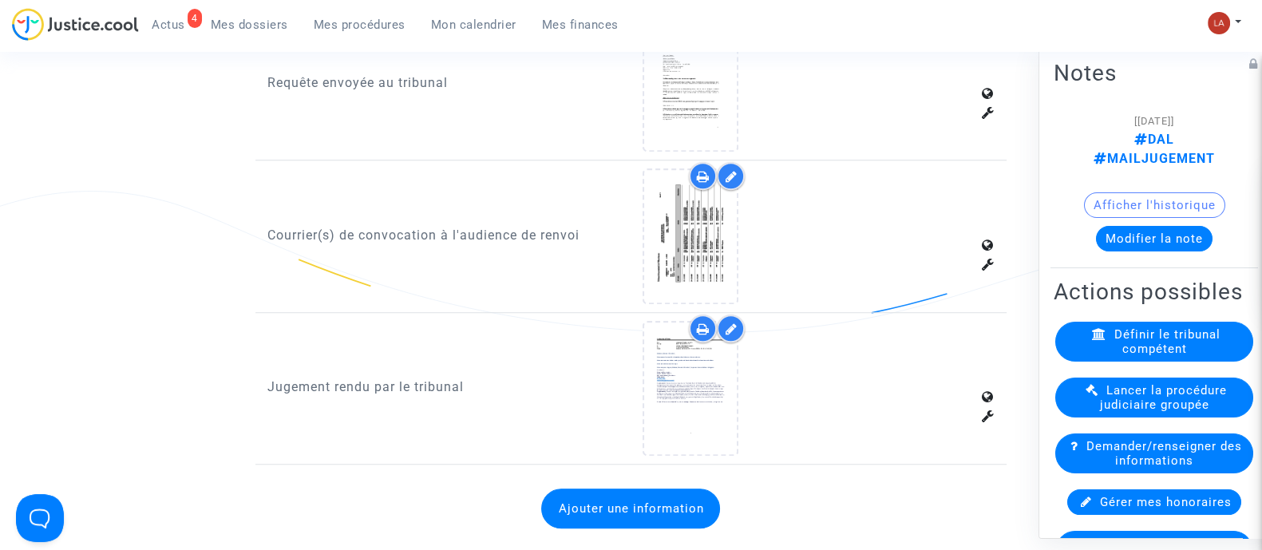
scroll to position [1697, 0]
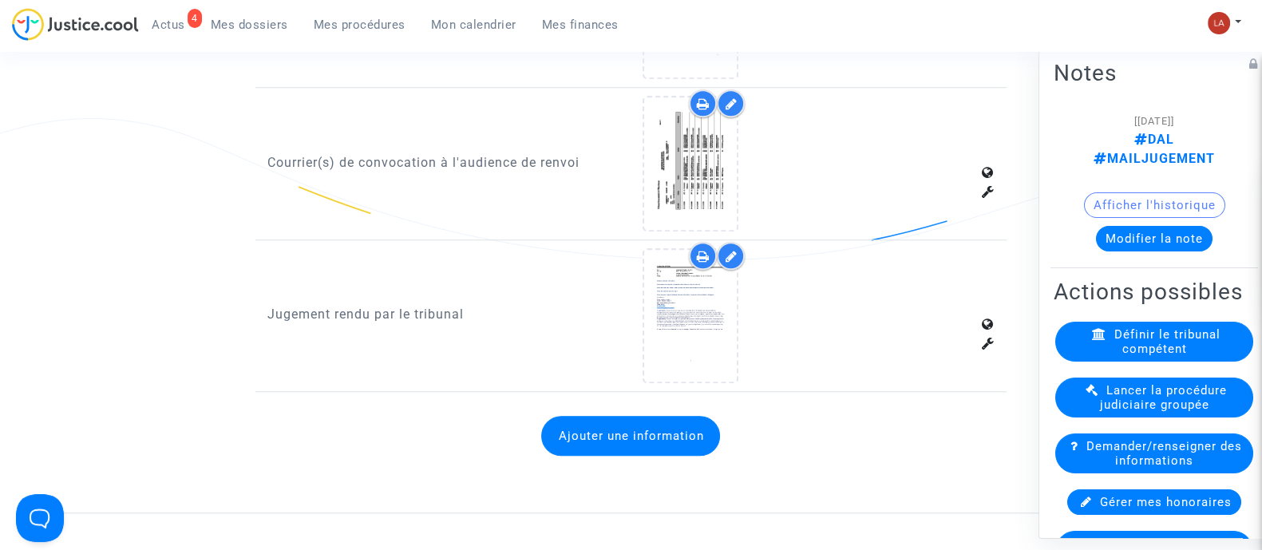
click at [727, 250] on icon at bounding box center [731, 256] width 12 height 13
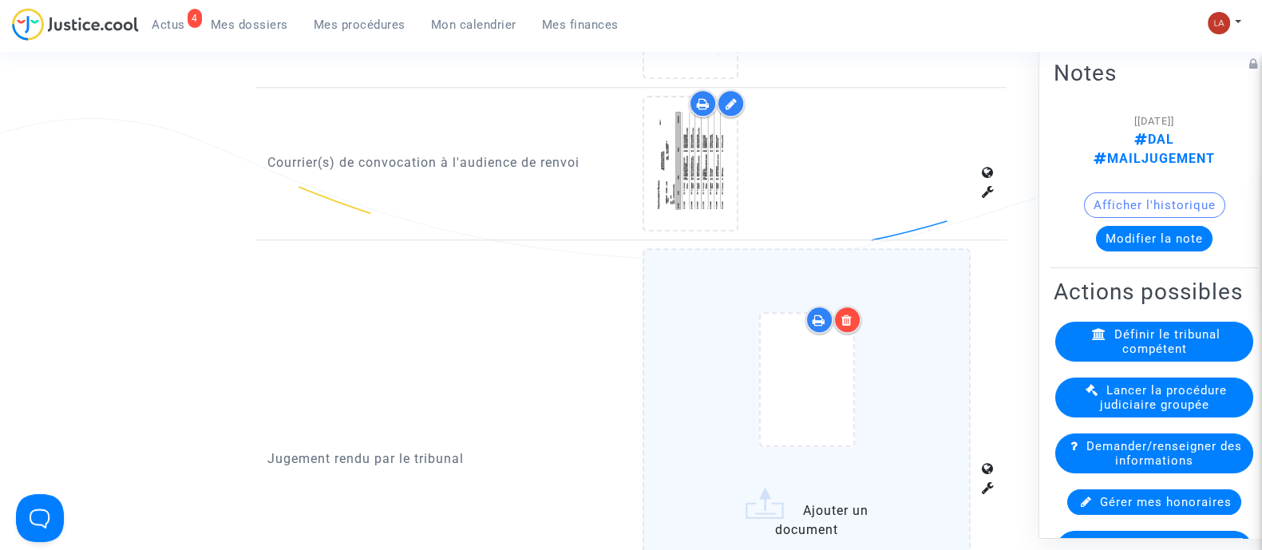
click at [854, 309] on div at bounding box center [848, 320] width 28 height 28
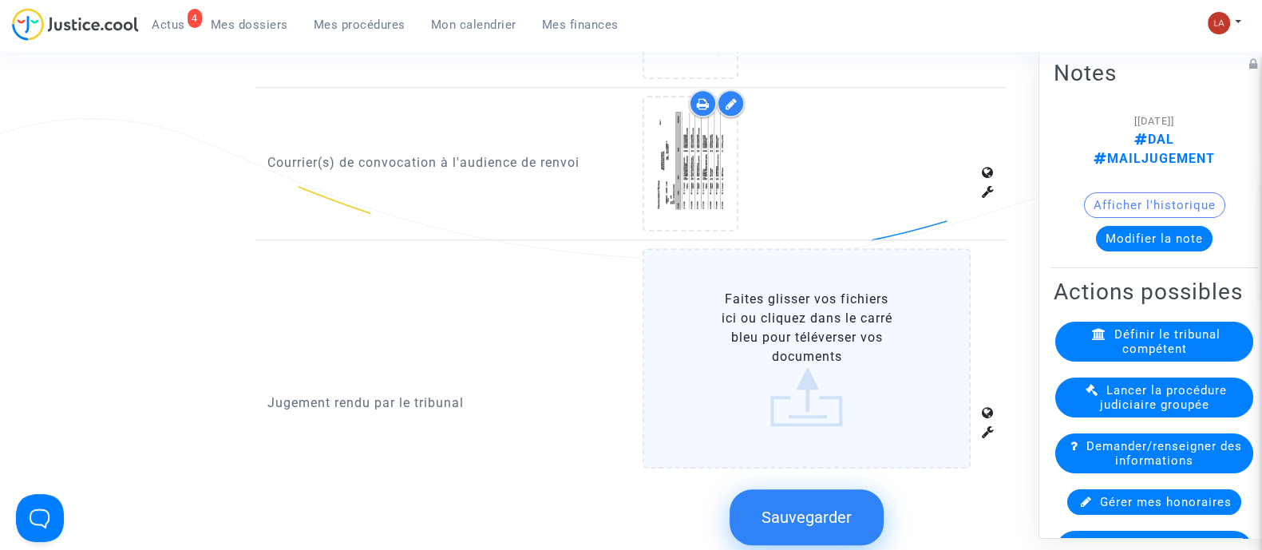
click at [933, 325] on label "Faites glisser vos fichiers ici ou cliquez dans le carré bleu pour téléverser v…" at bounding box center [807, 358] width 328 height 220
click at [0, 0] on input "Faites glisser vos fichiers ici ou cliquez dans le carré bleu pour téléverser v…" at bounding box center [0, 0] width 0 height 0
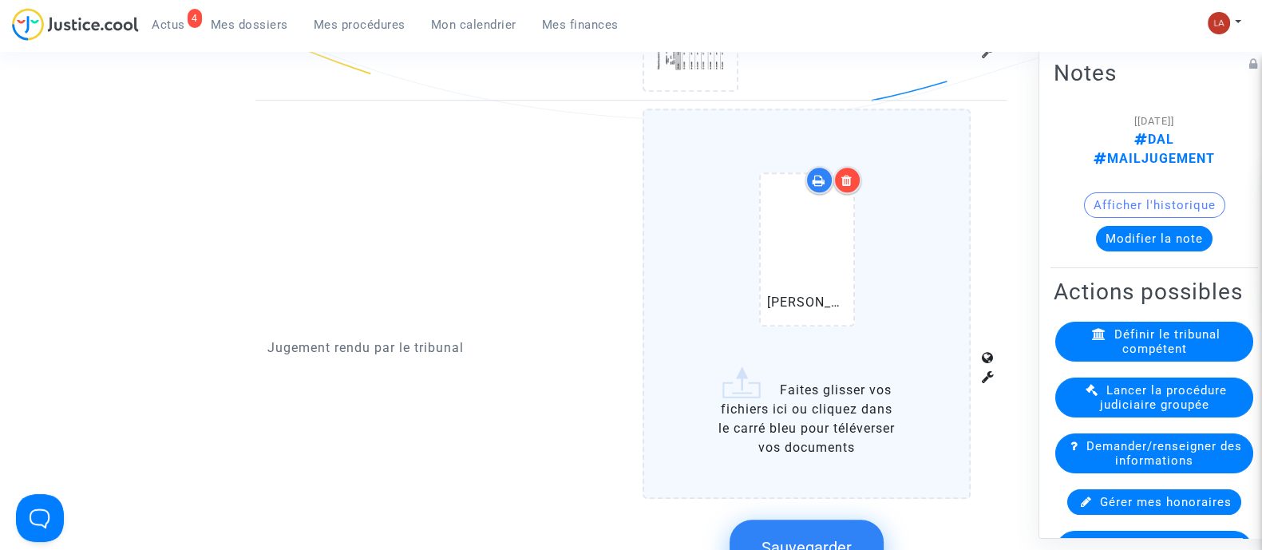
scroll to position [1896, 0]
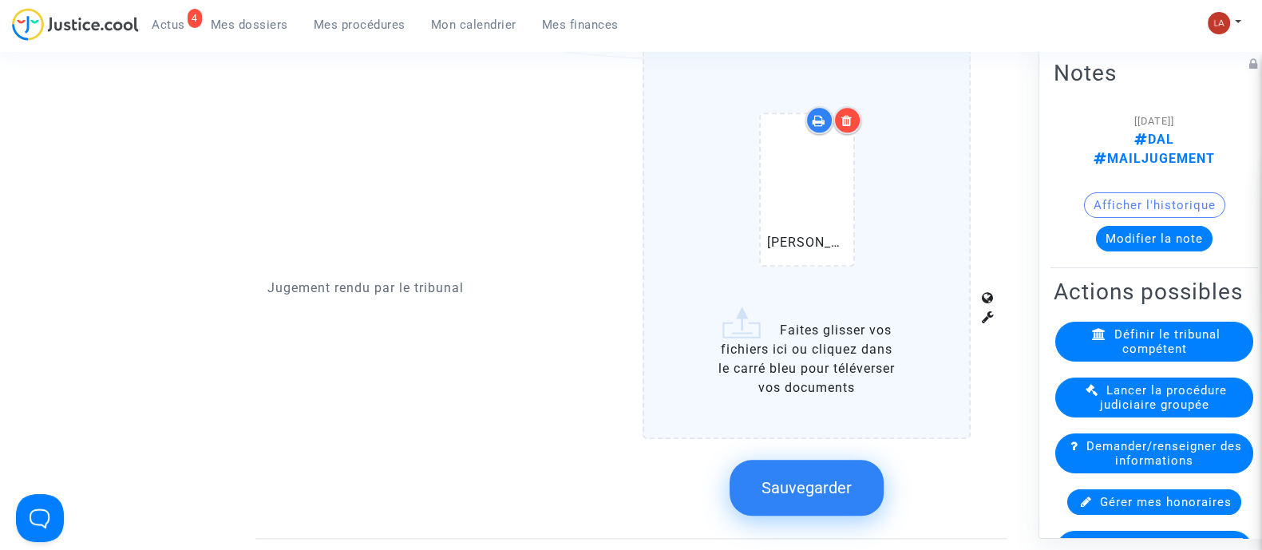
click at [830, 485] on span "Sauvegarder" at bounding box center [807, 487] width 90 height 19
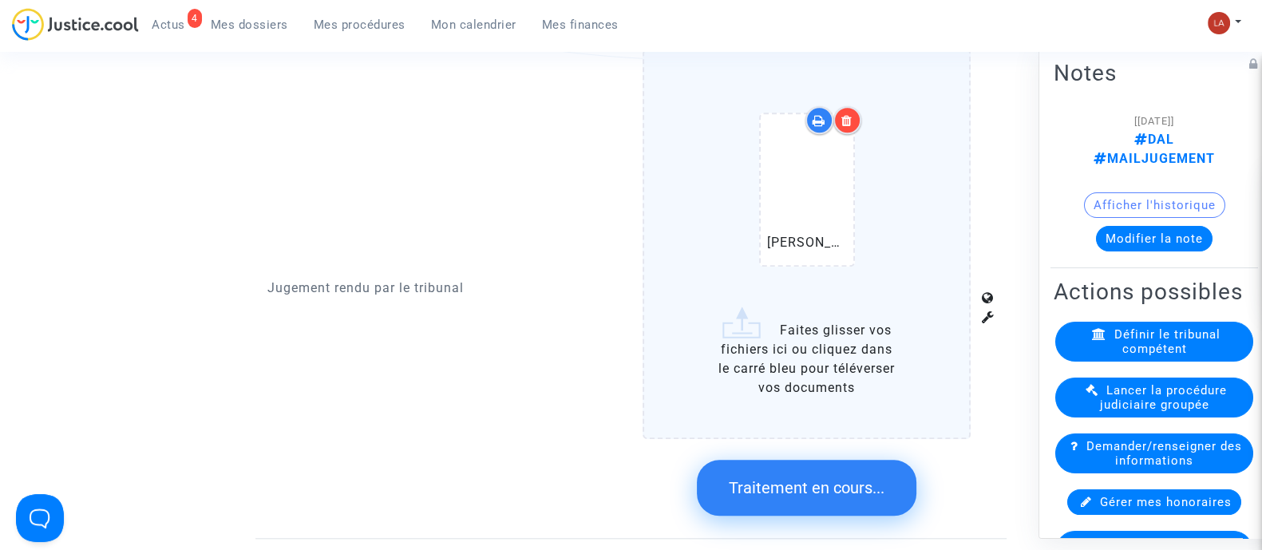
click at [1144, 225] on button "Modifier la note" at bounding box center [1154, 238] width 117 height 26
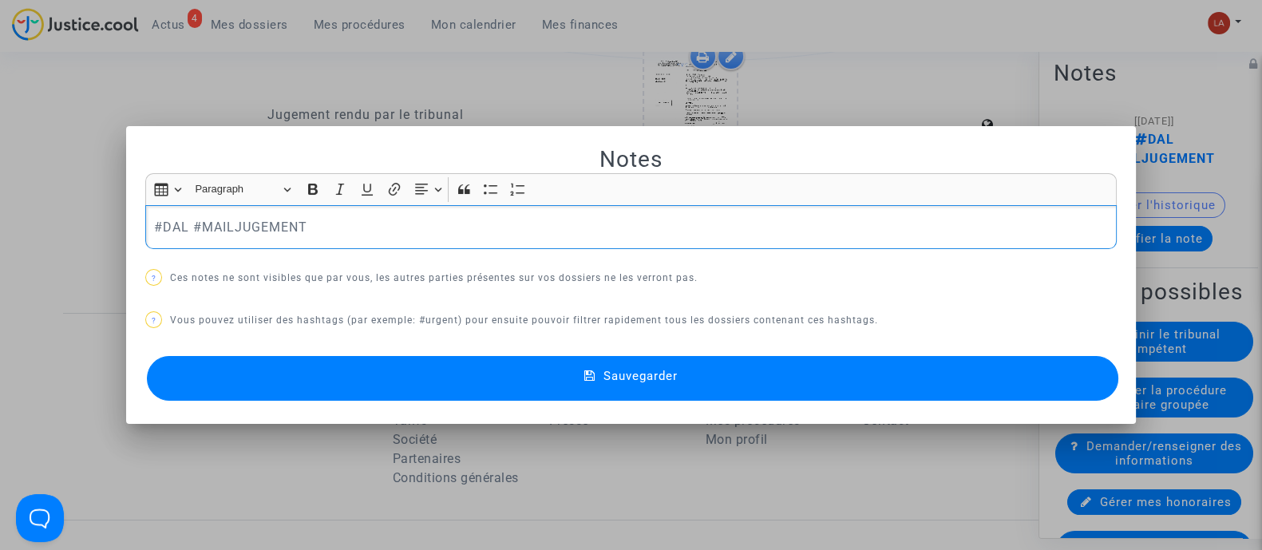
scroll to position [0, 0]
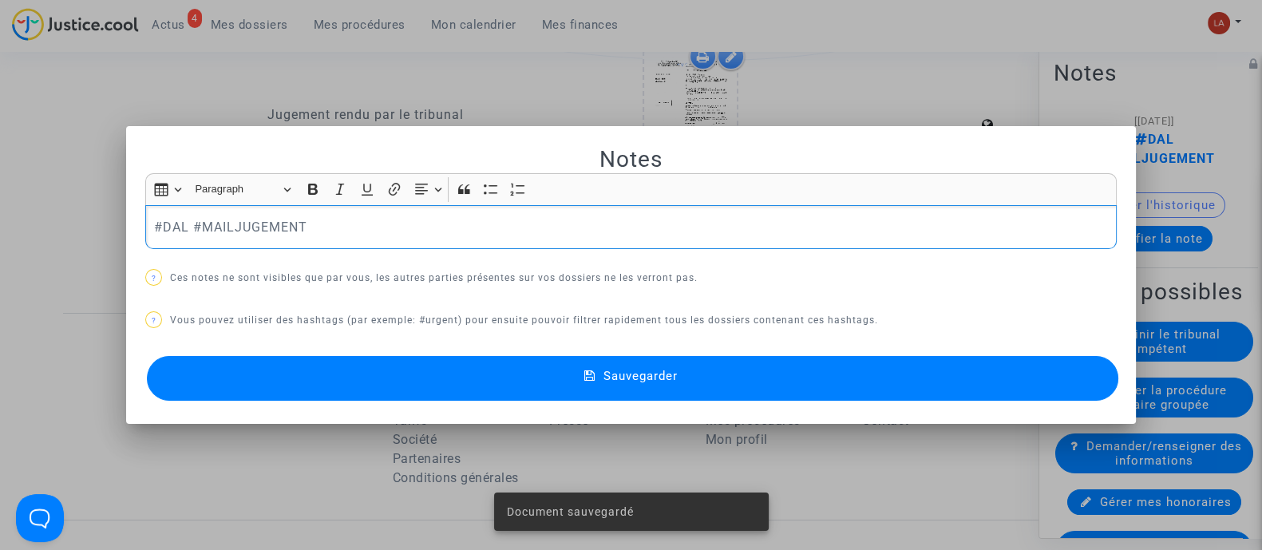
click at [299, 221] on p "#DAL #MAILJUGEMENT" at bounding box center [631, 227] width 955 height 20
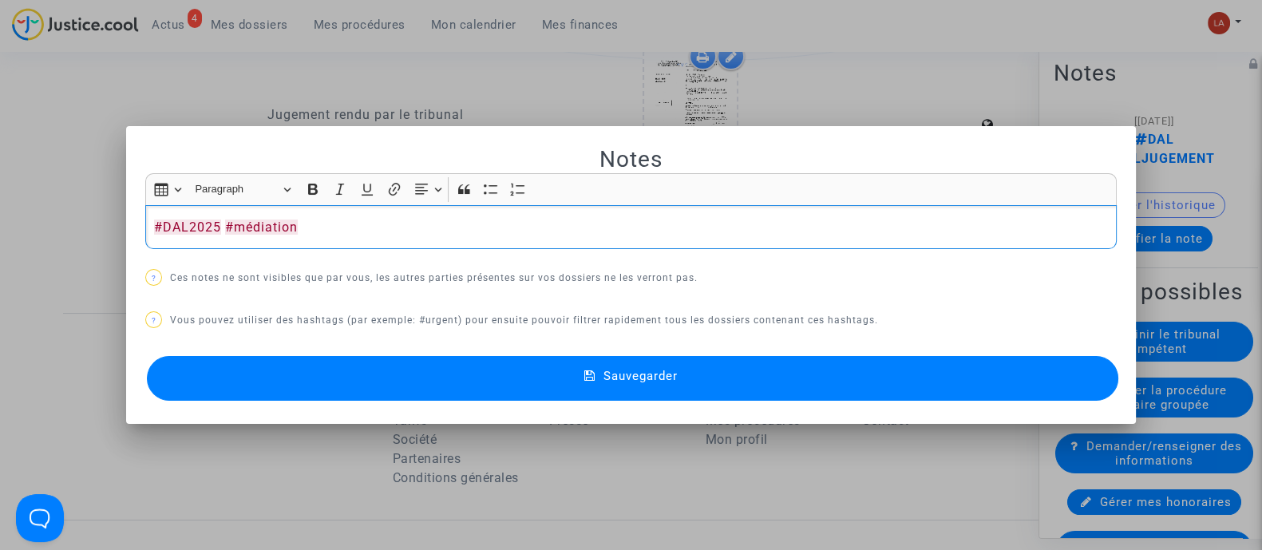
click at [333, 370] on button "Sauvegarder" at bounding box center [633, 378] width 972 height 45
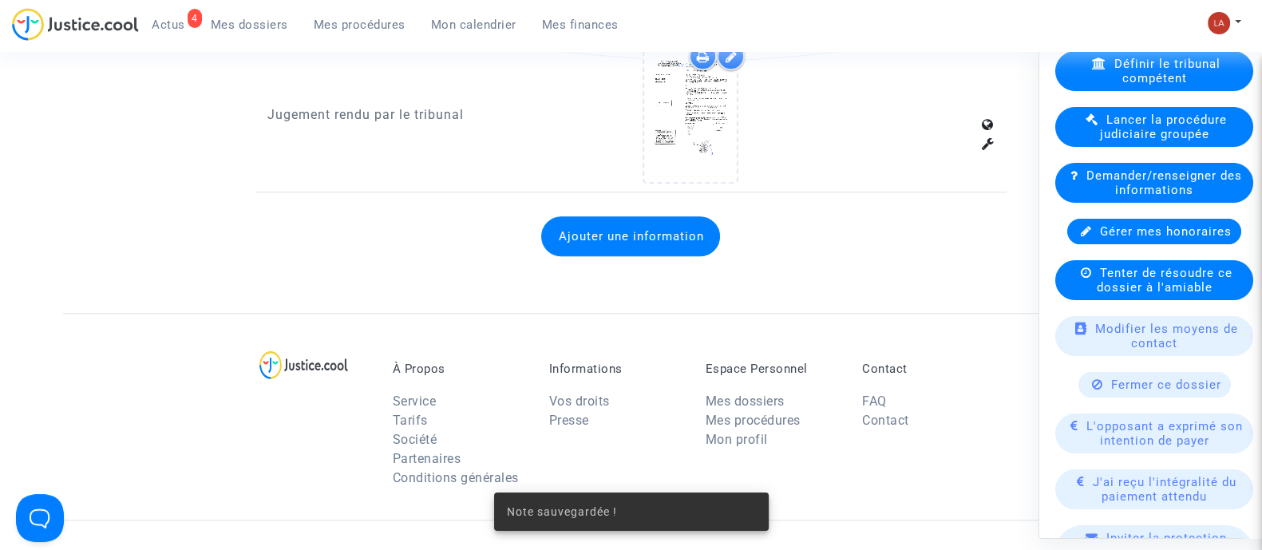
scroll to position [299, 0]
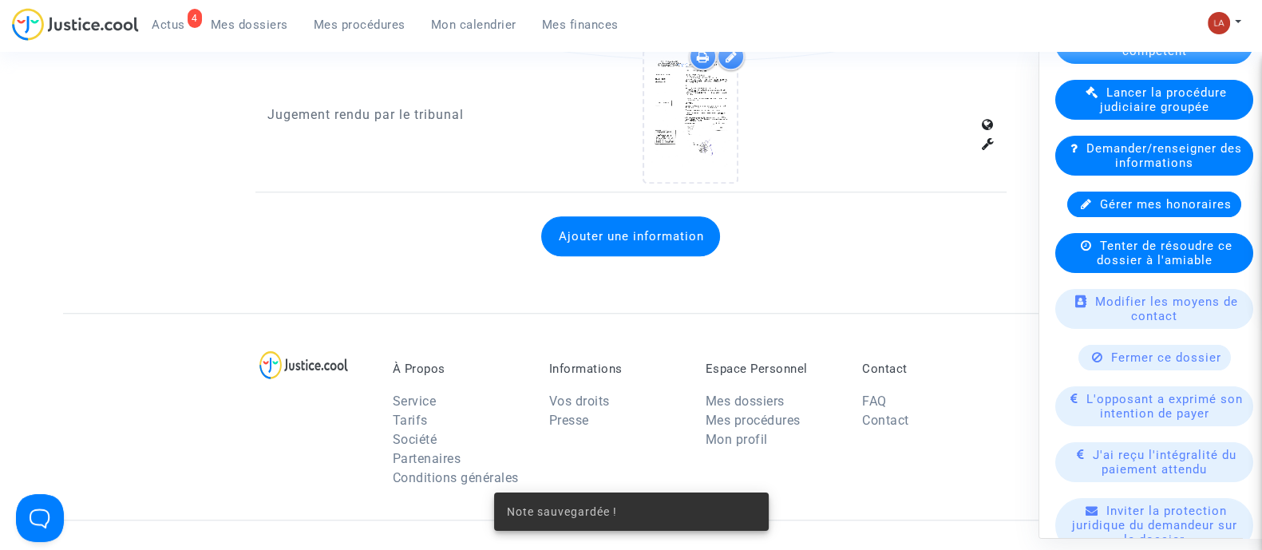
click at [1118, 298] on available-action-list "Définir le tribunal compétent Lancer la procédure judiciaire groupée Demander/r…" at bounding box center [1154, 434] width 201 height 822
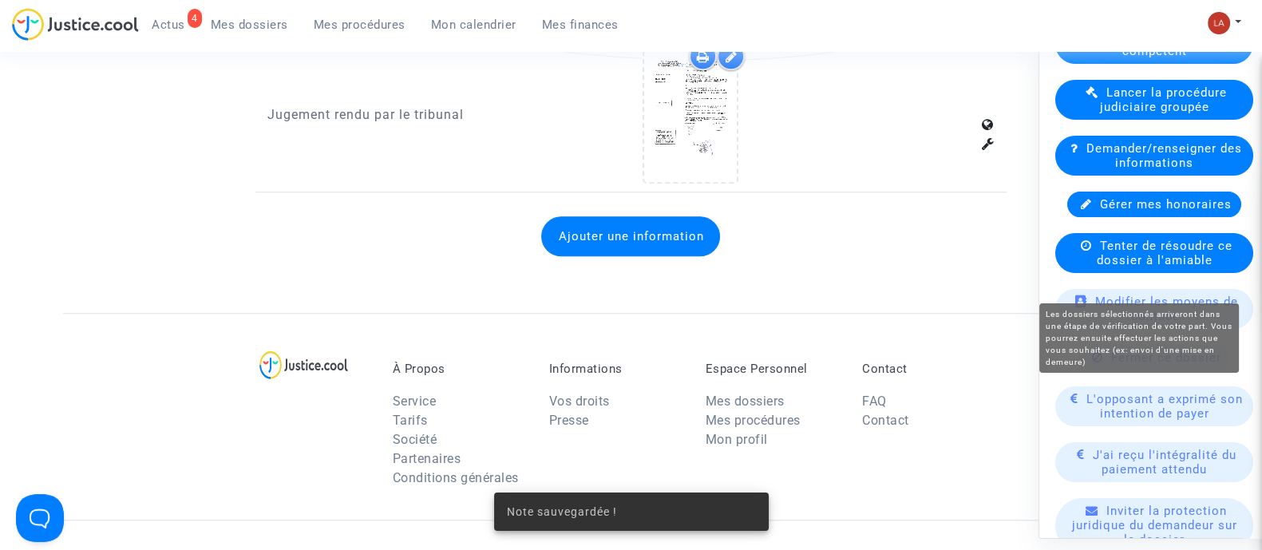
click at [1175, 267] on span "Tenter de résoudre ce dossier à l'amiable" at bounding box center [1165, 252] width 136 height 29
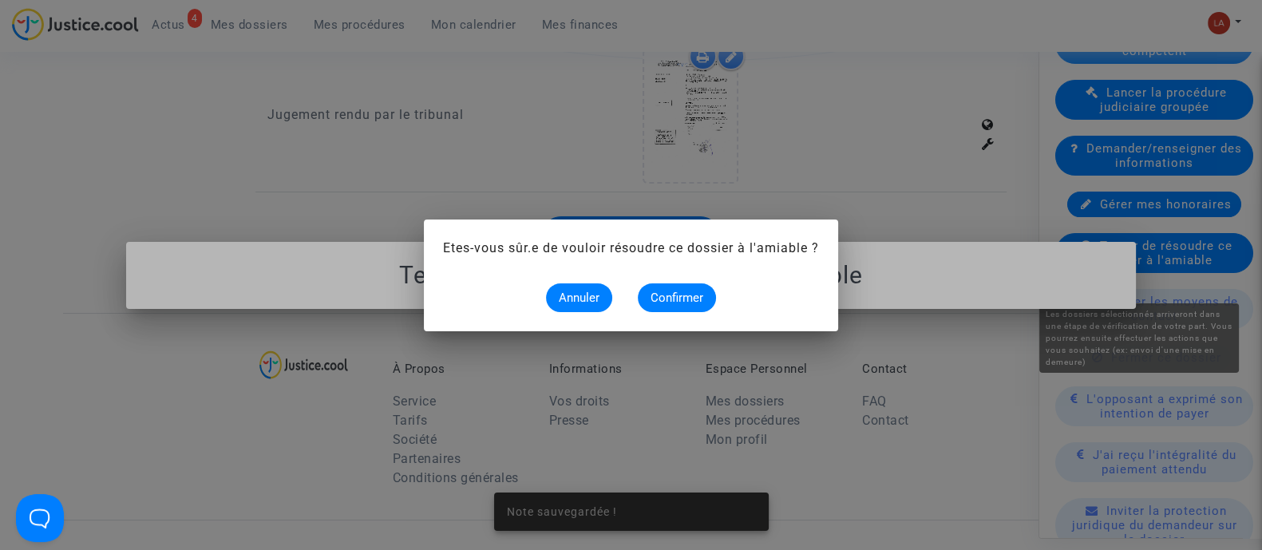
scroll to position [0, 0]
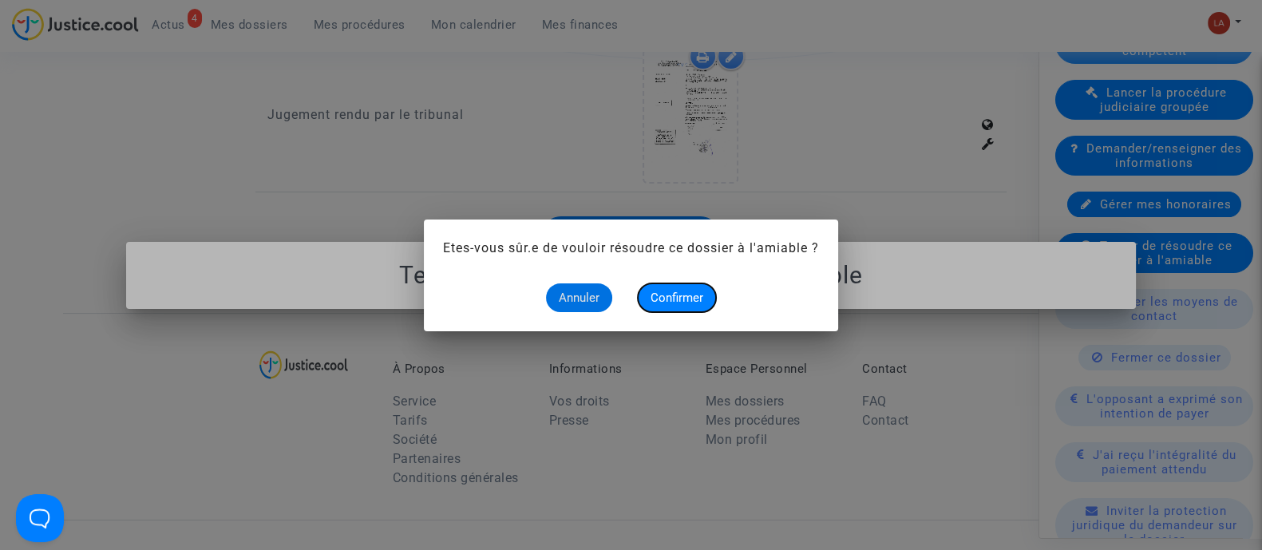
click at [697, 307] on button "Confirmer" at bounding box center [677, 297] width 78 height 29
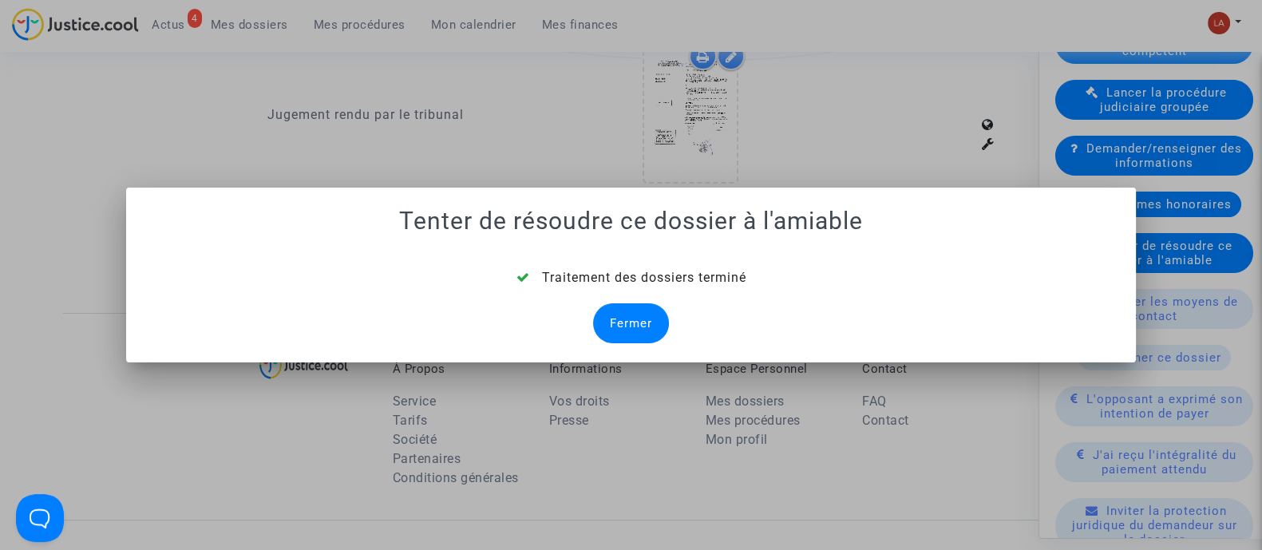
click at [578, 311] on div "Traitement des dossiers terminé Fermer" at bounding box center [631, 305] width 972 height 75
click at [639, 315] on div "Fermer" at bounding box center [631, 323] width 76 height 40
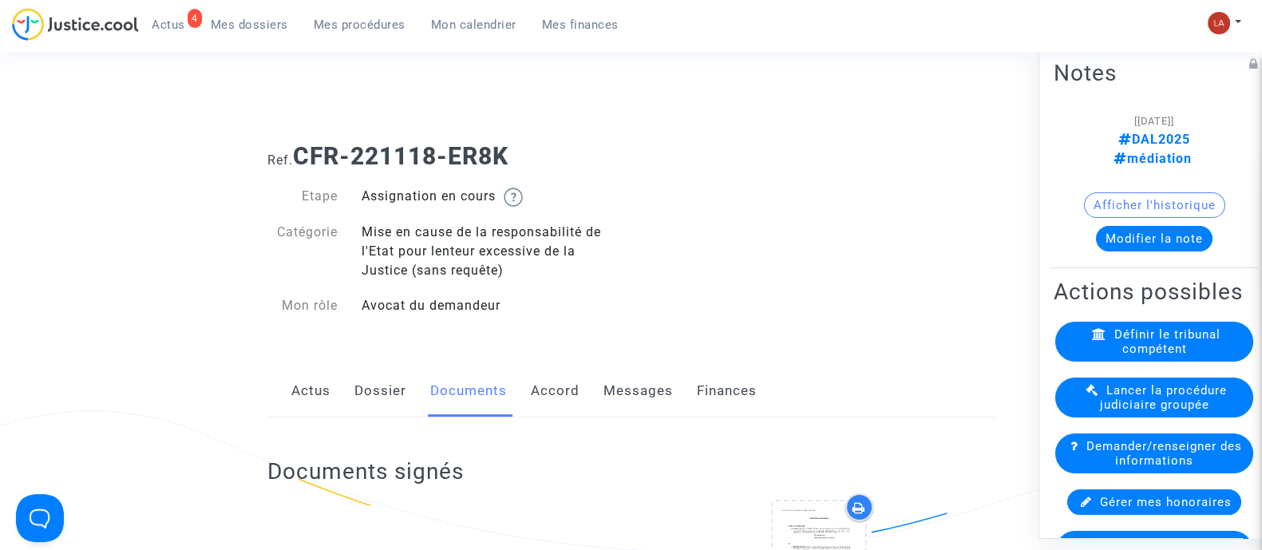
drag, startPoint x: 515, startPoint y: 158, endPoint x: 303, endPoint y: 154, distance: 212.4
click at [303, 154] on h1 "Ref. CFR-221118-ER8K" at bounding box center [630, 156] width 727 height 29
copy b "CFR-221118-ER8K"
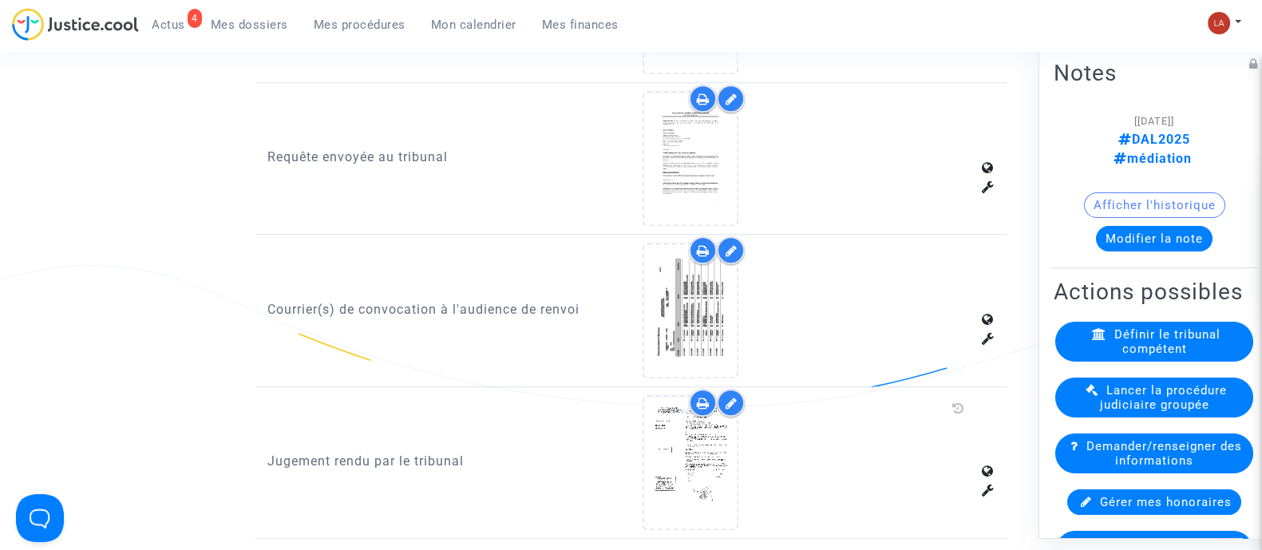
scroll to position [1797, 0]
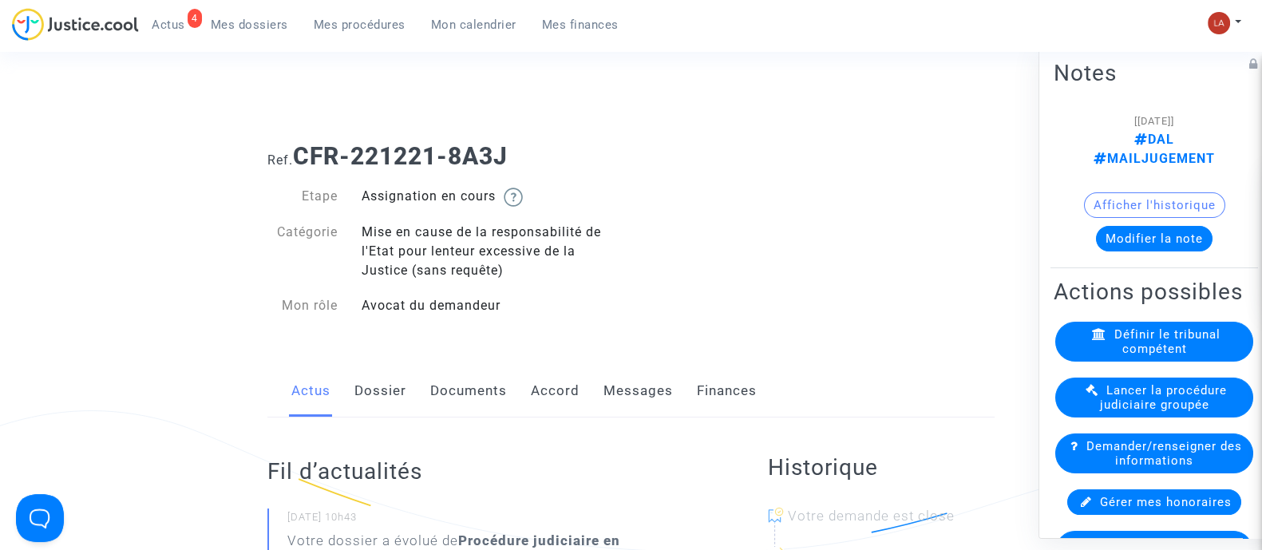
click at [460, 374] on link "Documents" at bounding box center [468, 391] width 77 height 53
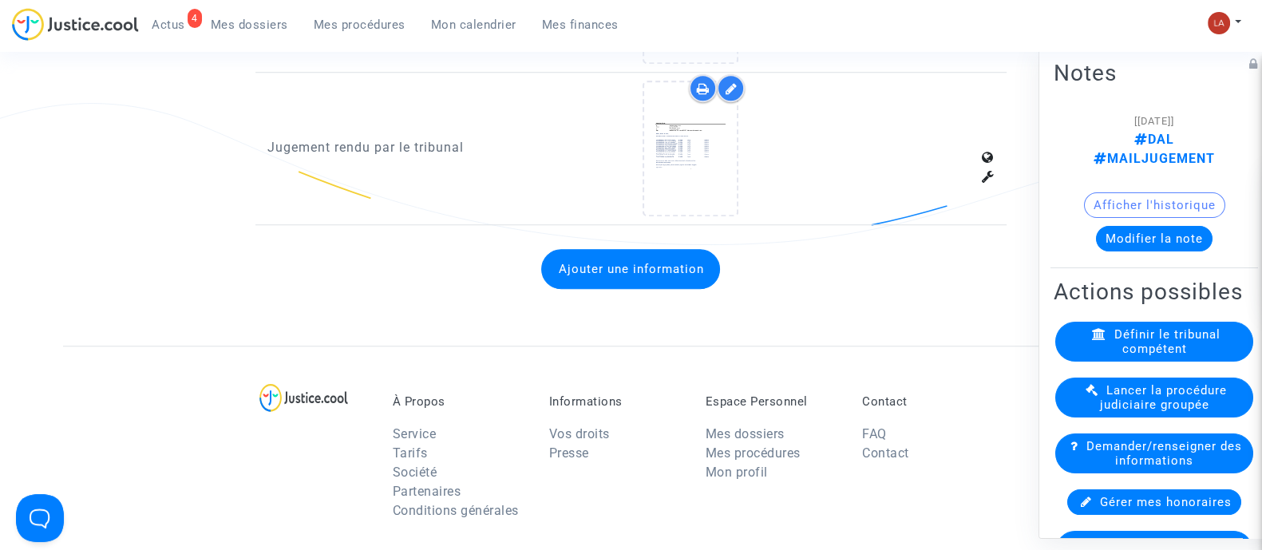
scroll to position [1596, 0]
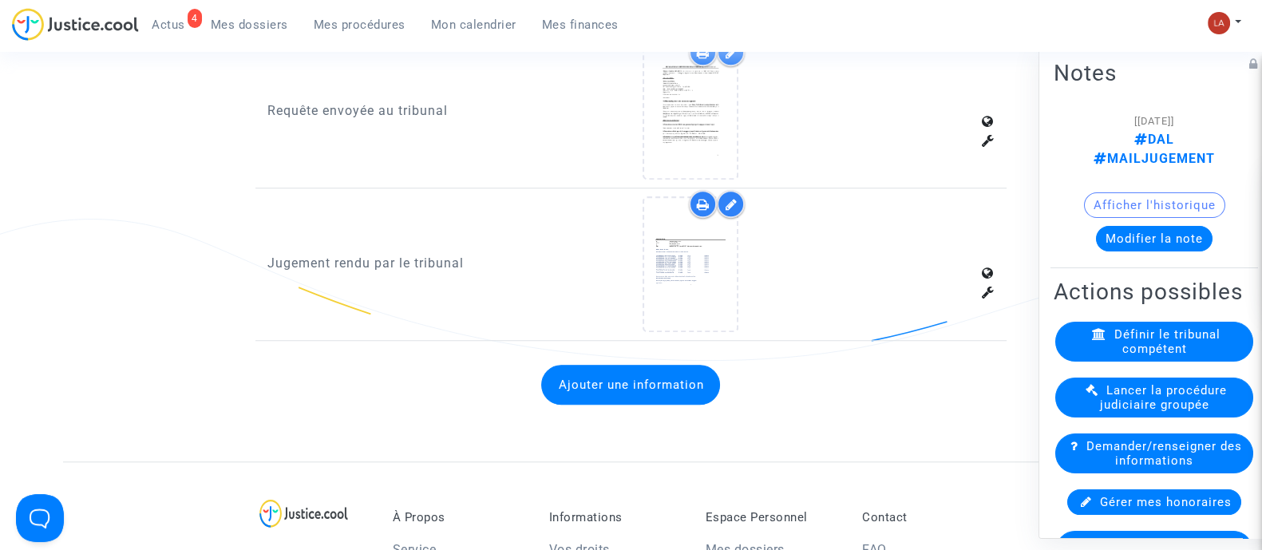
click at [726, 190] on div at bounding box center [731, 204] width 28 height 28
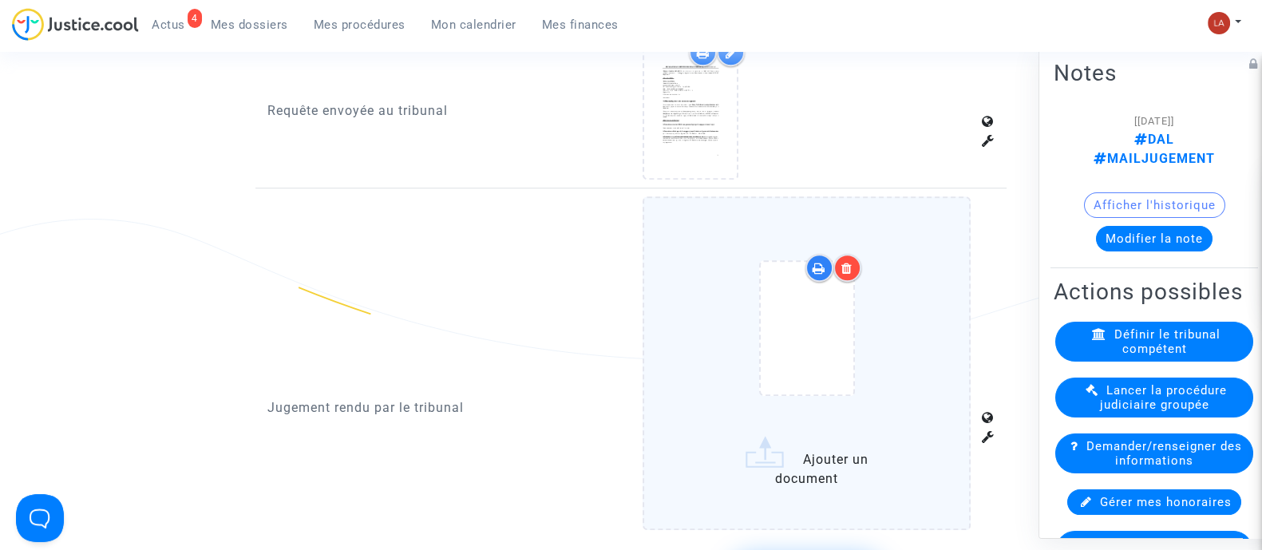
click at [846, 262] on icon at bounding box center [847, 268] width 11 height 13
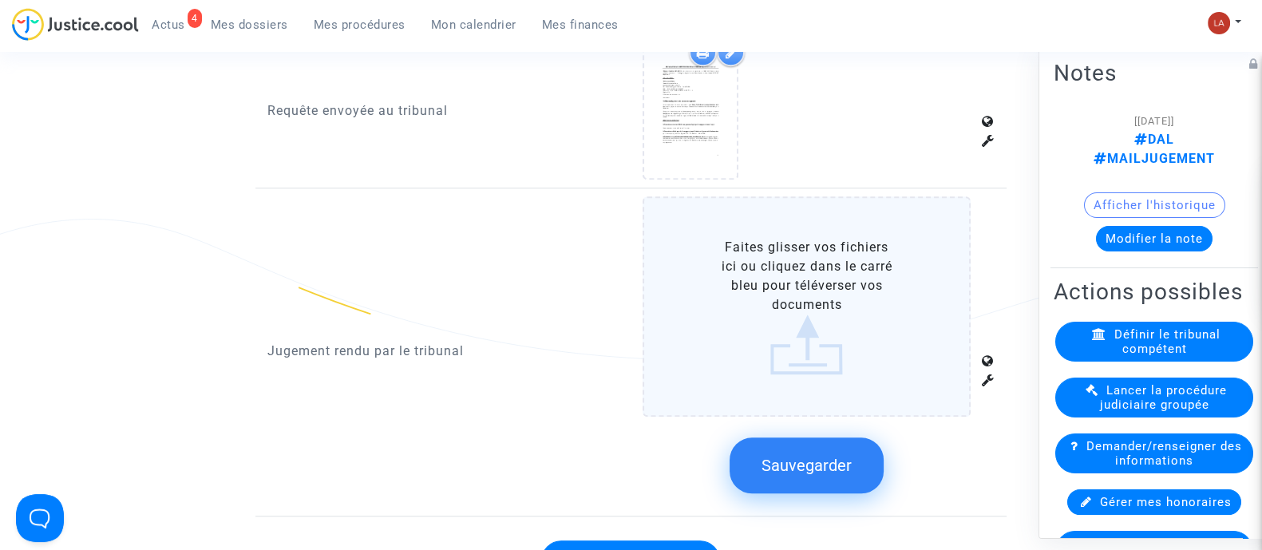
click at [887, 257] on label "Faites glisser vos fichiers ici ou cliquez dans le carré bleu pour téléverser v…" at bounding box center [807, 306] width 328 height 220
click at [0, 0] on input "Faites glisser vos fichiers ici ou cliquez dans le carré bleu pour téléverser v…" at bounding box center [0, 0] width 0 height 0
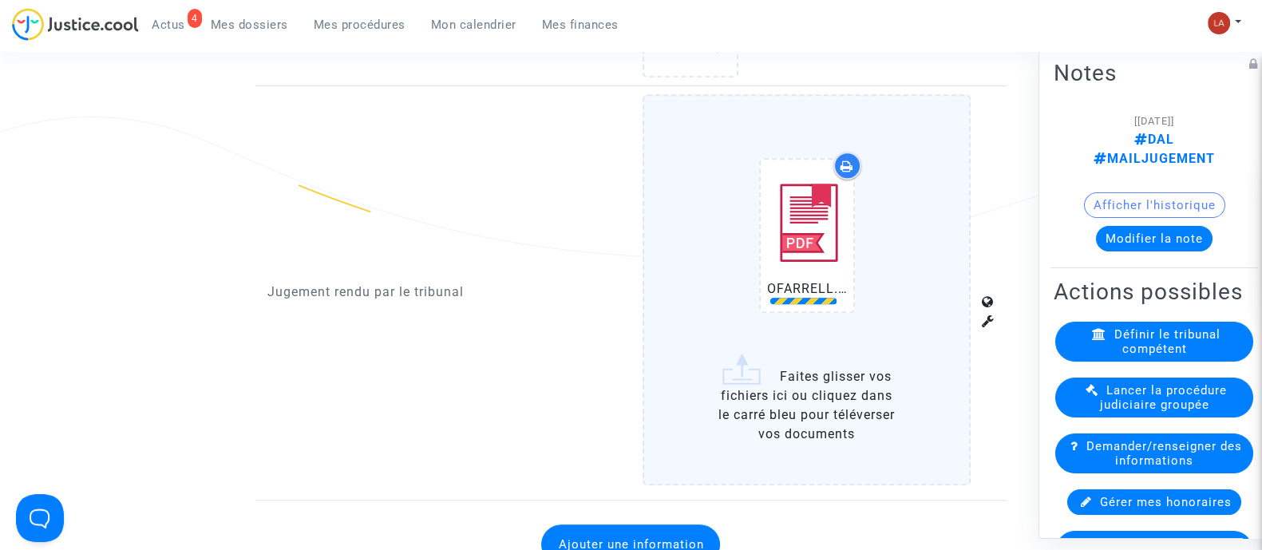
scroll to position [1797, 0]
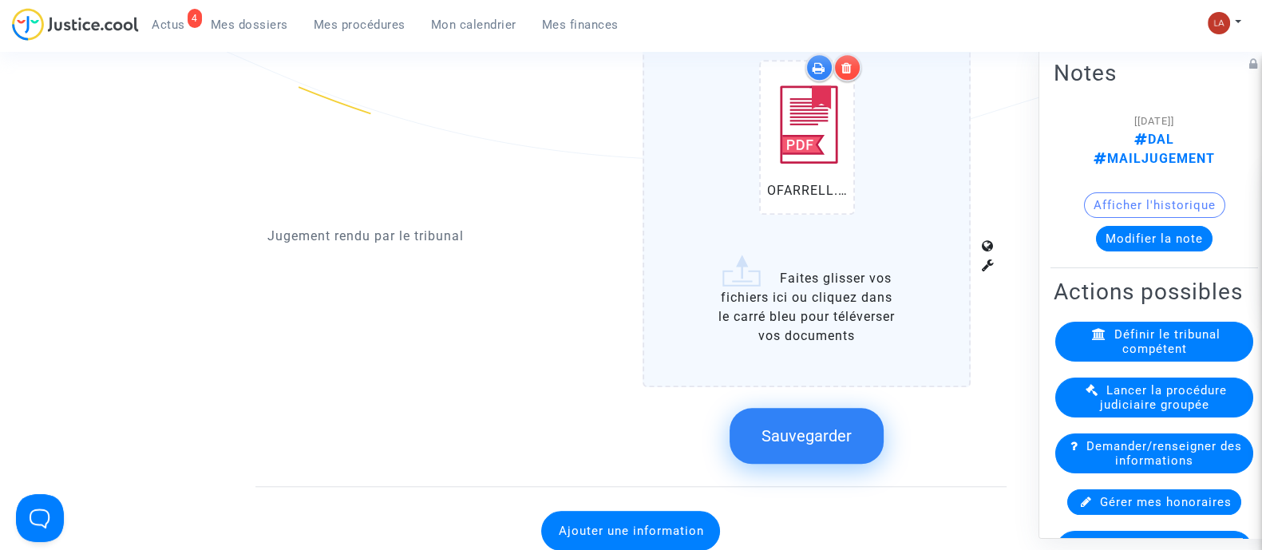
click at [802, 413] on button "Sauvegarder" at bounding box center [807, 436] width 154 height 56
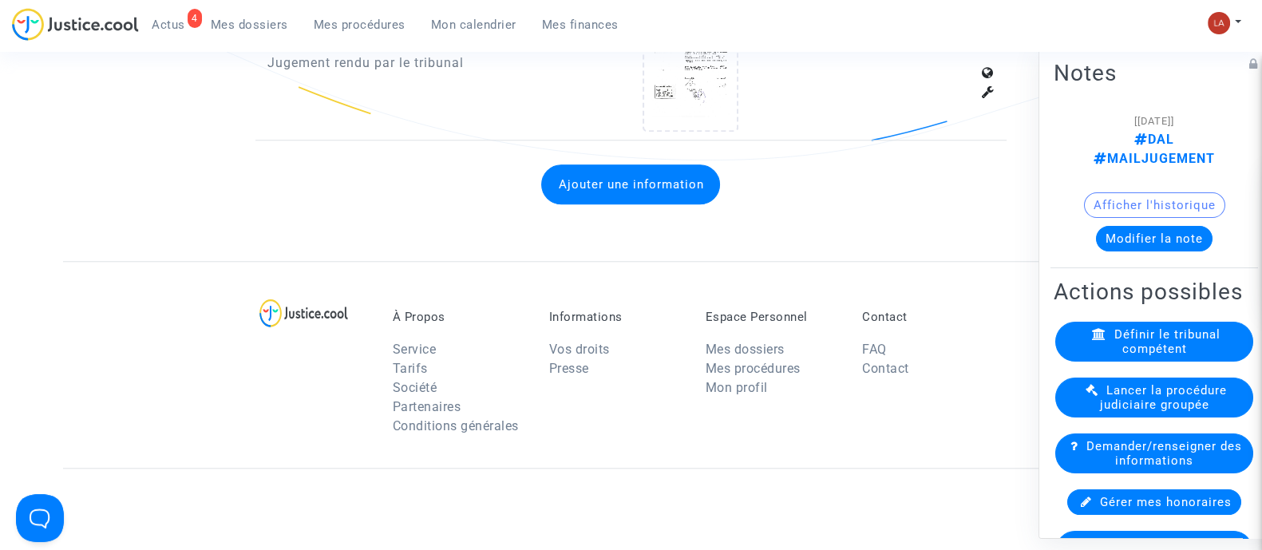
click at [1172, 225] on button "Modifier la note" at bounding box center [1154, 238] width 117 height 26
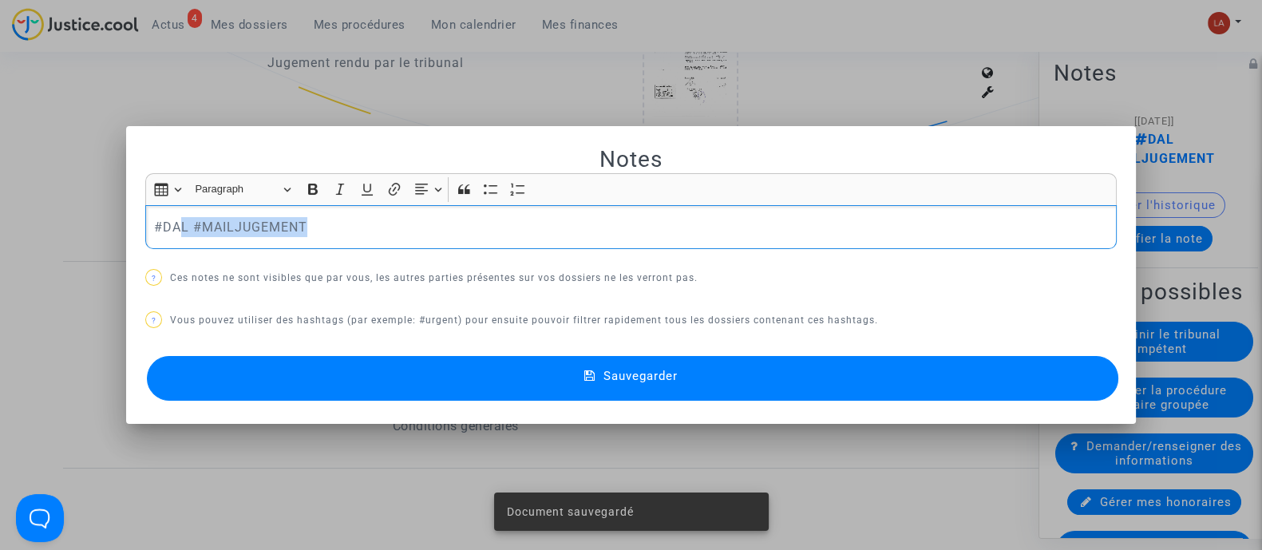
drag, startPoint x: 176, startPoint y: 221, endPoint x: 592, endPoint y: 244, distance: 416.6
click at [584, 239] on div "#DAL #MAILJUGEMENT" at bounding box center [631, 227] width 972 height 45
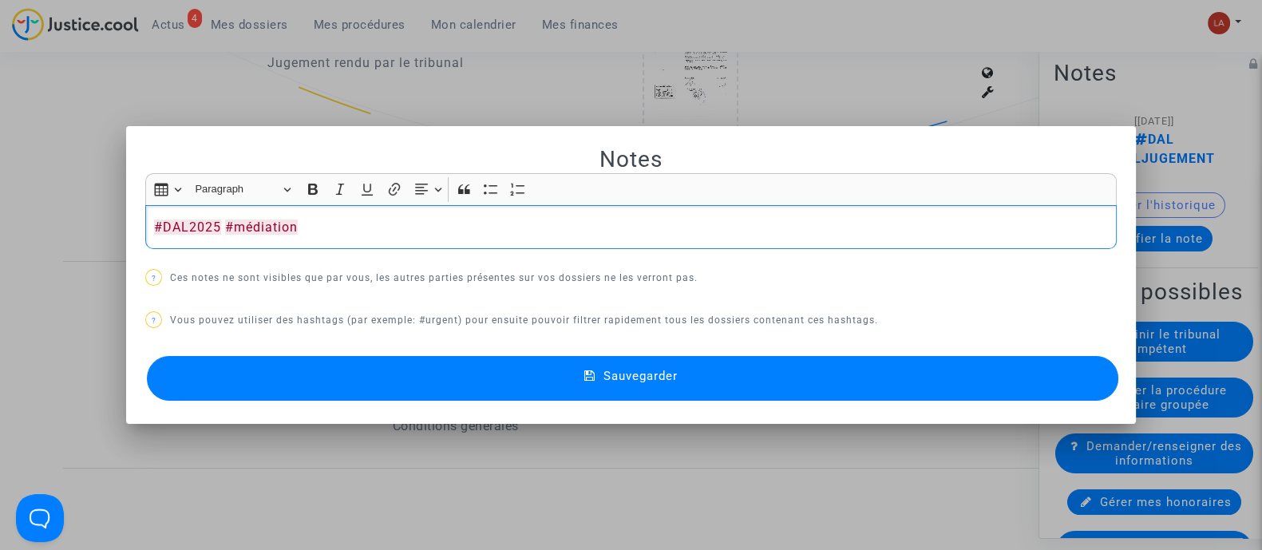
click at [536, 385] on button "Sauvegarder" at bounding box center [633, 378] width 972 height 45
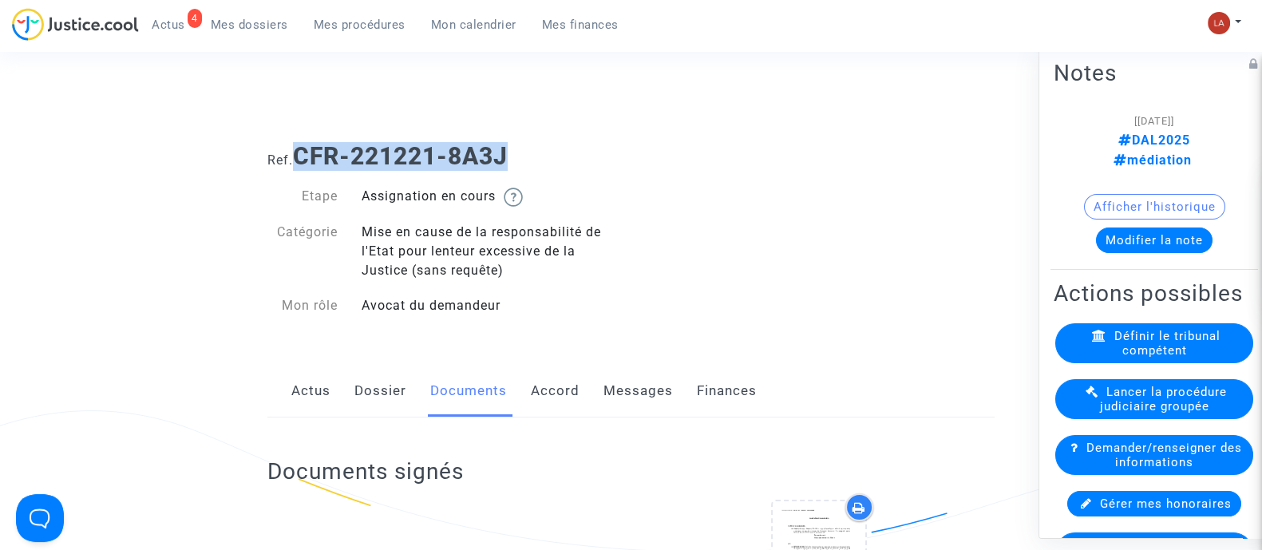
drag, startPoint x: 517, startPoint y: 145, endPoint x: 299, endPoint y: 155, distance: 218.2
click at [299, 155] on h1 "Ref. CFR-221221-8A3J" at bounding box center [630, 156] width 727 height 29
copy b "CFR-221221-8A3J"
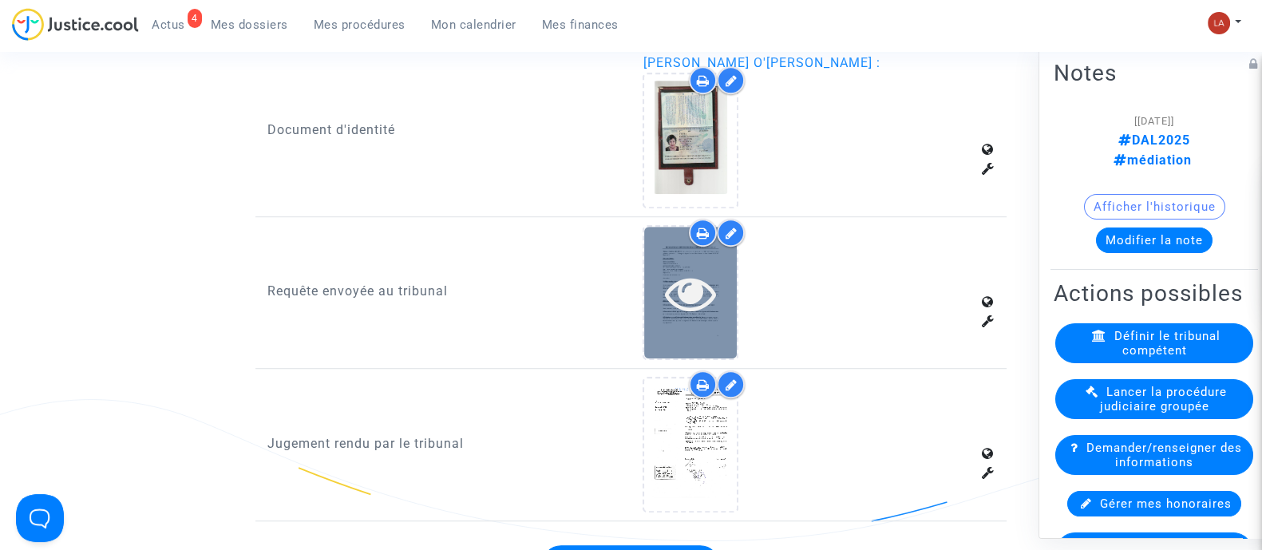
scroll to position [1496, 0]
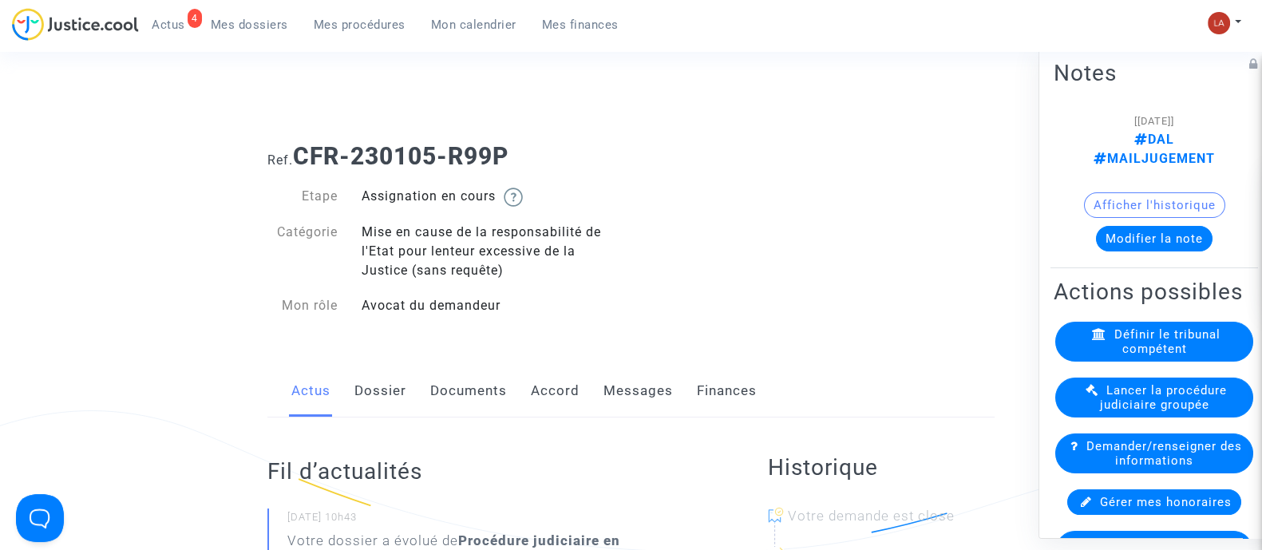
click at [421, 393] on div "Actus Dossier Documents Accord Messages Finances" at bounding box center [630, 391] width 727 height 53
click at [454, 386] on link "Documents" at bounding box center [468, 391] width 77 height 53
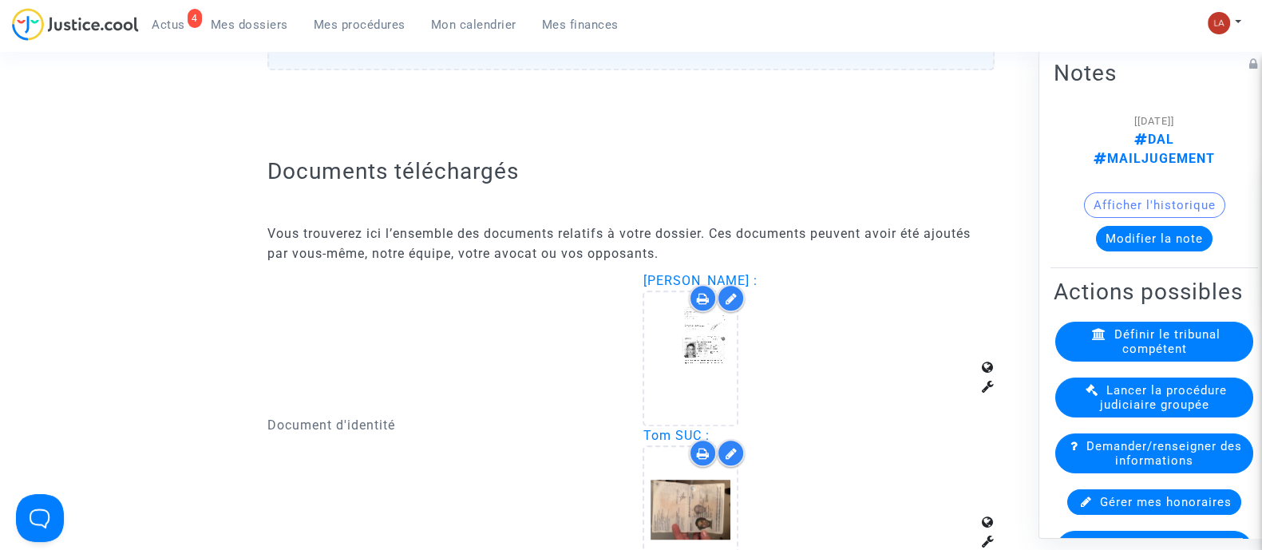
scroll to position [1596, 0]
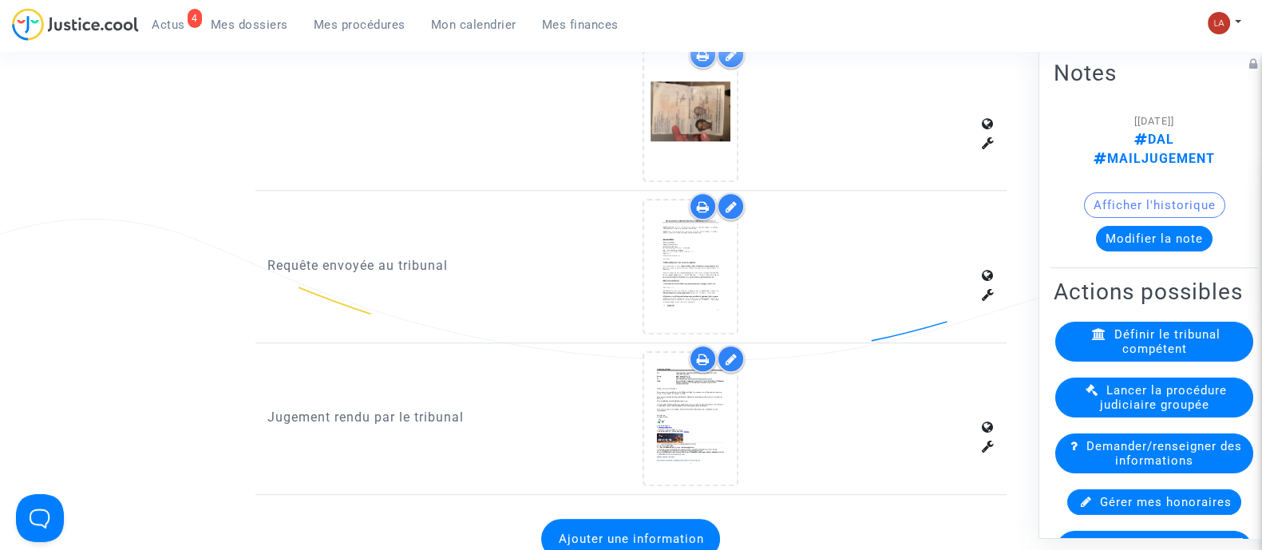
click at [743, 358] on div at bounding box center [731, 359] width 28 height 28
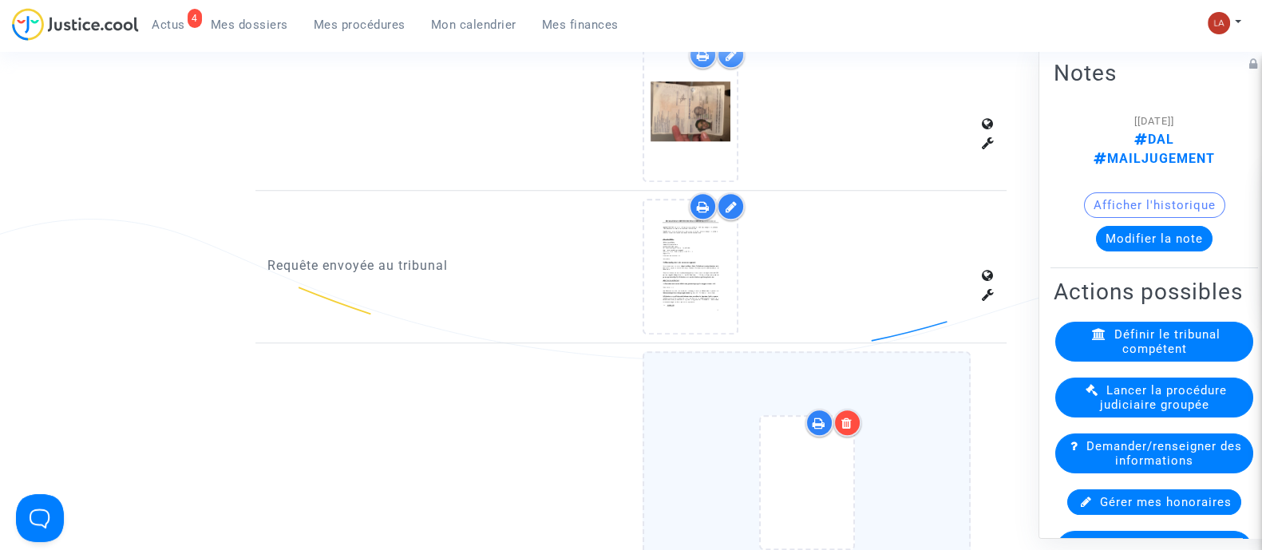
click at [854, 417] on div at bounding box center [848, 423] width 28 height 28
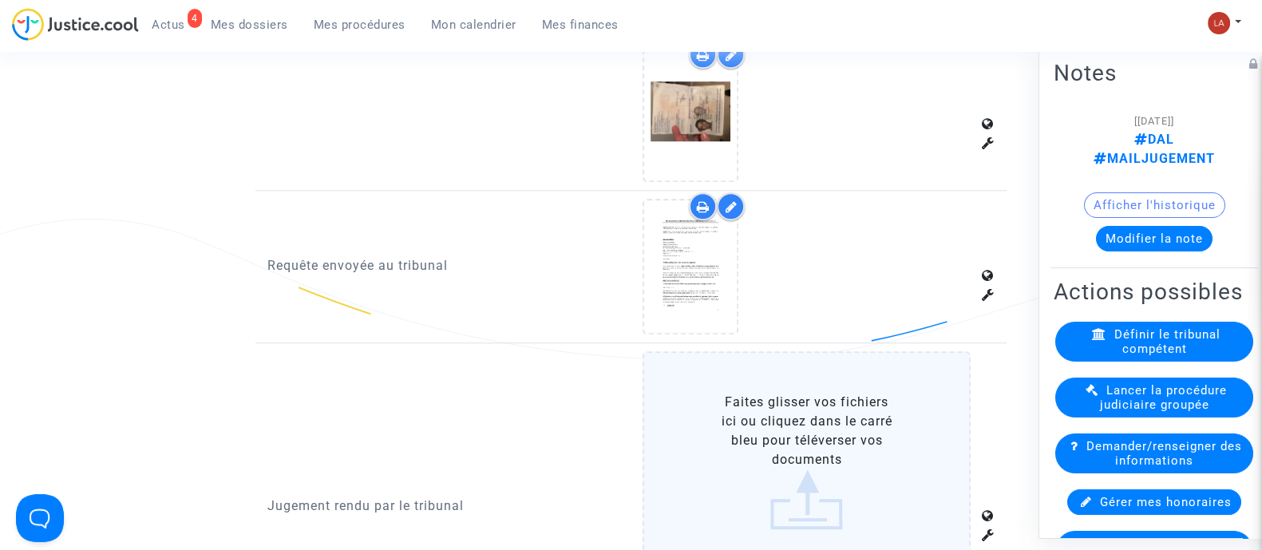
click at [890, 409] on label "Faites glisser vos fichiers ici ou cliquez dans le carré bleu pour téléverser v…" at bounding box center [807, 461] width 328 height 220
click at [0, 0] on input "Faites glisser vos fichiers ici ou cliquez dans le carré bleu pour téléverser v…" at bounding box center [0, 0] width 0 height 0
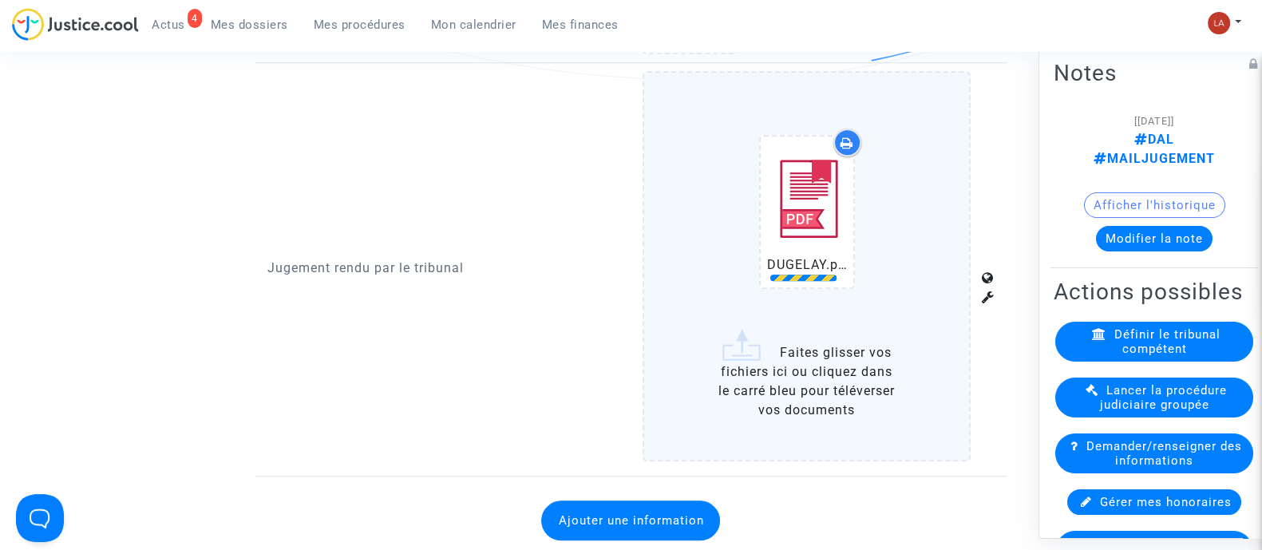
scroll to position [2096, 0]
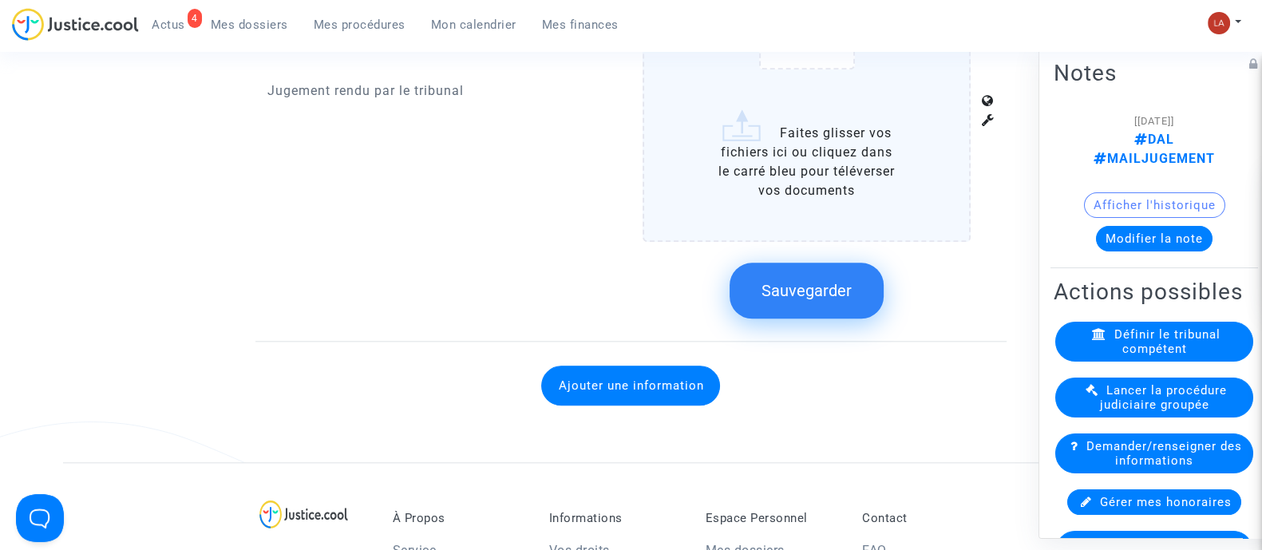
click at [798, 267] on button "Sauvegarder" at bounding box center [807, 291] width 154 height 56
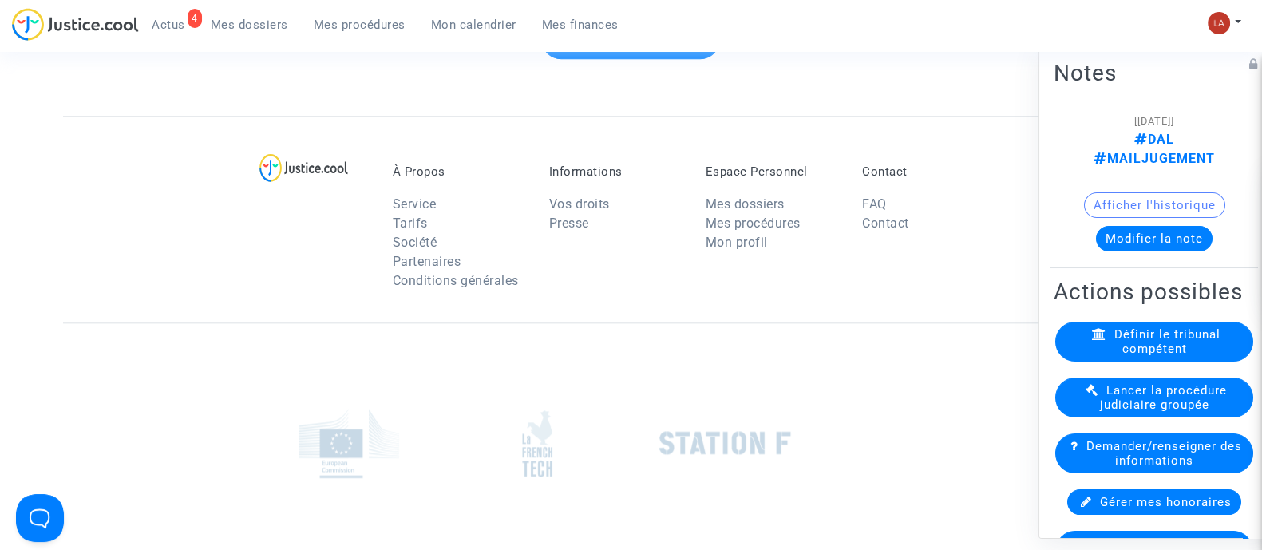
click at [1130, 225] on button "Modifier la note" at bounding box center [1154, 238] width 117 height 26
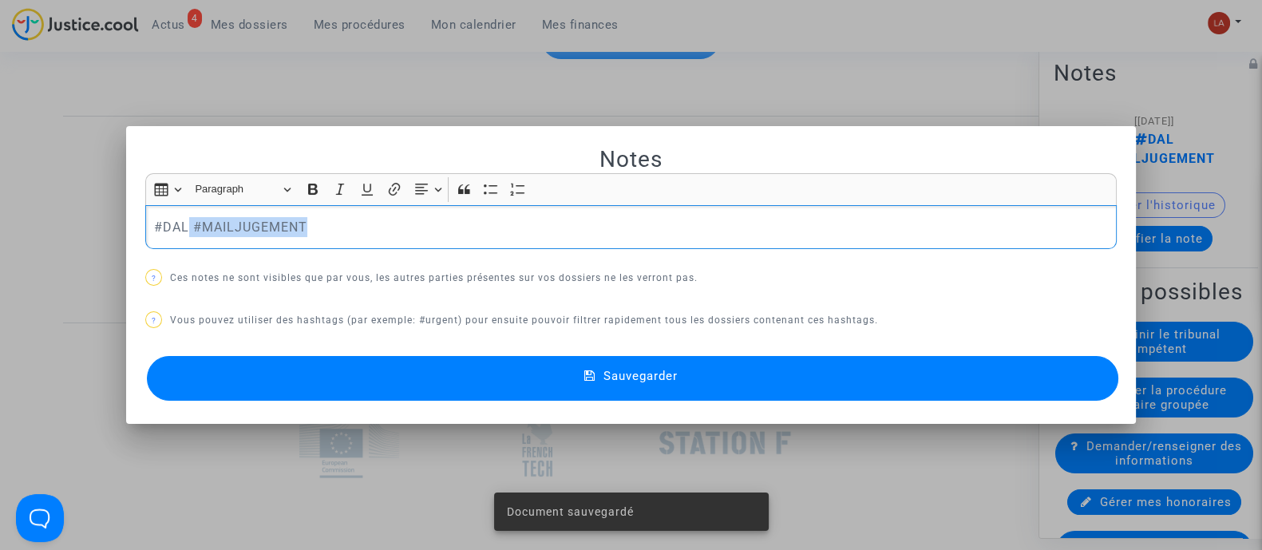
drag, startPoint x: 180, startPoint y: 221, endPoint x: 830, endPoint y: 231, distance: 650.0
click at [792, 231] on p "#DAL #MAILJUGEMENT" at bounding box center [631, 227] width 955 height 20
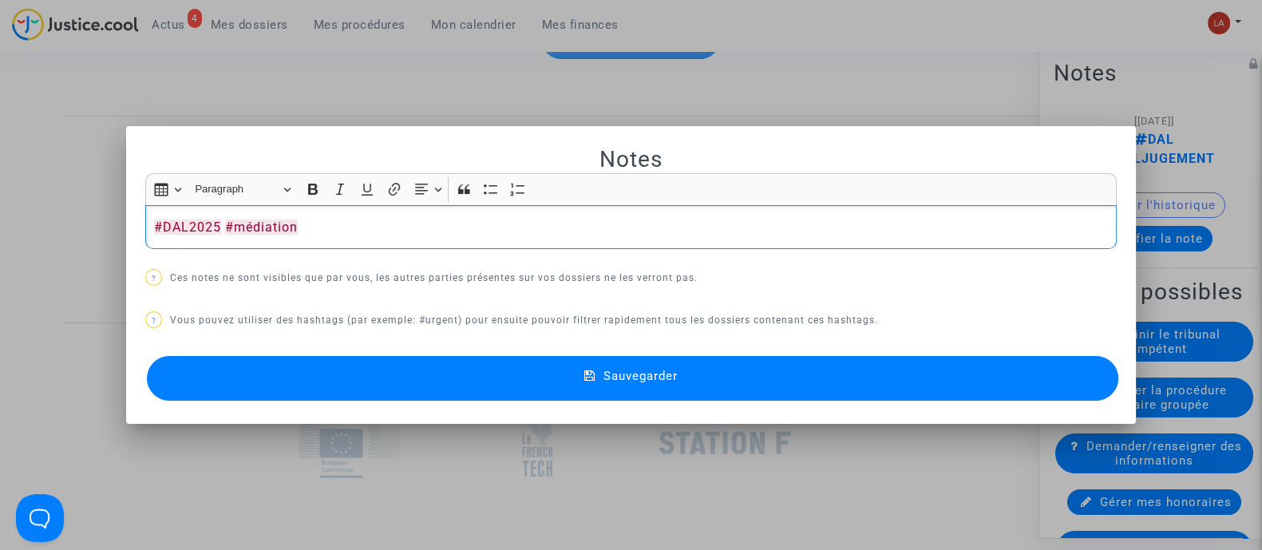
click at [857, 362] on button "Sauvegarder" at bounding box center [633, 378] width 972 height 45
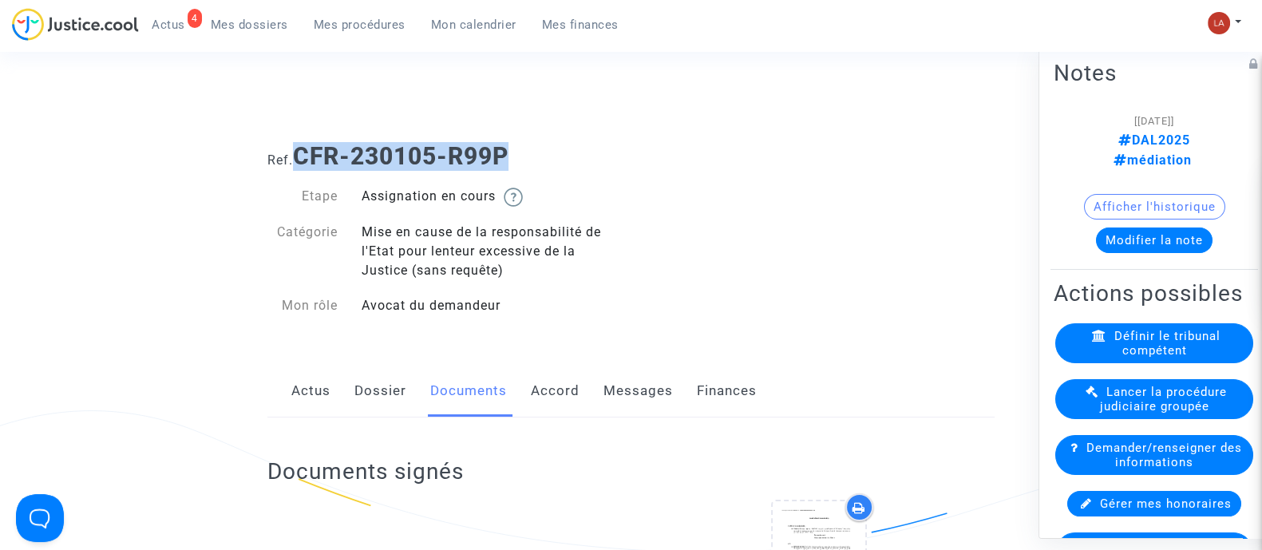
drag, startPoint x: 467, startPoint y: 155, endPoint x: 299, endPoint y: 155, distance: 167.7
click at [299, 155] on h1 "Ref. CFR-230105-R99P" at bounding box center [630, 156] width 727 height 29
copy b "CFR-230105-R99P"
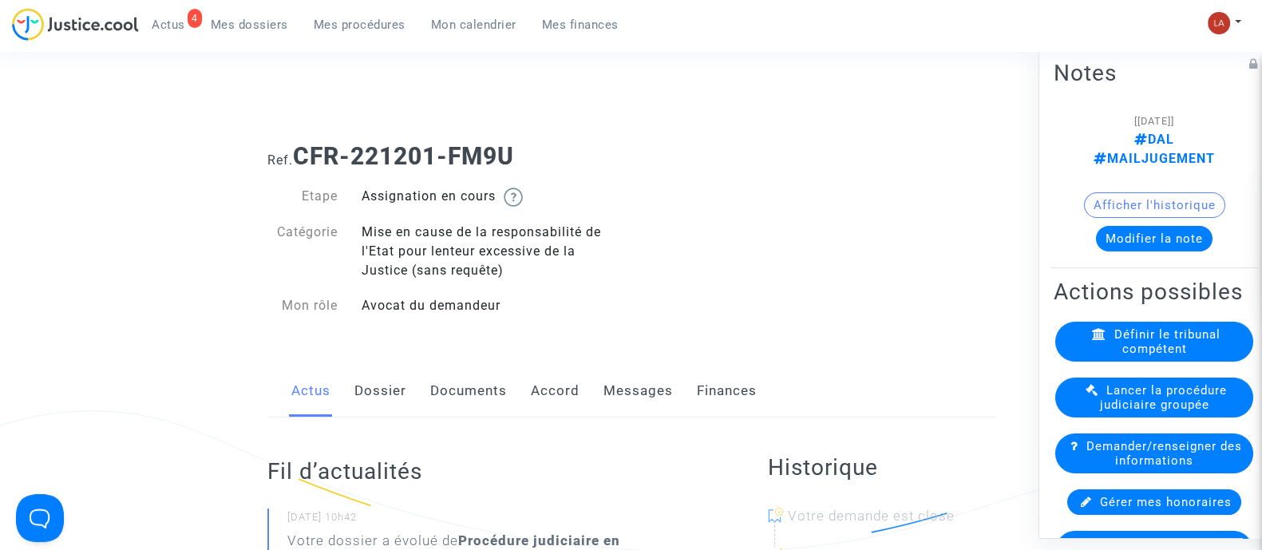
click at [495, 408] on link "Documents" at bounding box center [468, 391] width 77 height 53
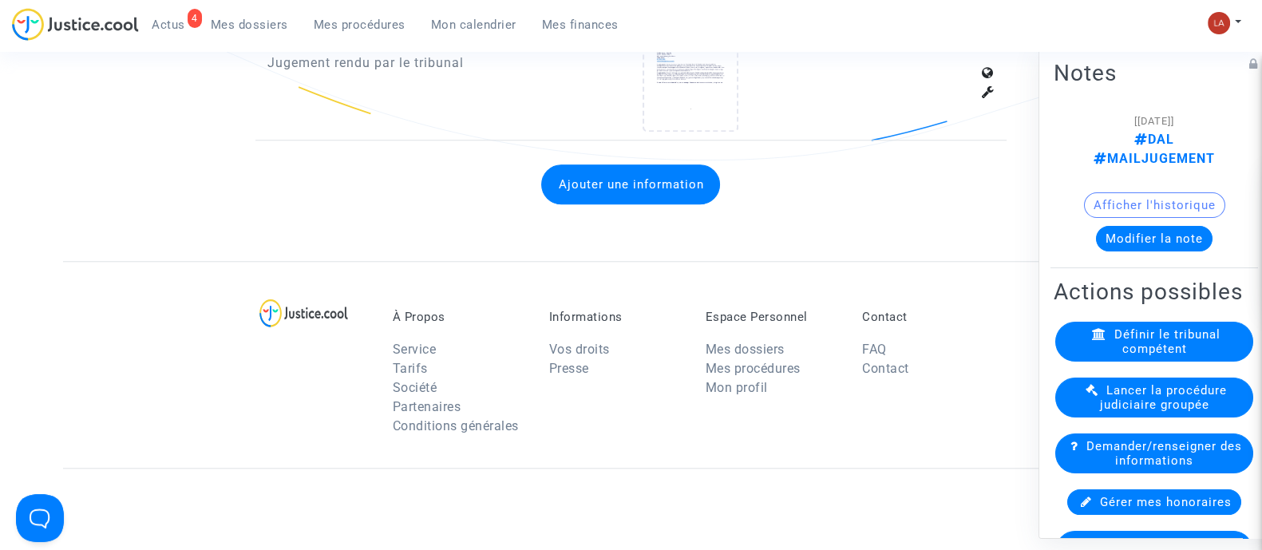
scroll to position [1496, 0]
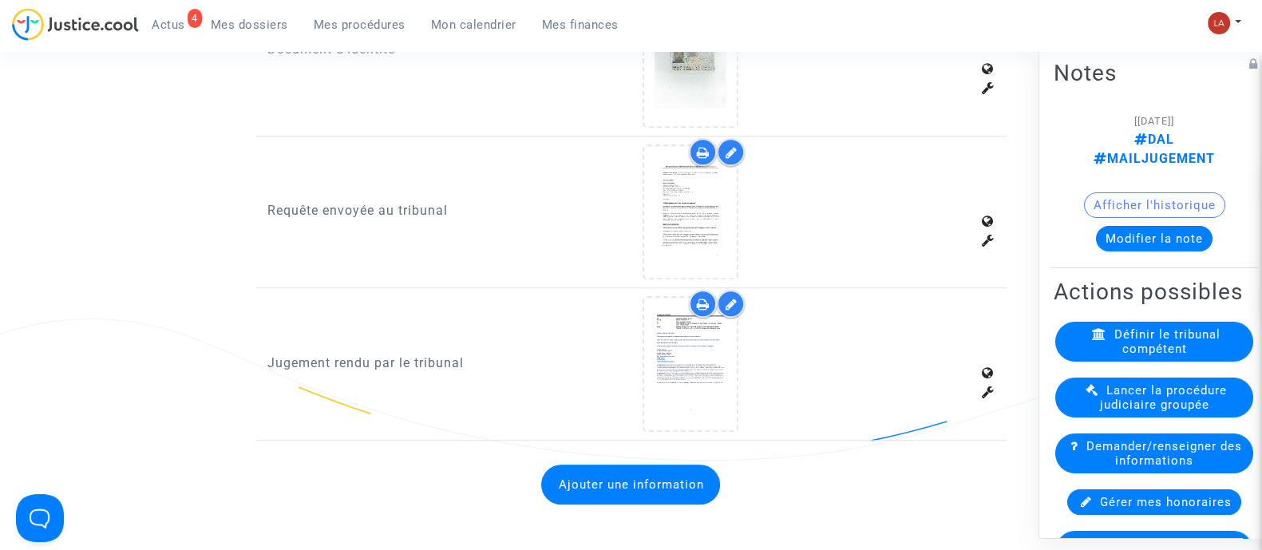
click at [734, 301] on icon at bounding box center [731, 304] width 12 height 13
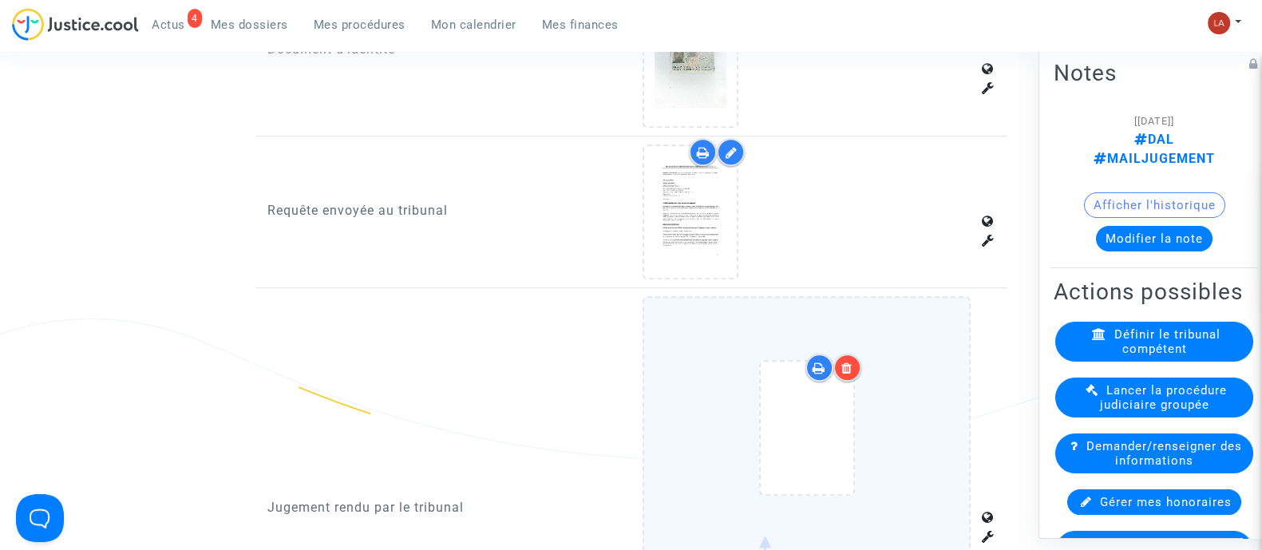
click at [858, 359] on div at bounding box center [848, 368] width 28 height 28
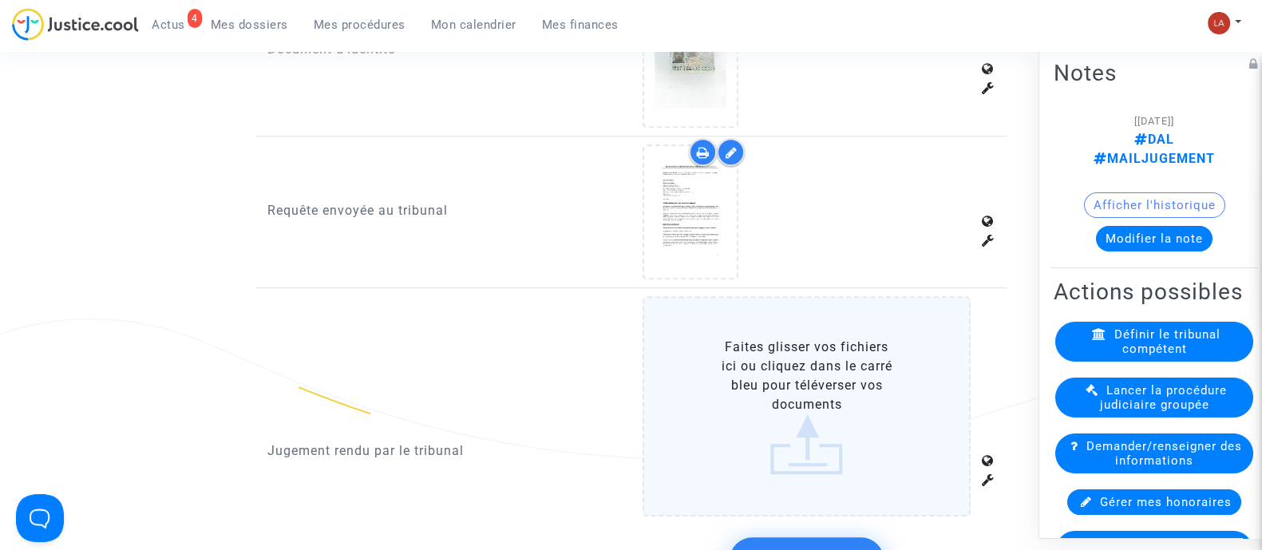
click at [909, 366] on label "Faites glisser vos fichiers ici ou cliquez dans le carré bleu pour téléverser v…" at bounding box center [807, 406] width 328 height 220
click at [0, 0] on input "Faites glisser vos fichiers ici ou cliquez dans le carré bleu pour téléverser v…" at bounding box center [0, 0] width 0 height 0
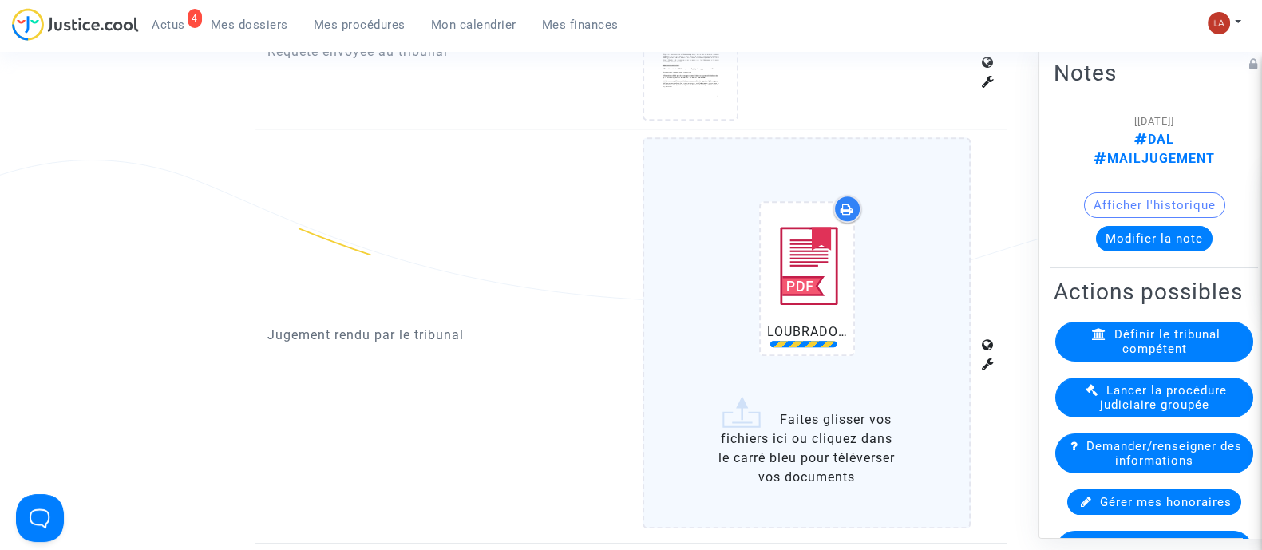
scroll to position [1797, 0]
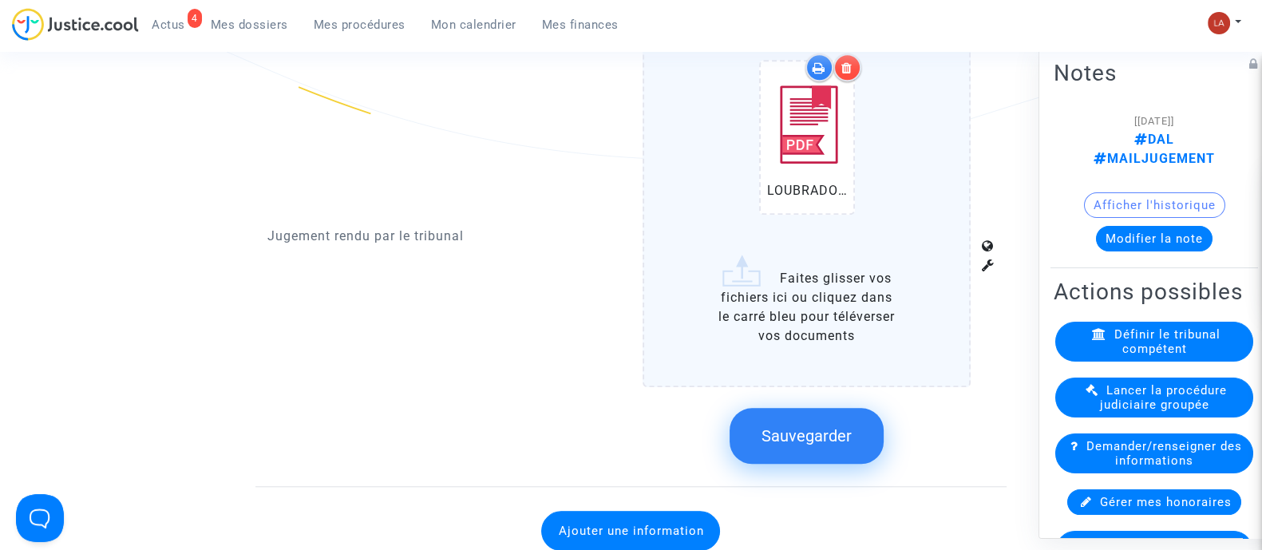
click at [796, 415] on button "Sauvegarder" at bounding box center [807, 436] width 154 height 56
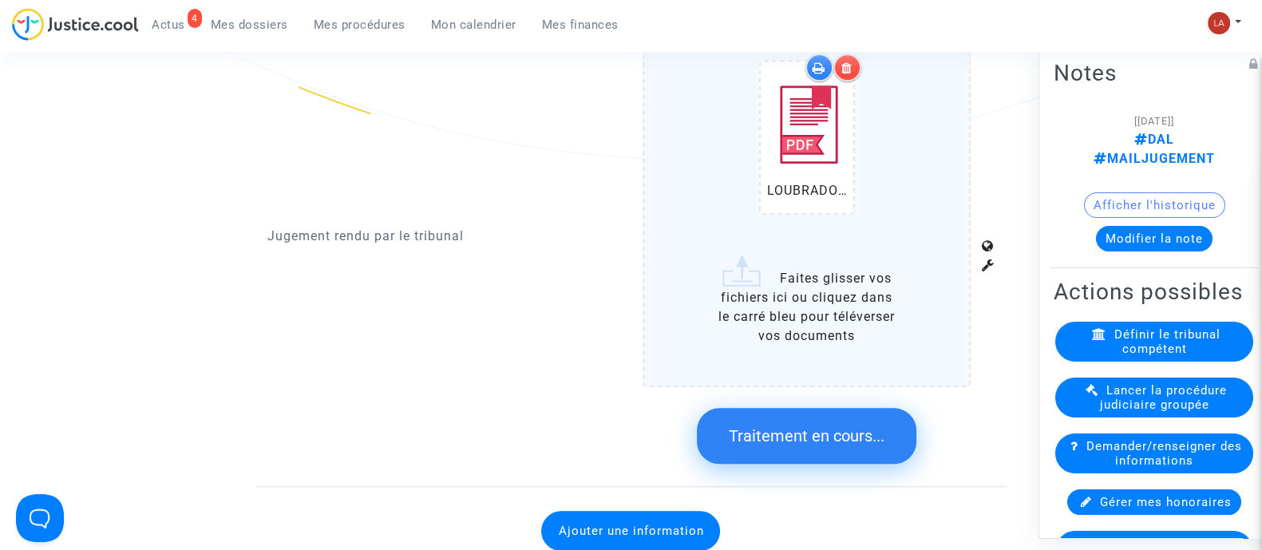
click at [1139, 233] on div "[10/12/2024] DAL MAILJUGEMENT Afficher l'historique Modifier la note" at bounding box center [1154, 186] width 201 height 153
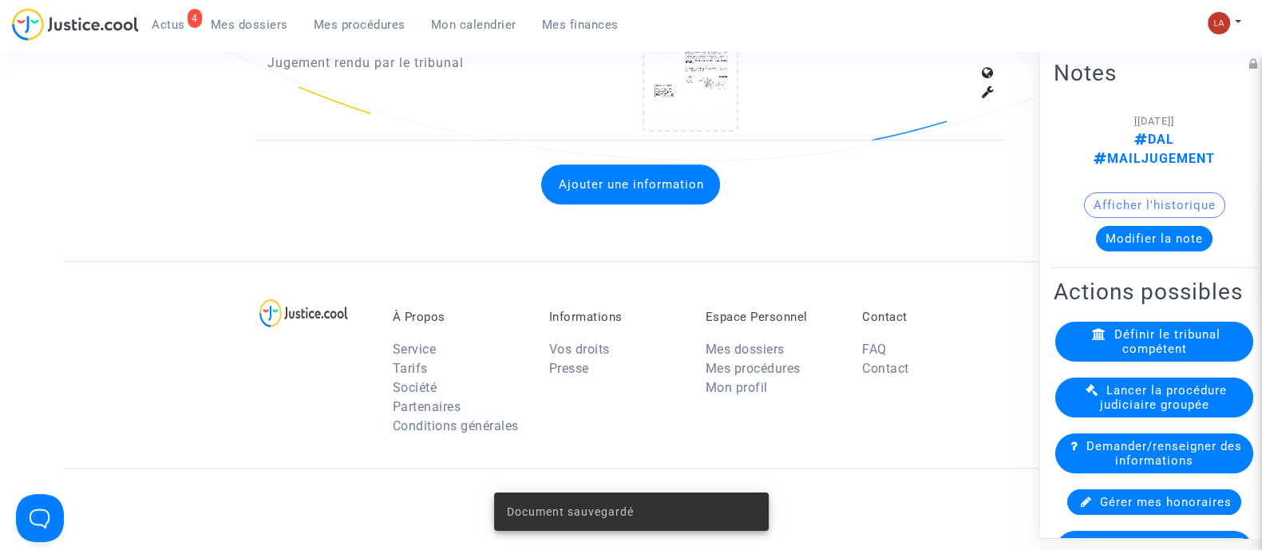
click at [1127, 225] on button "Modifier la note" at bounding box center [1154, 238] width 117 height 26
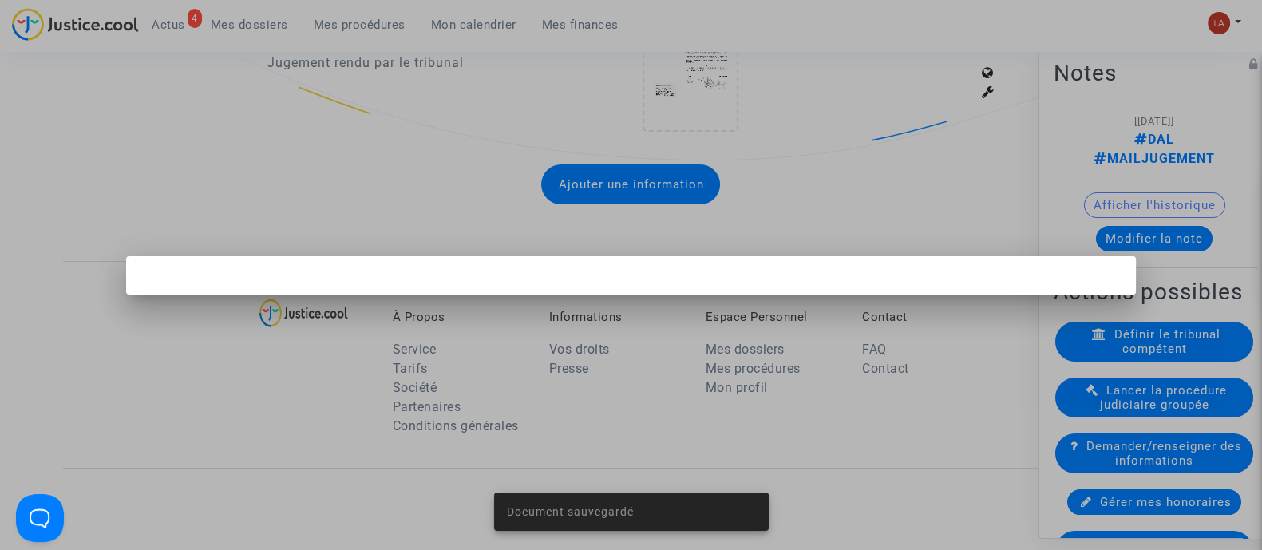
scroll to position [0, 0]
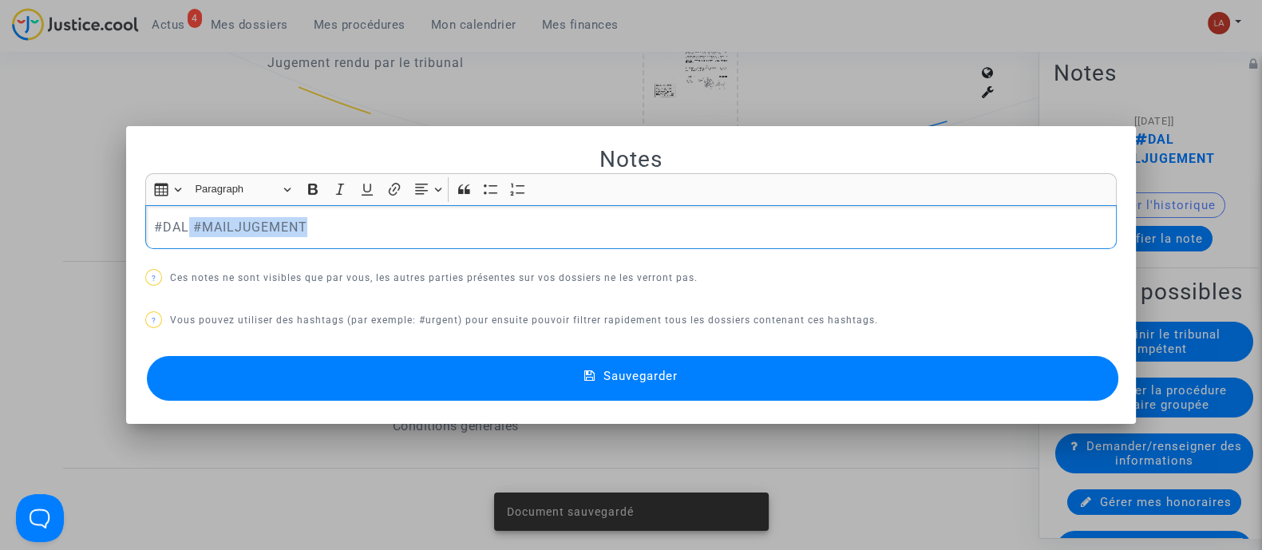
drag, startPoint x: 183, startPoint y: 220, endPoint x: 771, endPoint y: 233, distance: 588.6
click at [755, 229] on p "#DAL #MAILJUGEMENT" at bounding box center [631, 227] width 955 height 20
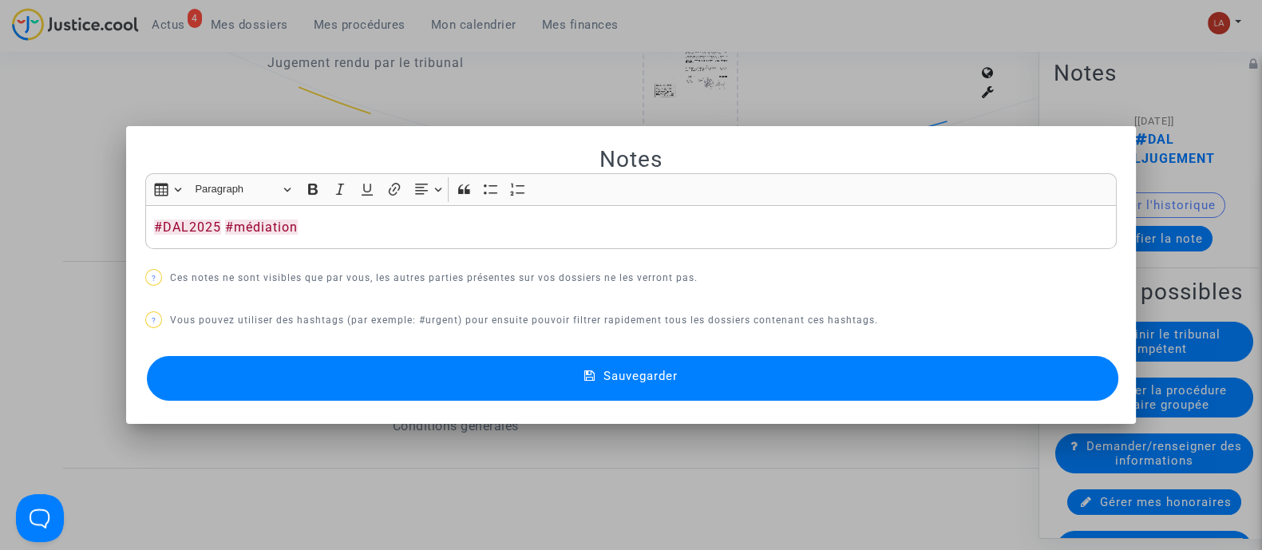
click at [619, 377] on span "Sauvegarder" at bounding box center [641, 376] width 74 height 14
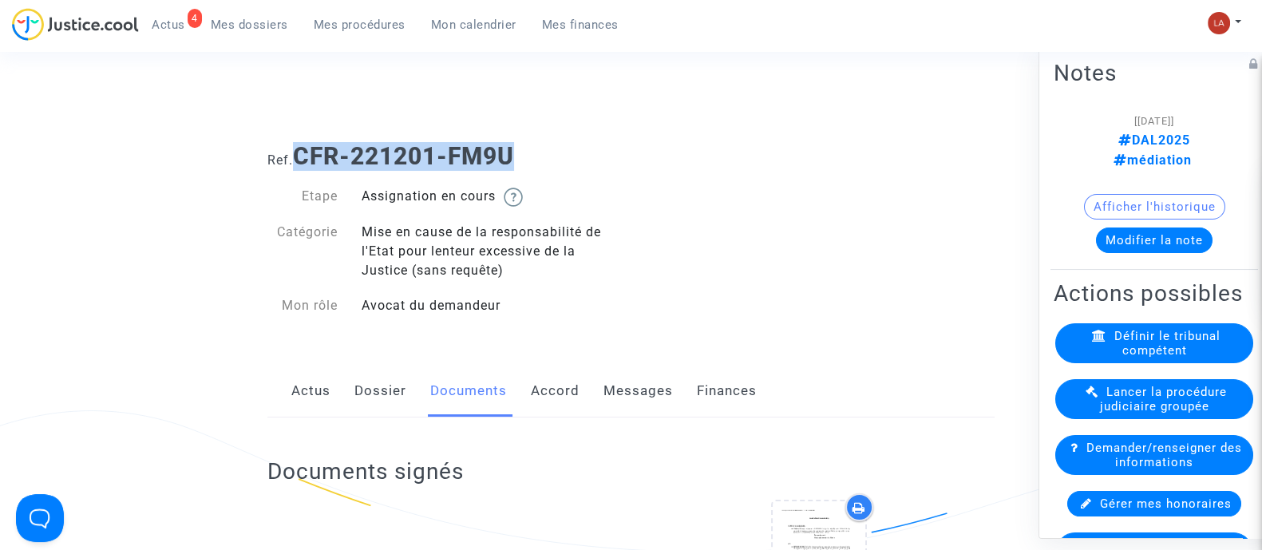
drag, startPoint x: 364, startPoint y: 137, endPoint x: 303, endPoint y: 137, distance: 61.5
click at [303, 137] on div "Ref. CFR-221201-FM9U" at bounding box center [631, 150] width 751 height 41
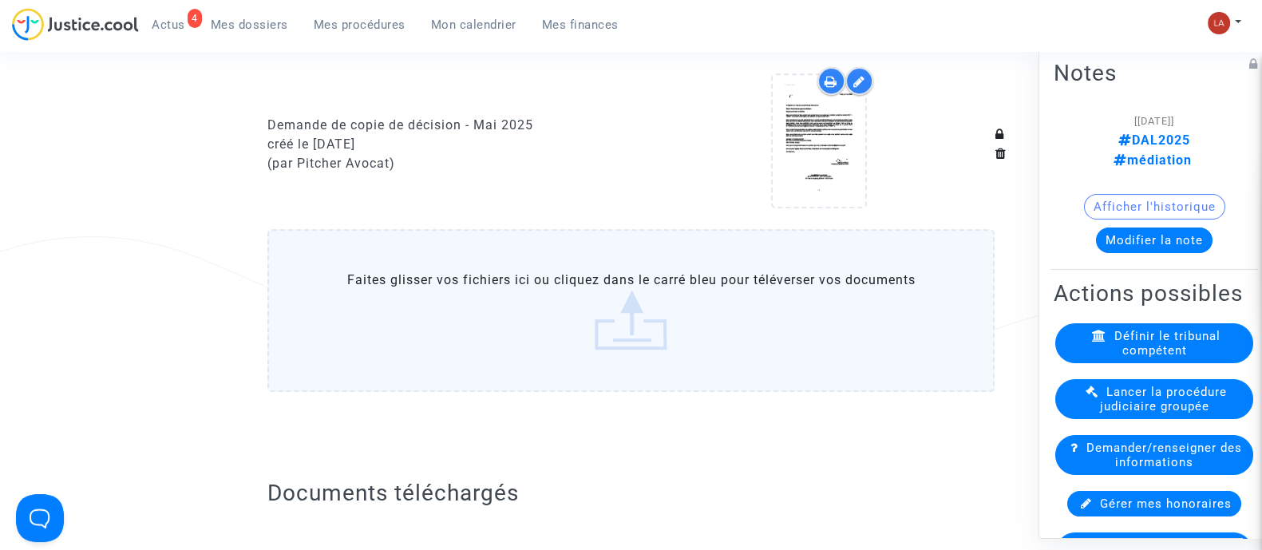
scroll to position [998, 0]
